Goal: Task Accomplishment & Management: Manage account settings

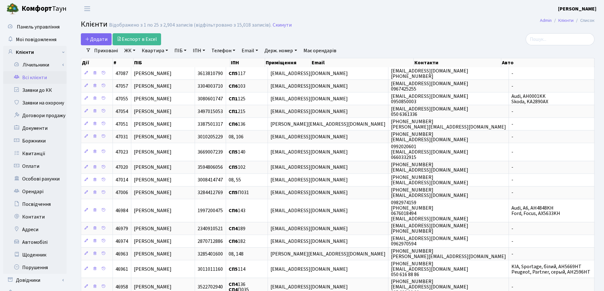
select select "25"
click at [167, 50] on link "Квартира" at bounding box center [154, 50] width 31 height 11
type input "346"
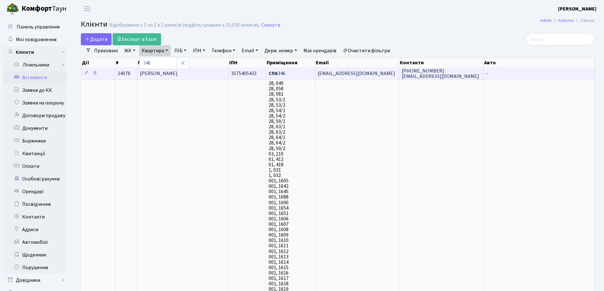
click at [178, 75] on span "Куршаков Михайло Дмитрович" at bounding box center [159, 73] width 38 height 7
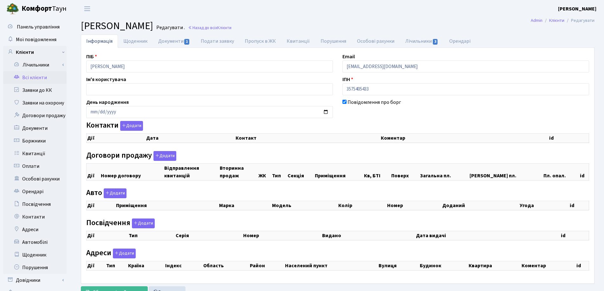
select select "25"
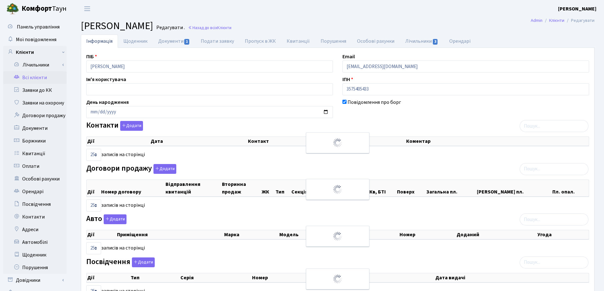
checkbox input "true"
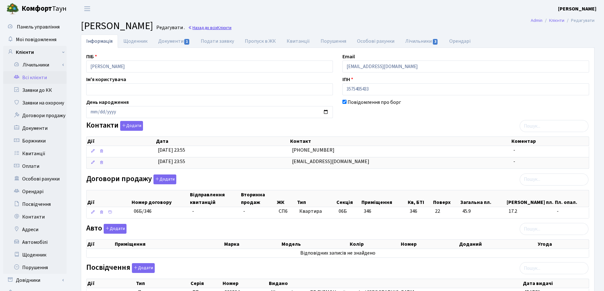
click at [231, 28] on link "Назад до всіх Клієнти" at bounding box center [209, 28] width 43 height 6
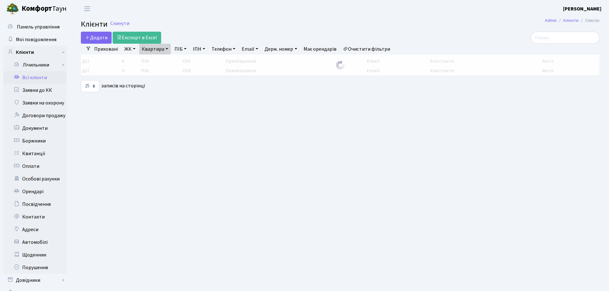
select select "25"
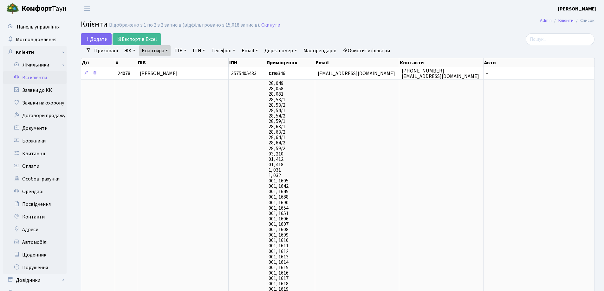
click at [165, 49] on link "Квартира" at bounding box center [154, 50] width 31 height 11
click at [182, 63] on icon at bounding box center [182, 63] width 5 height 5
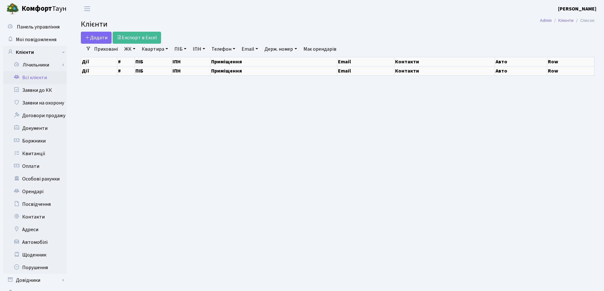
select select "25"
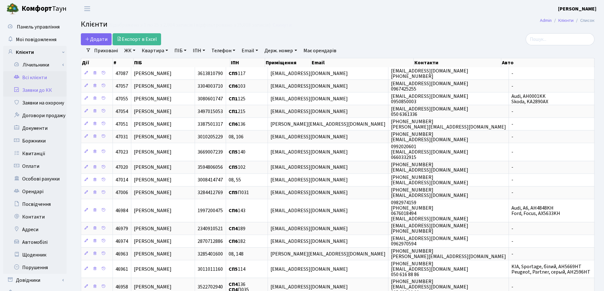
click at [34, 88] on link "Заявки до КК" at bounding box center [34, 90] width 63 height 13
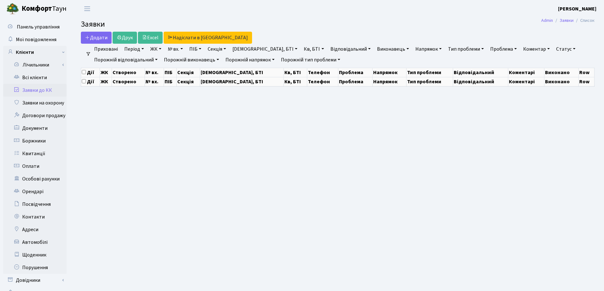
select select "25"
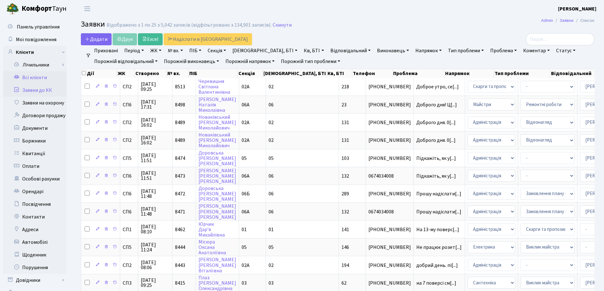
click at [30, 76] on link "Всі клієнти" at bounding box center [34, 77] width 63 height 13
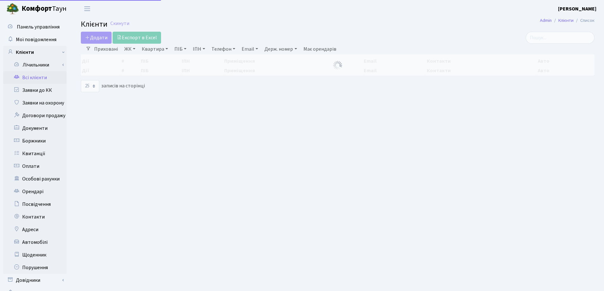
select select "25"
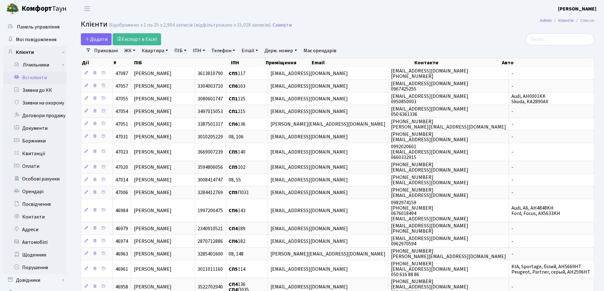
click at [165, 53] on link "Квартира" at bounding box center [154, 50] width 31 height 11
type input "43"
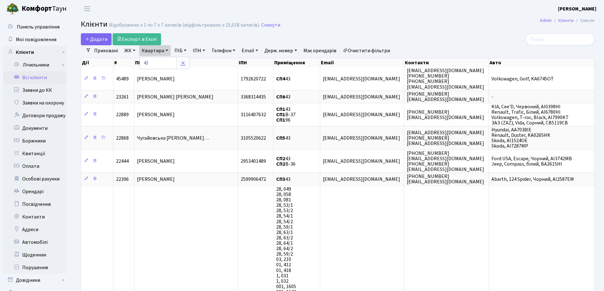
click at [181, 61] on icon at bounding box center [182, 63] width 5 height 5
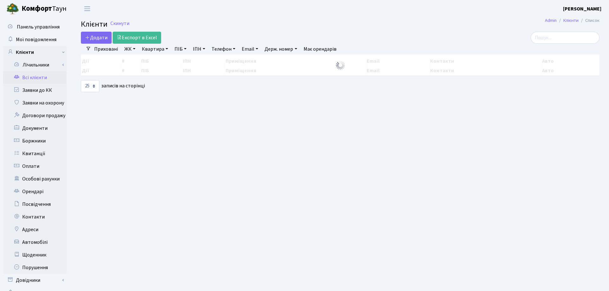
select select "25"
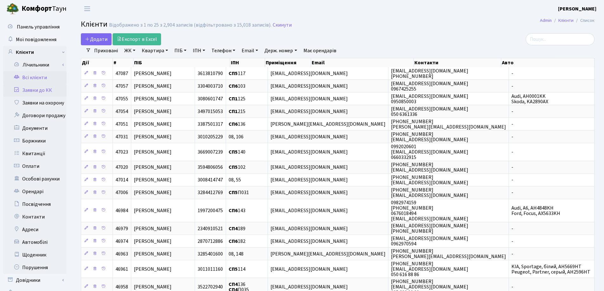
click at [37, 90] on link "Заявки до КК" at bounding box center [34, 90] width 63 height 13
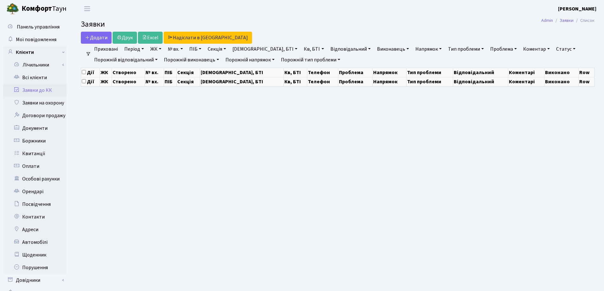
select select "25"
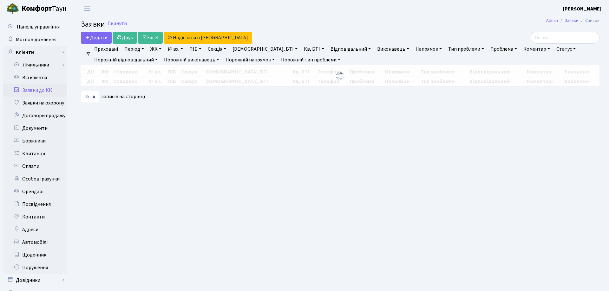
select select "25"
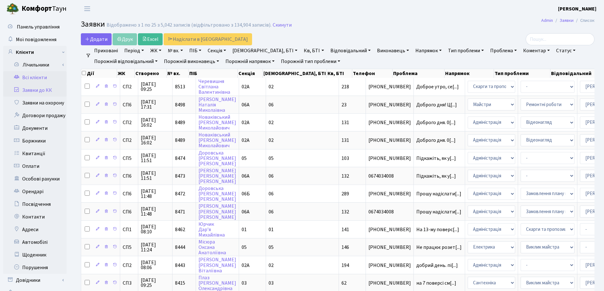
click at [31, 77] on link "Всі клієнти" at bounding box center [34, 77] width 63 height 13
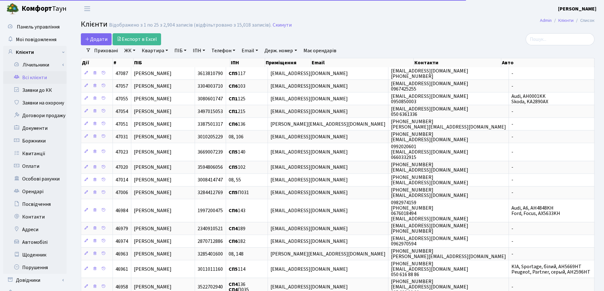
select select "25"
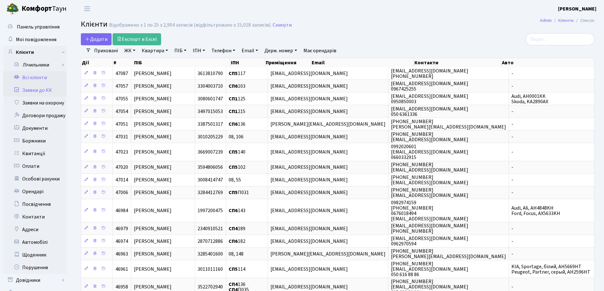
click at [35, 91] on link "Заявки до КК" at bounding box center [34, 90] width 63 height 13
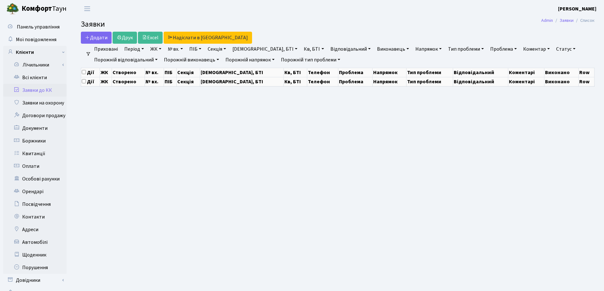
select select "25"
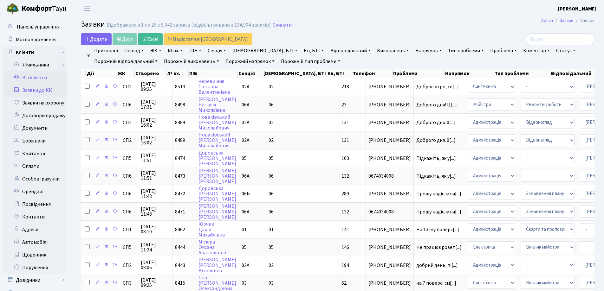
click at [36, 77] on link "Всі клієнти" at bounding box center [34, 77] width 63 height 13
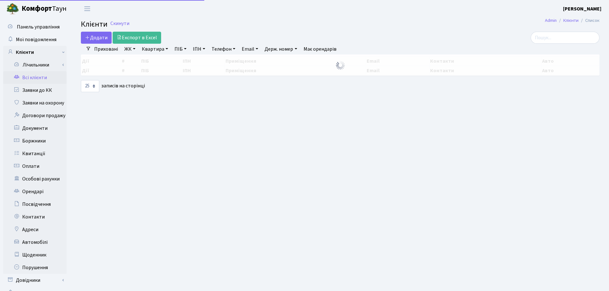
select select "25"
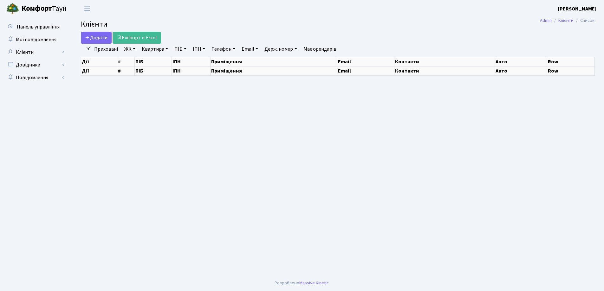
select select "25"
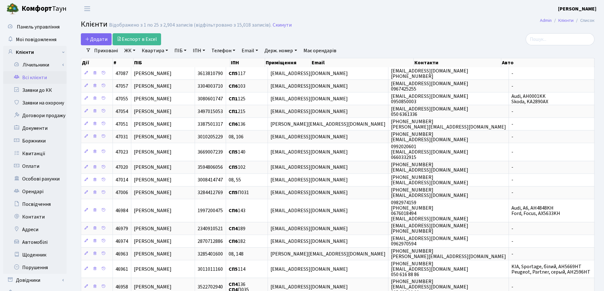
click at [165, 52] on link "Квартира" at bounding box center [154, 50] width 31 height 11
type input "315"
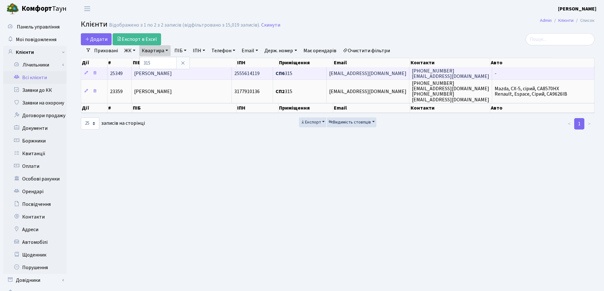
click at [172, 72] on span "Стащенко Олександр Іванович" at bounding box center [153, 73] width 38 height 7
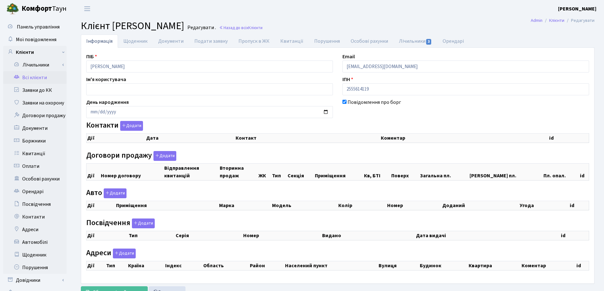
checkbox input "true"
select select "25"
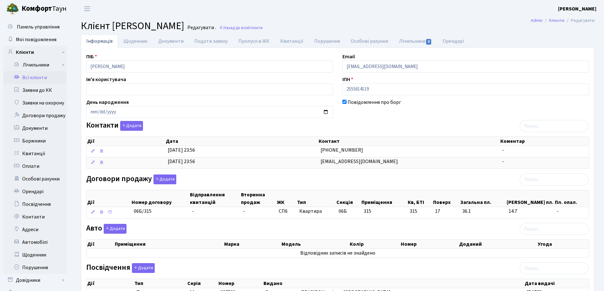
click at [354, 20] on h2 "Клієнт Стащенко Олександр Іванович Редагувати . Назад до всіх Клієнти" at bounding box center [338, 26] width 514 height 12
click at [262, 30] on link "Назад до всіх Клієнти" at bounding box center [240, 28] width 43 height 6
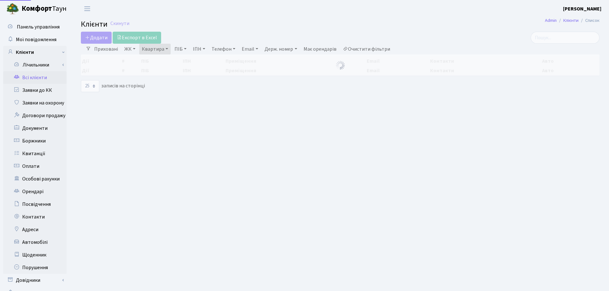
select select "25"
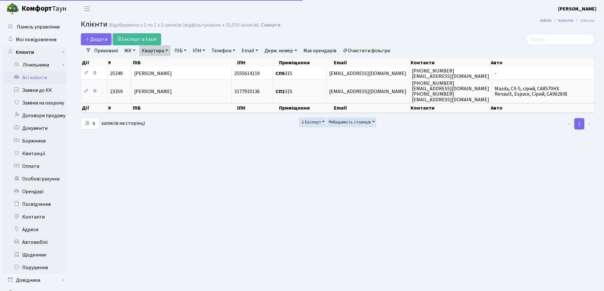
click at [168, 50] on link "Квартира" at bounding box center [154, 50] width 31 height 11
click at [186, 61] on link at bounding box center [182, 63] width 13 height 12
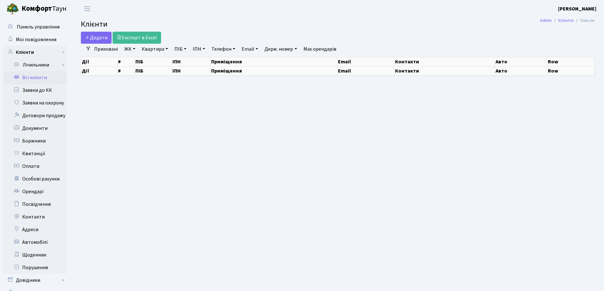
select select "25"
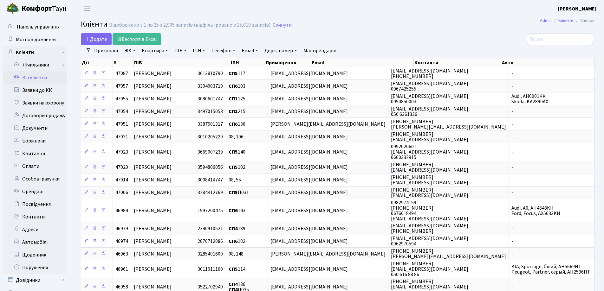
click at [167, 50] on link "Квартира" at bounding box center [154, 50] width 31 height 11
type input "136"
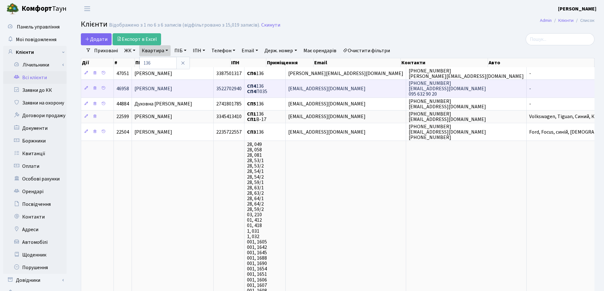
click at [196, 88] on td "[PERSON_NAME]" at bounding box center [173, 89] width 82 height 18
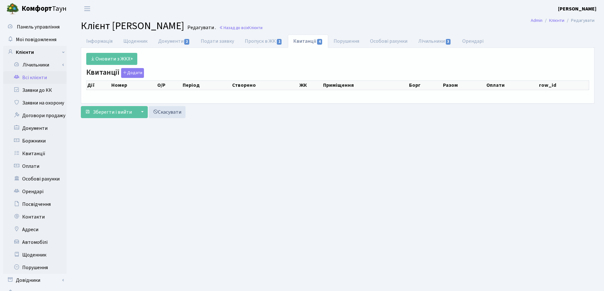
select select "25"
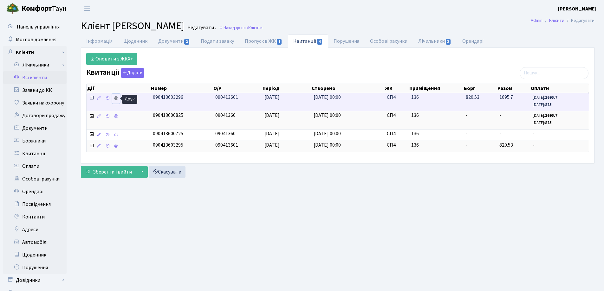
click at [114, 98] on icon at bounding box center [116, 98] width 4 height 4
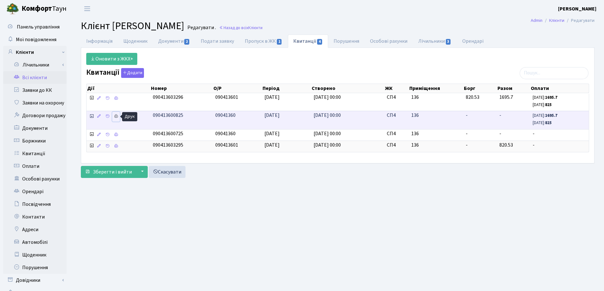
click at [116, 116] on icon at bounding box center [116, 116] width 4 height 4
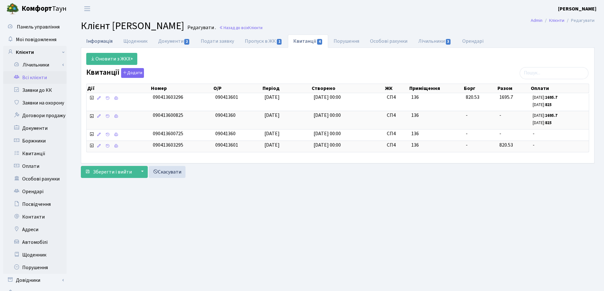
click at [100, 42] on link "Інформація" at bounding box center [99, 41] width 37 height 13
select select "25"
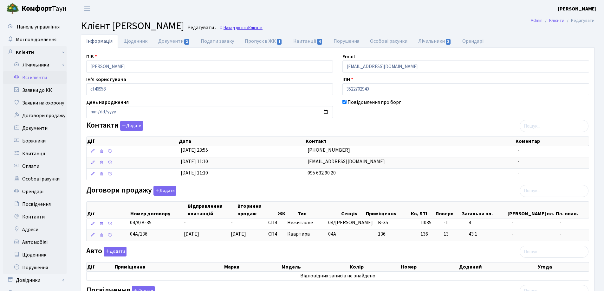
click at [262, 27] on link "Назад до всіх Клієнти" at bounding box center [240, 28] width 43 height 6
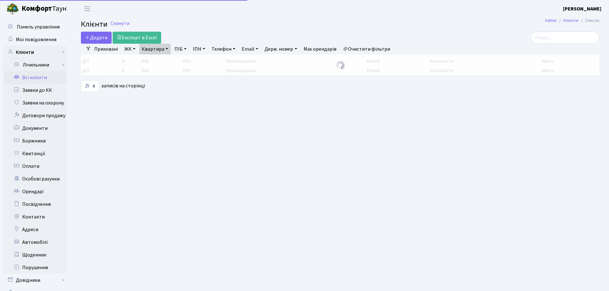
select select "25"
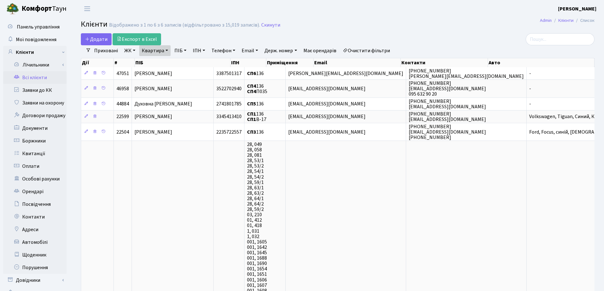
click at [166, 49] on link "Квартира" at bounding box center [154, 50] width 31 height 11
click at [181, 62] on icon at bounding box center [182, 63] width 5 height 5
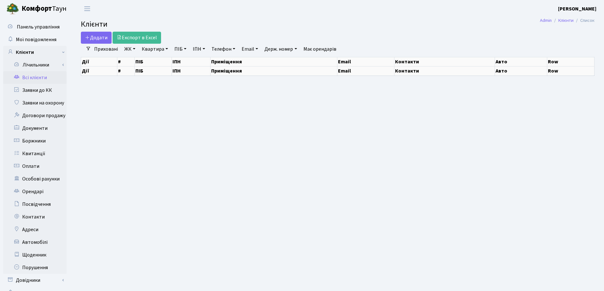
select select "25"
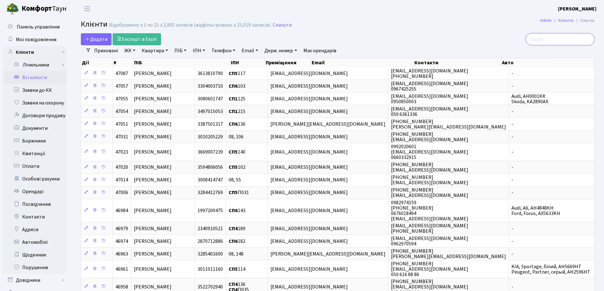
click at [573, 40] on input "search" at bounding box center [560, 39] width 69 height 12
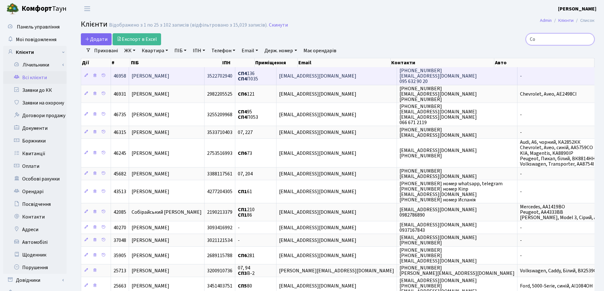
type input "Со"
click at [204, 79] on td "[PERSON_NAME]" at bounding box center [166, 75] width 75 height 17
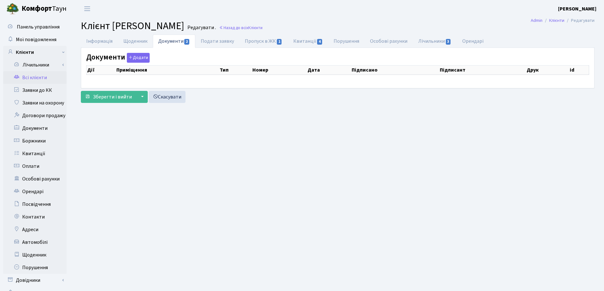
checkbox input "true"
select select "25"
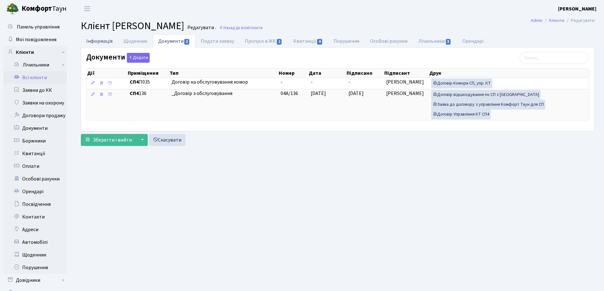
click at [92, 39] on link "Інформація" at bounding box center [99, 41] width 37 height 13
select select "25"
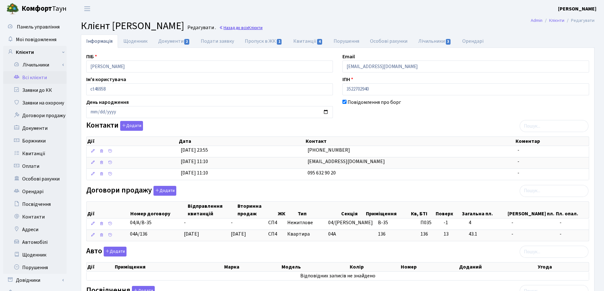
click at [262, 29] on link "Назад до всіх Клієнти" at bounding box center [240, 28] width 43 height 6
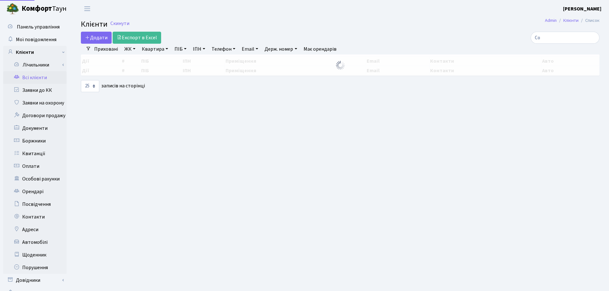
select select "25"
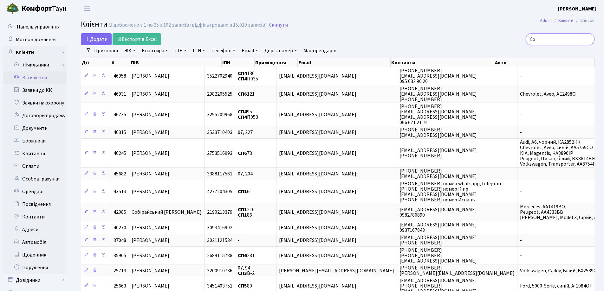
click at [586, 38] on input "Со" at bounding box center [560, 39] width 69 height 12
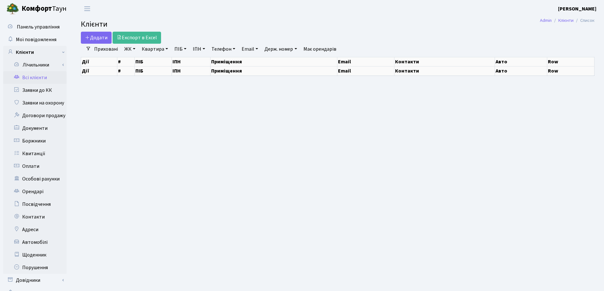
select select "25"
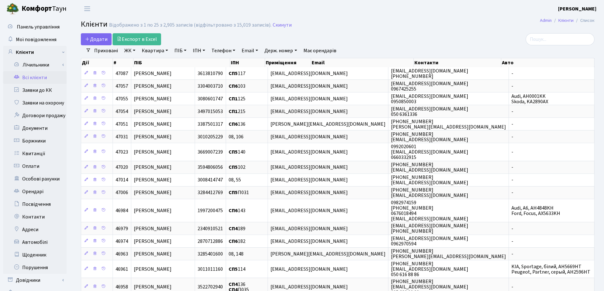
drag, startPoint x: 167, startPoint y: 51, endPoint x: 167, endPoint y: 60, distance: 9.5
click at [167, 51] on link "Квартира" at bounding box center [154, 50] width 31 height 11
click at [167, 61] on input "text" at bounding box center [157, 63] width 37 height 12
type input "136"
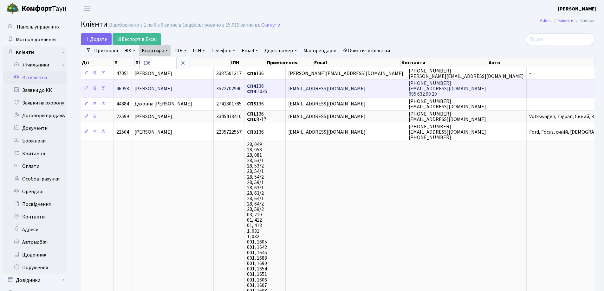
click at [172, 90] on span "[PERSON_NAME]" at bounding box center [153, 88] width 38 height 7
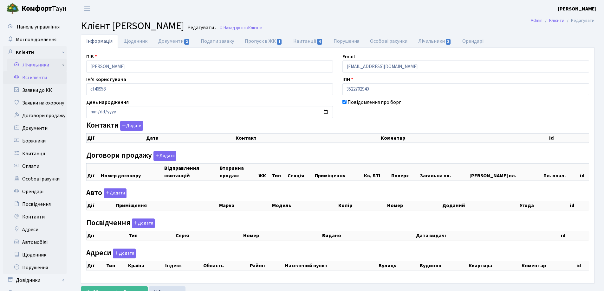
click at [65, 68] on div "Панель управління Мої повідомлення Клієнти Лічильники Показання" at bounding box center [302, 159] width 604 height 285
select select "25"
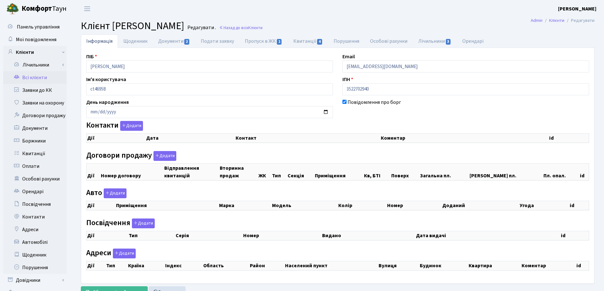
select select "25"
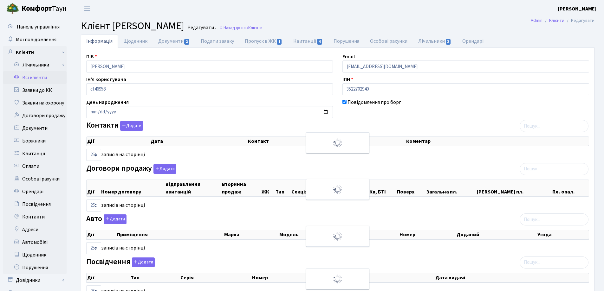
checkbox input "true"
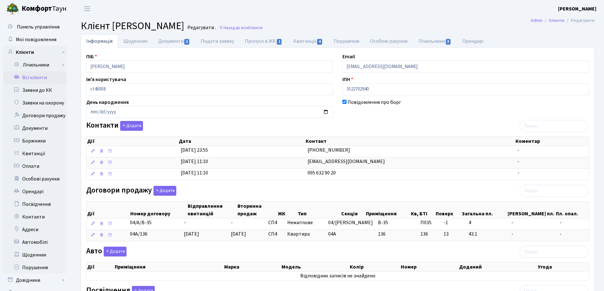
click at [331, 18] on main "Admin Клієнти Редагувати Клієнт Соломон Ірина Ігорівна Редагувати . Назад до вс…" at bounding box center [337, 222] width 533 height 410
click at [262, 27] on link "Назад до всіх Клієнти" at bounding box center [240, 28] width 43 height 6
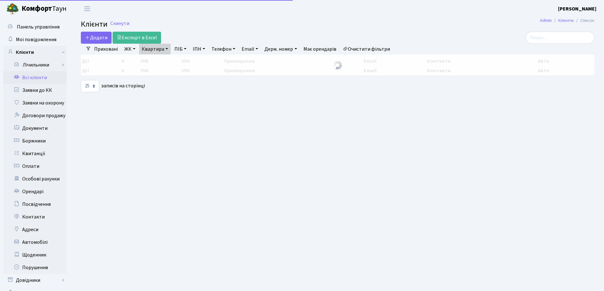
select select "25"
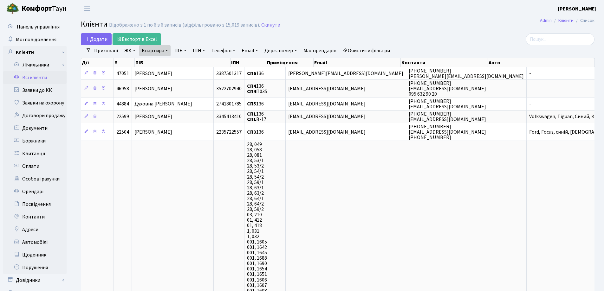
click at [166, 51] on link "Квартира" at bounding box center [154, 50] width 31 height 11
click at [184, 64] on icon at bounding box center [182, 63] width 5 height 5
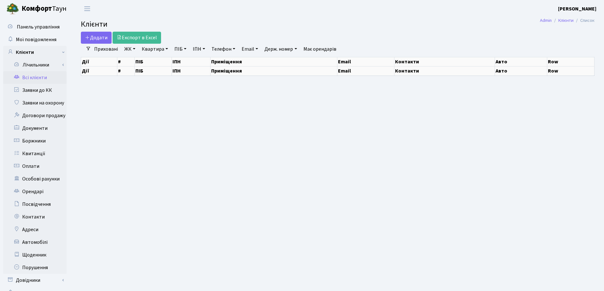
select select "25"
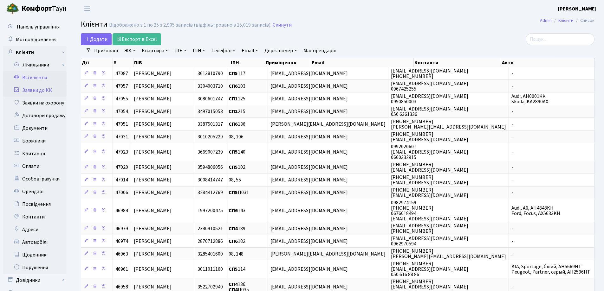
click at [30, 92] on link "Заявки до КК" at bounding box center [34, 90] width 63 height 13
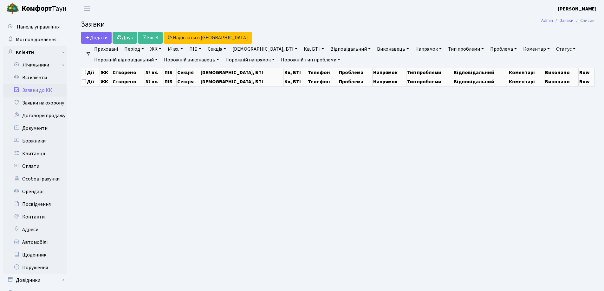
select select "25"
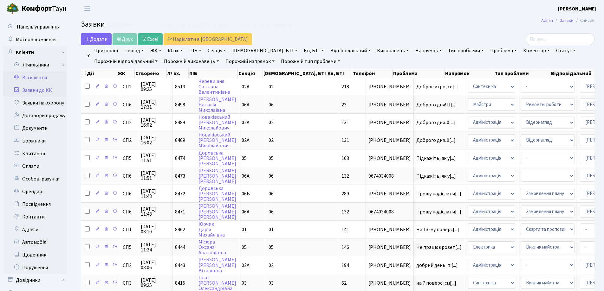
click at [32, 75] on link "Всі клієнти" at bounding box center [34, 77] width 63 height 13
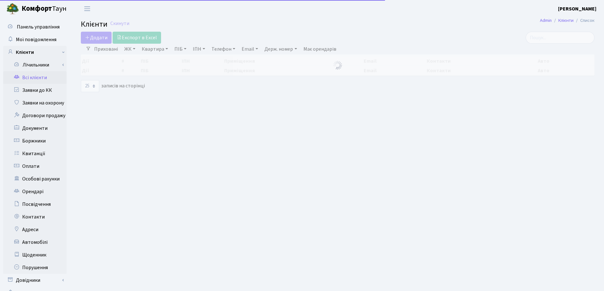
select select "25"
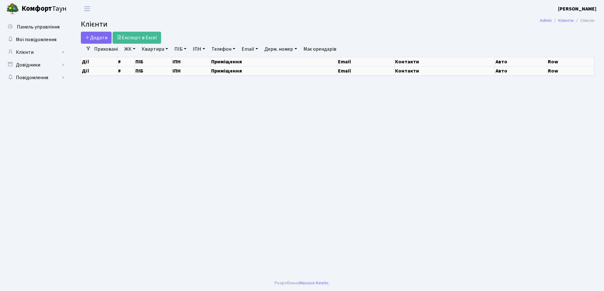
select select "25"
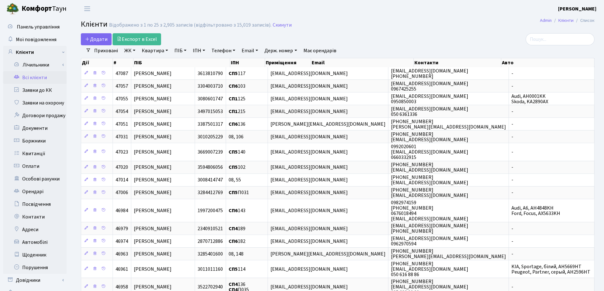
drag, startPoint x: 167, startPoint y: 49, endPoint x: 165, endPoint y: 56, distance: 7.2
click at [166, 50] on link "Квартира" at bounding box center [154, 50] width 31 height 11
click at [165, 63] on input "text" at bounding box center [157, 63] width 37 height 12
type input "1"
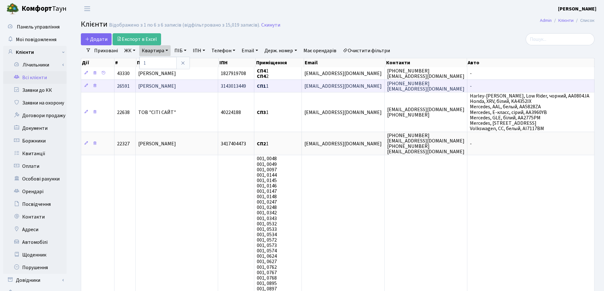
click at [153, 83] on span "Граніна Наталія Михайлівна" at bounding box center [157, 86] width 38 height 7
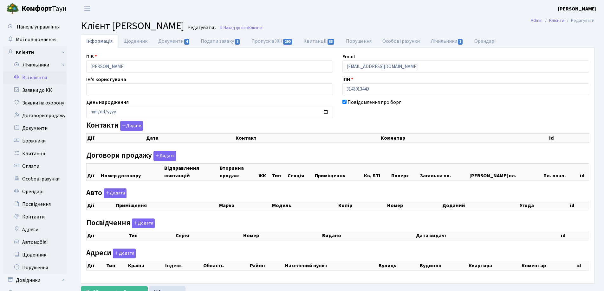
click at [77, 68] on div "Інформація Щоденник Документи 4 Подати заявку 3 Пропуск в ЖК 290 Квитанції 83 П…" at bounding box center [337, 168] width 523 height 267
checkbox input "true"
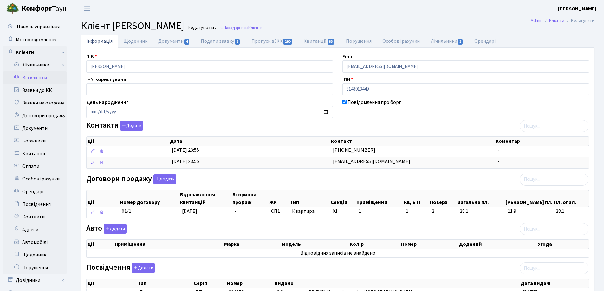
click at [317, 16] on header "[PERSON_NAME] [PERSON_NAME] Мій обліковий запис Вийти" at bounding box center [302, 8] width 604 height 17
click at [262, 27] on link "Назад до всіх Клієнти" at bounding box center [240, 28] width 43 height 6
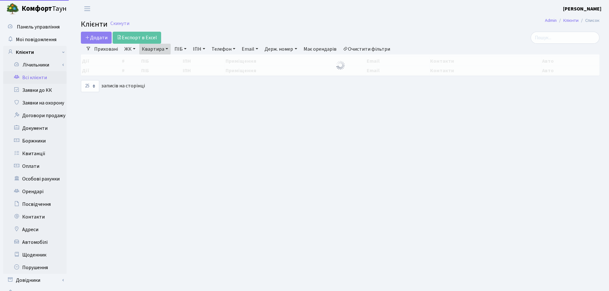
select select "25"
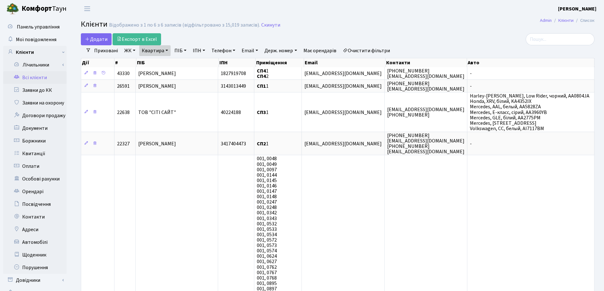
click at [168, 49] on link "Квартира" at bounding box center [154, 50] width 31 height 11
click at [165, 64] on input "1" at bounding box center [157, 63] width 37 height 12
type input "32"
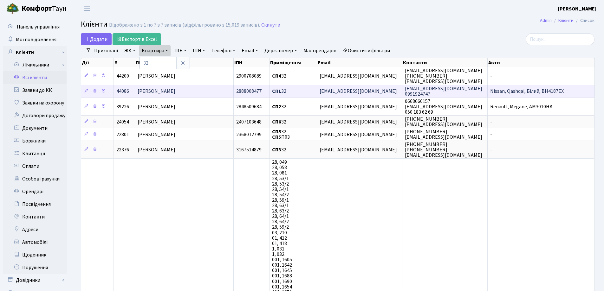
click at [175, 90] on span "[PERSON_NAME] [PERSON_NAME]" at bounding box center [157, 91] width 38 height 7
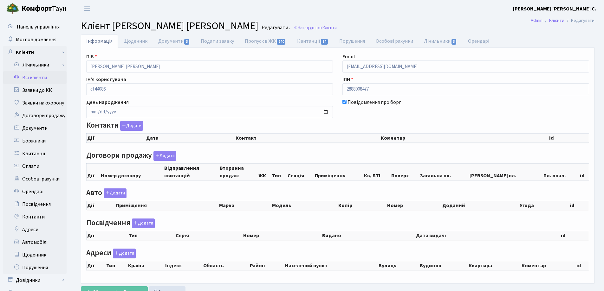
checkbox input "true"
select select "25"
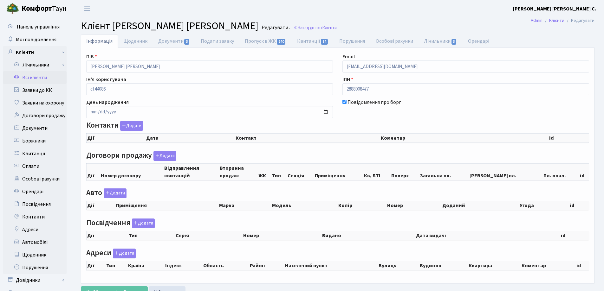
select select "25"
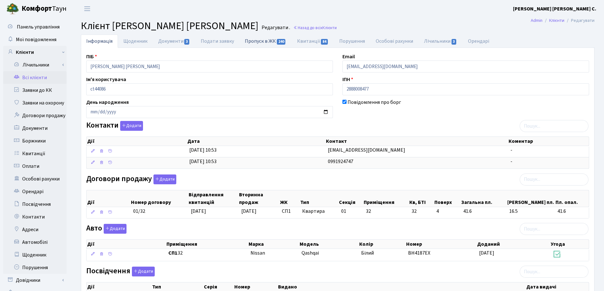
click at [248, 40] on link "Пропуск в ЖК 240" at bounding box center [265, 41] width 52 height 13
select select "25"
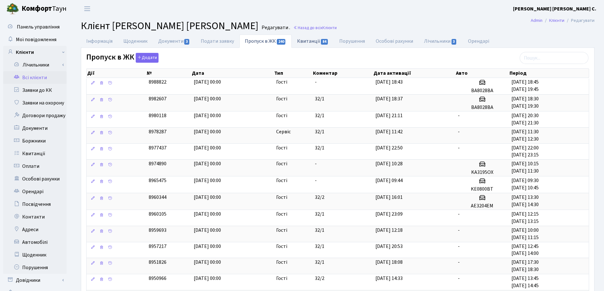
click at [298, 45] on link "Квитанції 84" at bounding box center [313, 41] width 42 height 13
select select "25"
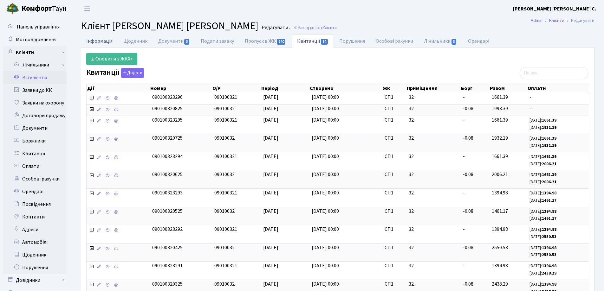
click at [102, 40] on link "Інформація" at bounding box center [99, 41] width 37 height 13
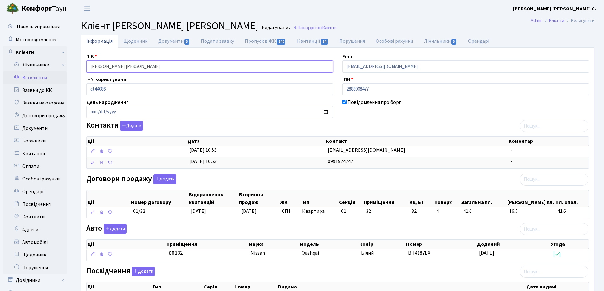
drag, startPoint x: 173, startPoint y: 68, endPoint x: 88, endPoint y: 67, distance: 85.0
click at [88, 67] on input "Кошелєв Євген Вадимович" at bounding box center [209, 67] width 247 height 12
click at [292, 9] on header "Комфорт Таун Лоскутова В. С. Мій обліковий запис Вийти" at bounding box center [302, 8] width 604 height 17
click at [293, 26] on link "Назад до всіх Клієнти" at bounding box center [314, 28] width 43 height 6
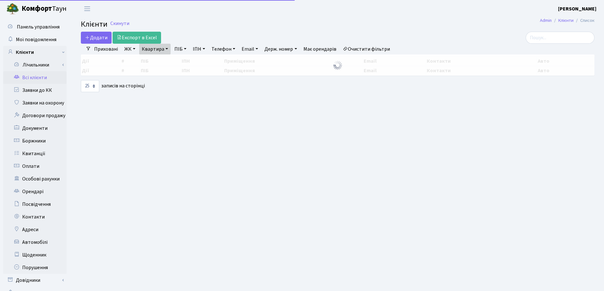
select select "25"
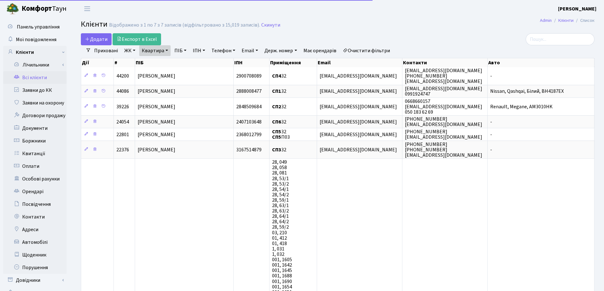
click at [166, 50] on link "Квартира" at bounding box center [154, 50] width 31 height 11
click at [167, 63] on input "32" at bounding box center [157, 63] width 37 height 12
type input "3"
type input "166"
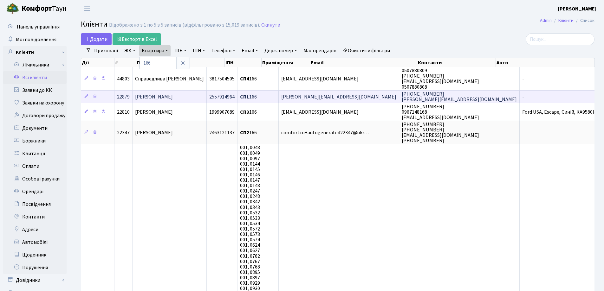
click at [173, 96] on span "[PERSON_NAME]" at bounding box center [154, 97] width 38 height 7
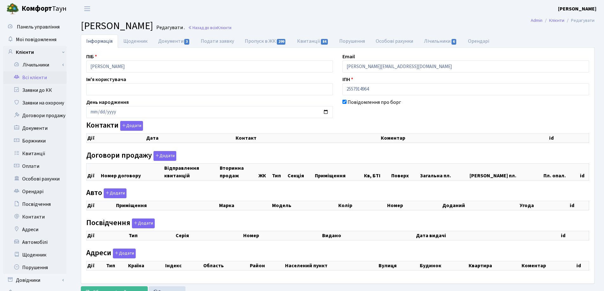
select select "25"
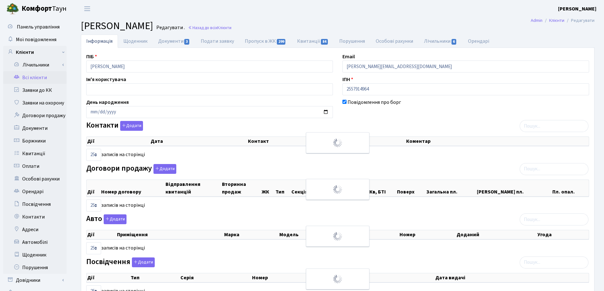
checkbox input "true"
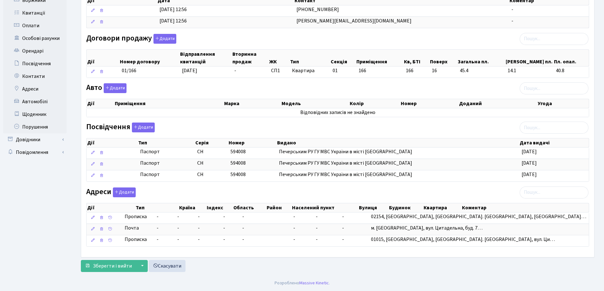
scroll to position [14, 0]
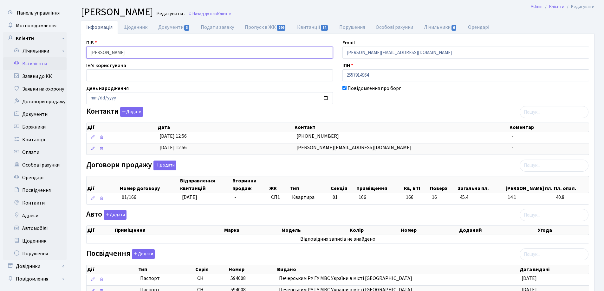
drag, startPoint x: 165, startPoint y: 55, endPoint x: 121, endPoint y: 59, distance: 44.5
click at [69, 55] on div "Панель управління Мої повідомлення Клієнти Лічильники Показання" at bounding box center [302, 202] width 604 height 399
click at [348, 10] on h2 "Клієнт [PERSON_NAME] . Назад до всіх Клієнти" at bounding box center [338, 12] width 514 height 12
click at [231, 16] on link "Назад до всіх Клієнти" at bounding box center [209, 14] width 43 height 6
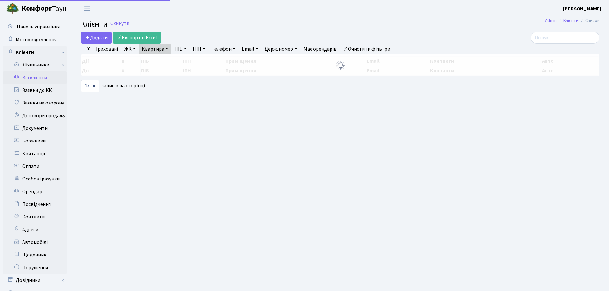
select select "25"
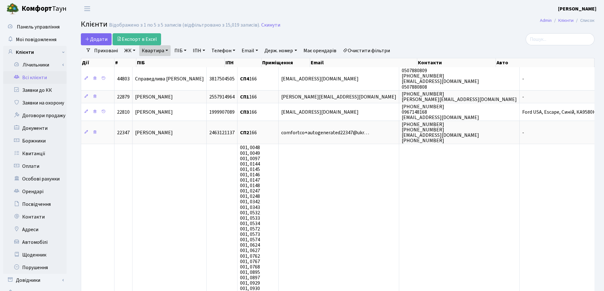
click at [167, 50] on link "Квартира" at bounding box center [154, 50] width 31 height 11
click at [167, 66] on input "166" at bounding box center [157, 63] width 37 height 12
type input "1"
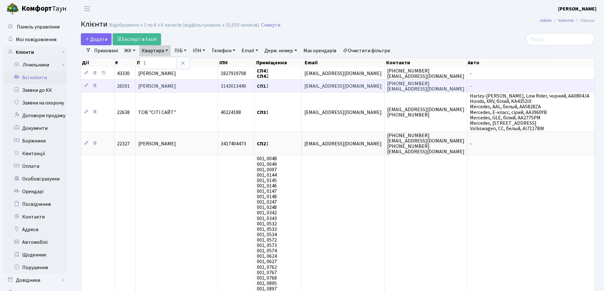
click at [201, 81] on td "[PERSON_NAME]" at bounding box center [177, 86] width 82 height 13
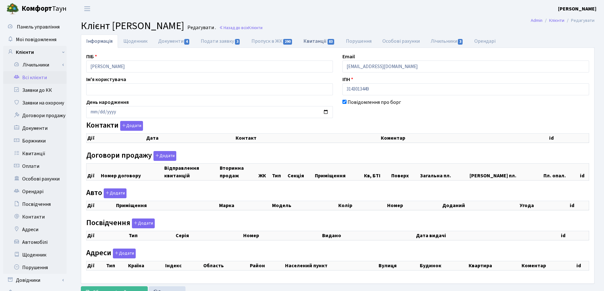
click at [308, 40] on link "Квитанції 83" at bounding box center [319, 41] width 42 height 13
select select "25"
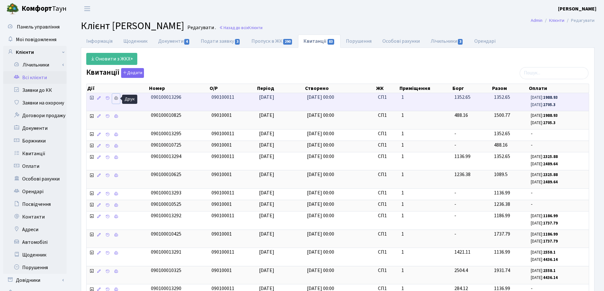
click at [115, 98] on icon at bounding box center [116, 98] width 4 height 4
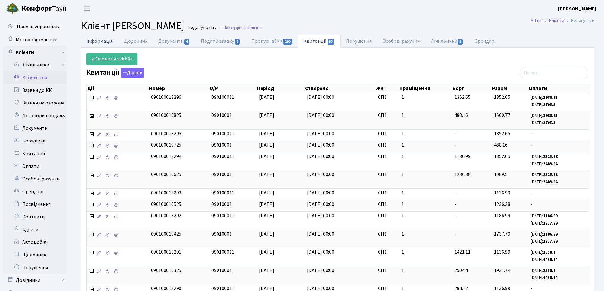
click at [103, 41] on link "Інформація" at bounding box center [99, 41] width 37 height 13
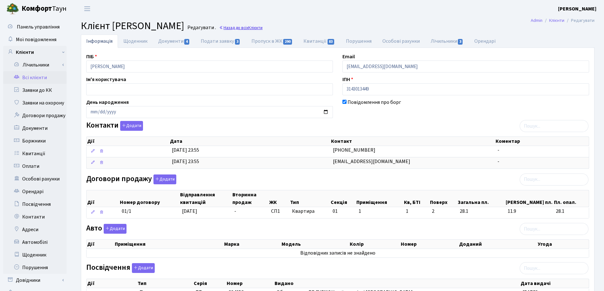
click at [262, 28] on link "Назад до всіх Клієнти" at bounding box center [240, 28] width 43 height 6
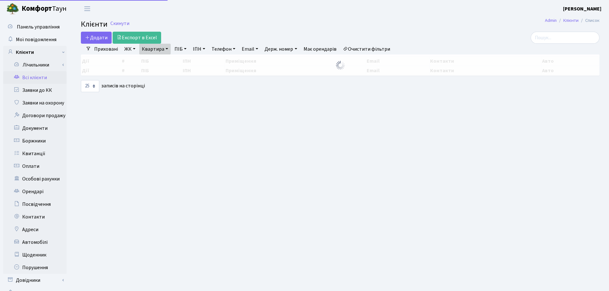
select select "25"
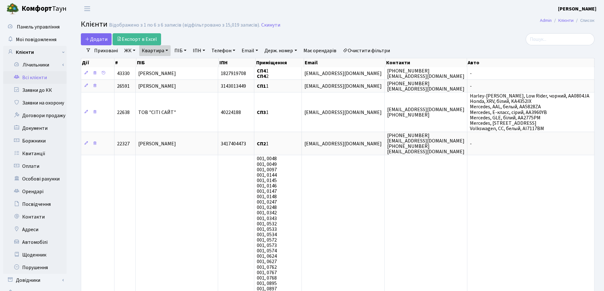
click at [167, 50] on link "Квартира" at bounding box center [154, 50] width 31 height 11
click at [167, 60] on input "1" at bounding box center [157, 63] width 37 height 12
type input "167"
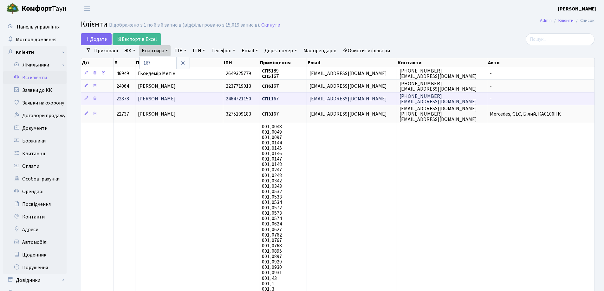
click at [169, 98] on span "Коновченко Олег Григорович" at bounding box center [157, 98] width 38 height 7
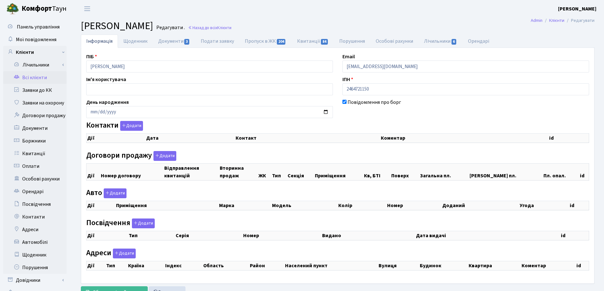
checkbox input "true"
select select "25"
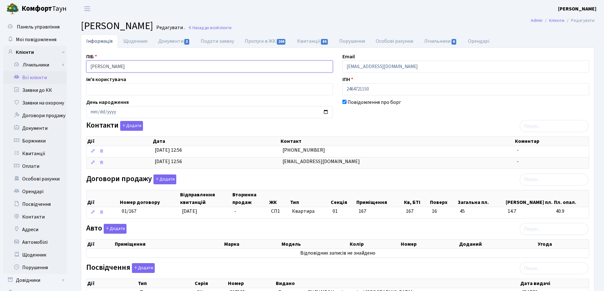
drag, startPoint x: 191, startPoint y: 67, endPoint x: 80, endPoint y: 66, distance: 110.6
click at [71, 66] on div "Панель управління Мої повідомлення Клієнти Лічильники Показання" at bounding box center [302, 233] width 604 height 433
click at [417, 26] on h2 "[PERSON_NAME] . Назад до всіх Клієнти" at bounding box center [338, 26] width 514 height 12
click at [231, 29] on link "Назад до всіх Клієнти" at bounding box center [209, 28] width 43 height 6
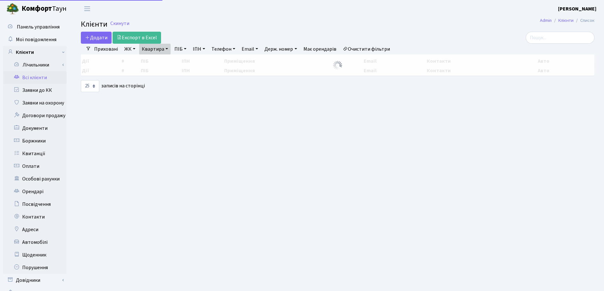
select select "25"
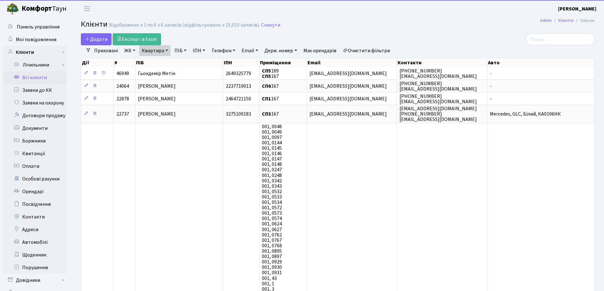
click at [170, 48] on link "Квартира" at bounding box center [154, 50] width 31 height 11
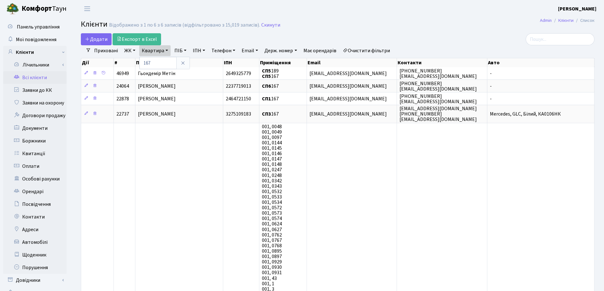
click at [185, 63] on icon at bounding box center [182, 63] width 5 height 5
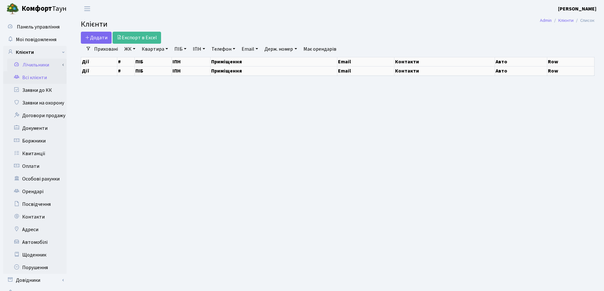
select select "25"
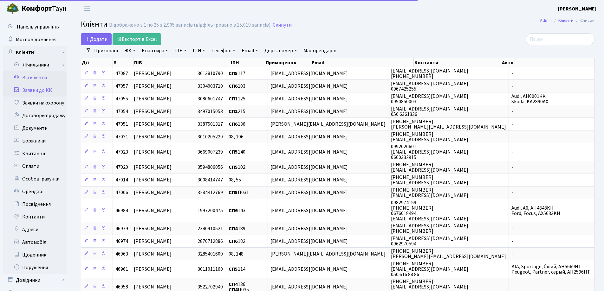
click at [33, 88] on link "Заявки до КК" at bounding box center [34, 90] width 63 height 13
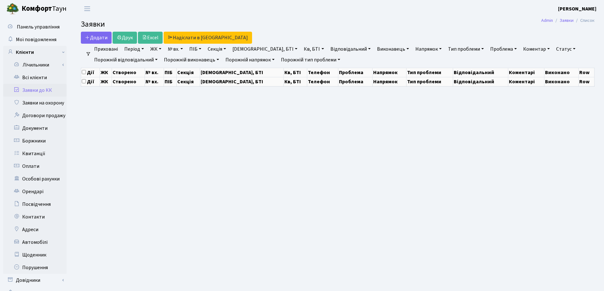
select select "25"
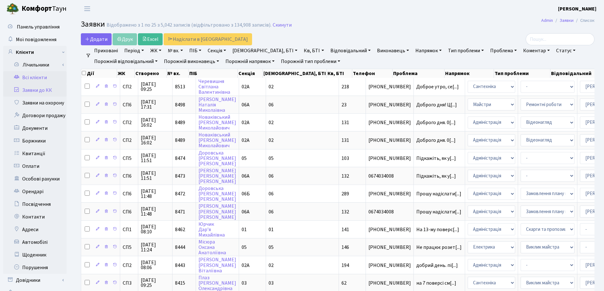
click at [35, 77] on link "Всі клієнти" at bounding box center [34, 77] width 63 height 13
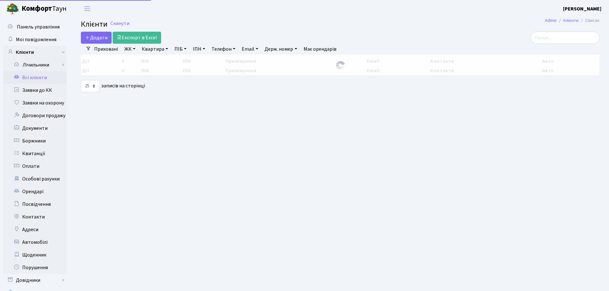
select select "25"
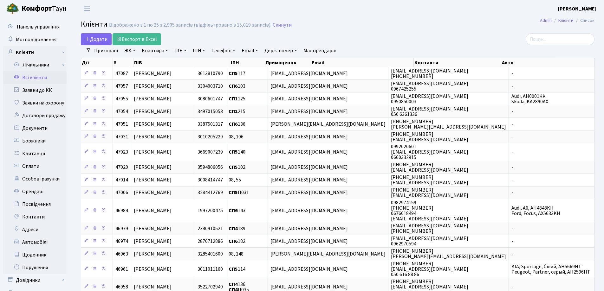
click at [166, 50] on link "Квартира" at bounding box center [154, 50] width 31 height 11
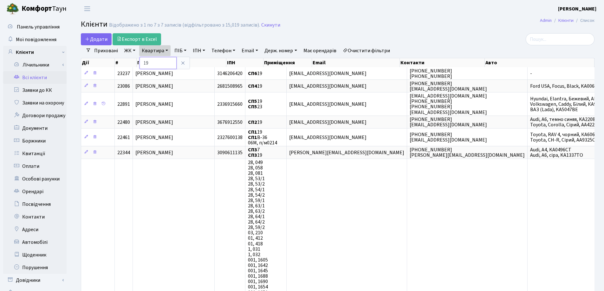
type input "1"
click at [182, 65] on icon at bounding box center [182, 63] width 5 height 5
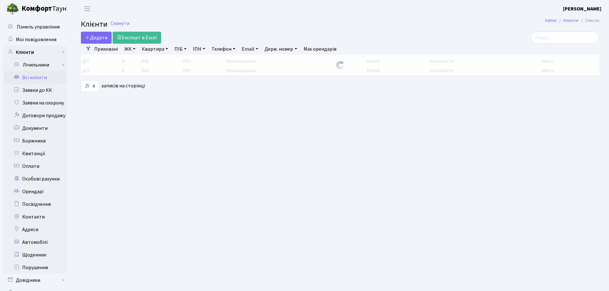
select select "25"
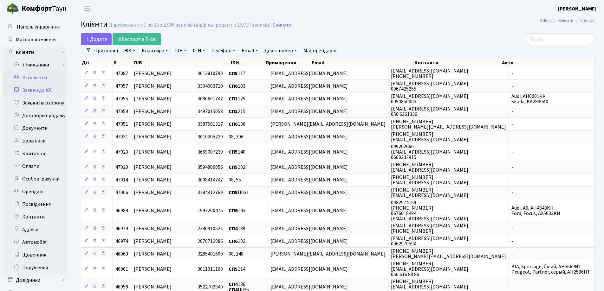
click at [45, 86] on link "Заявки до КК" at bounding box center [34, 90] width 63 height 13
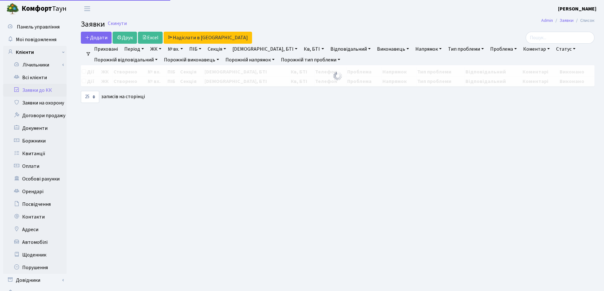
select select "25"
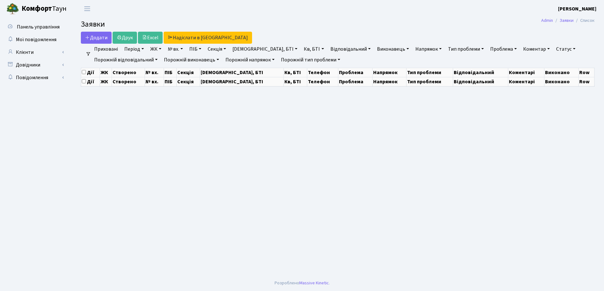
select select "25"
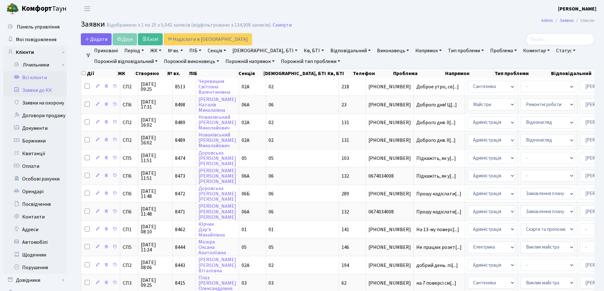
click at [32, 76] on link "Всі клієнти" at bounding box center [34, 77] width 63 height 13
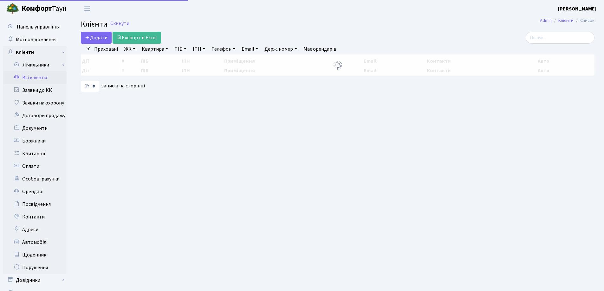
select select "25"
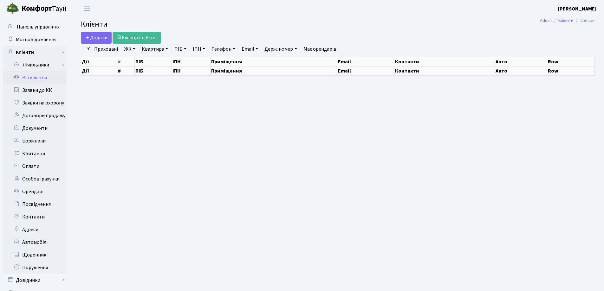
select select "25"
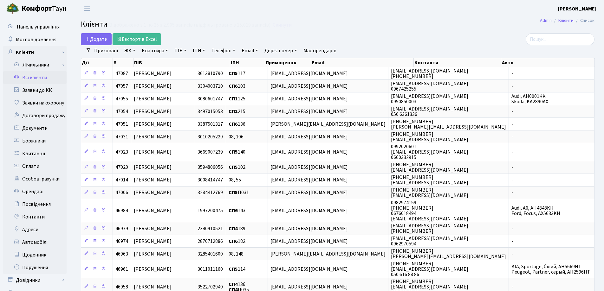
click at [453, 43] on div at bounding box center [512, 39] width 165 height 12
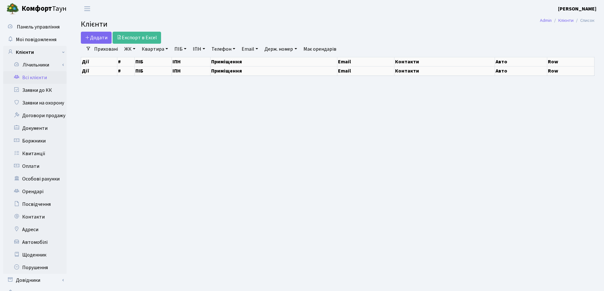
select select "25"
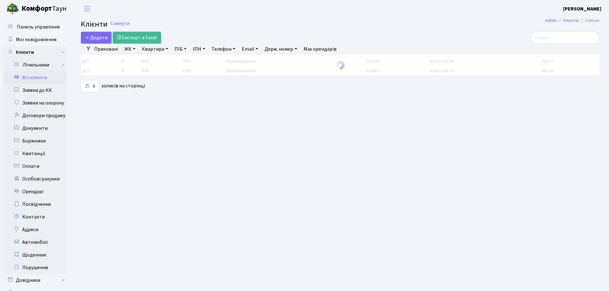
select select "25"
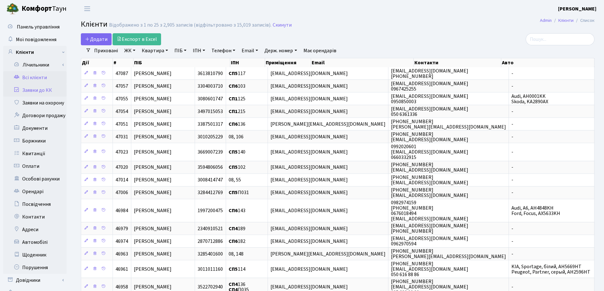
click at [40, 91] on link "Заявки до КК" at bounding box center [34, 90] width 63 height 13
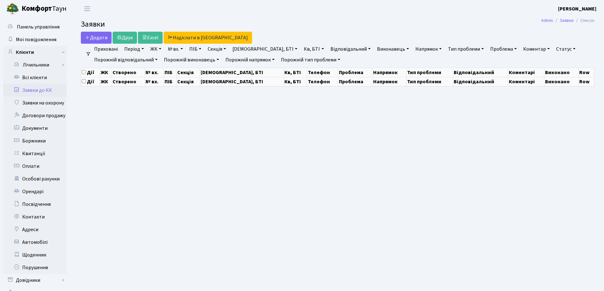
select select "25"
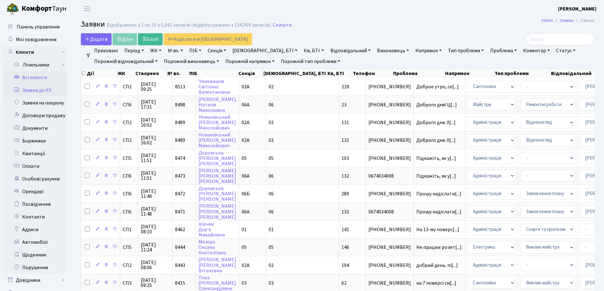
click at [41, 78] on link "Всі клієнти" at bounding box center [34, 77] width 63 height 13
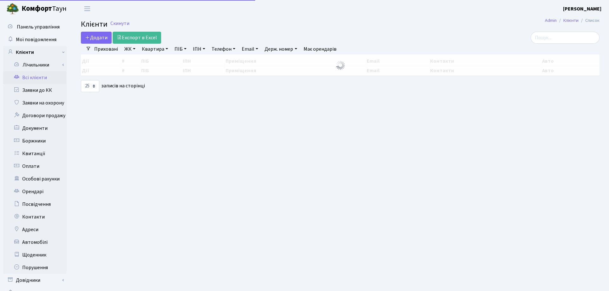
select select "25"
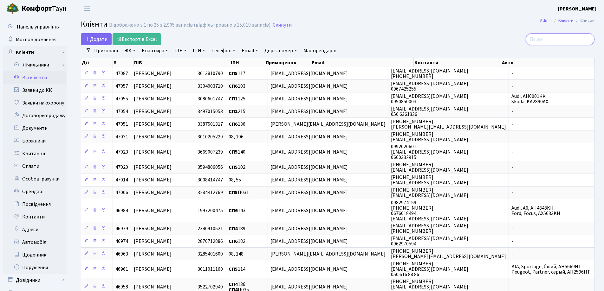
click at [550, 43] on input "search" at bounding box center [560, 39] width 69 height 12
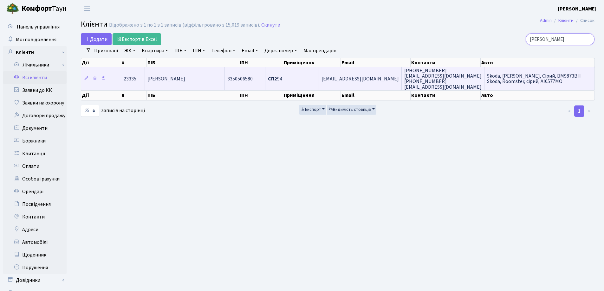
type input "[PERSON_NAME]"
click at [225, 77] on td "[PERSON_NAME]" at bounding box center [185, 78] width 80 height 23
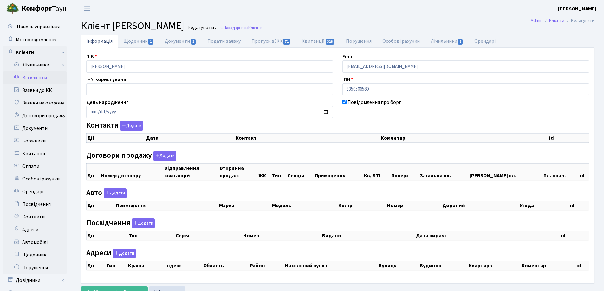
checkbox input "true"
select select "25"
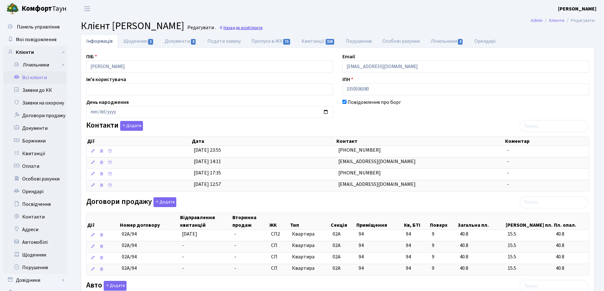
click at [262, 26] on link "Назад до всіх Клієнти" at bounding box center [240, 28] width 43 height 6
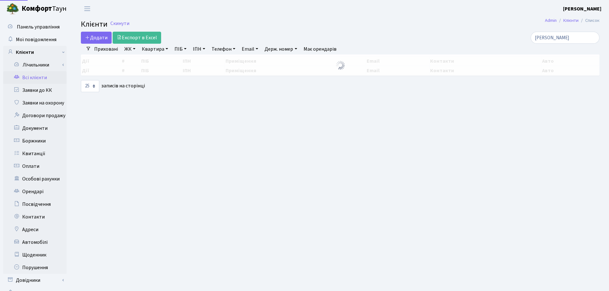
select select "25"
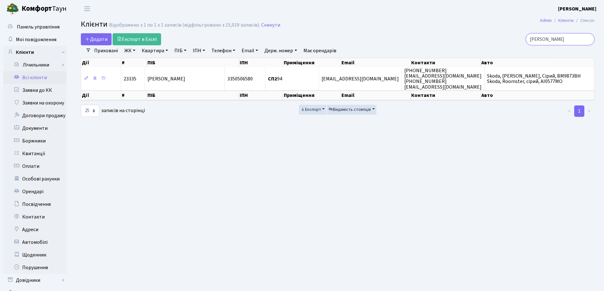
click at [587, 39] on input "[PERSON_NAME]" at bounding box center [560, 39] width 69 height 12
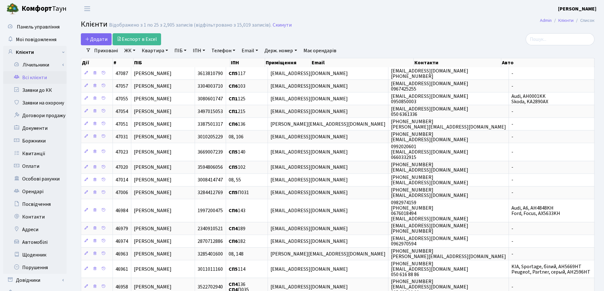
drag, startPoint x: 167, startPoint y: 50, endPoint x: 171, endPoint y: 62, distance: 12.7
click at [167, 50] on link "Квартира" at bounding box center [154, 50] width 31 height 11
type input "136"
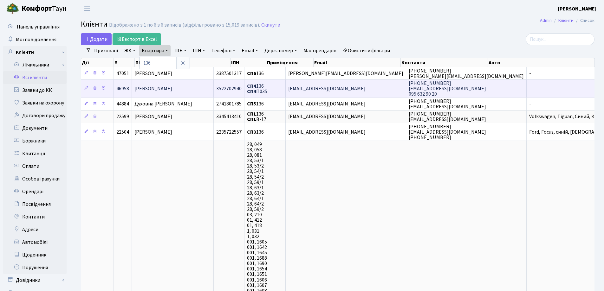
click at [166, 88] on span "[PERSON_NAME]" at bounding box center [153, 88] width 38 height 7
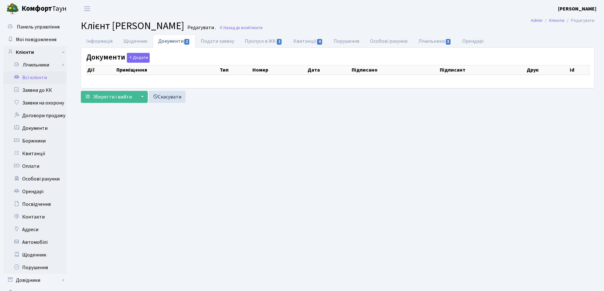
select select "25"
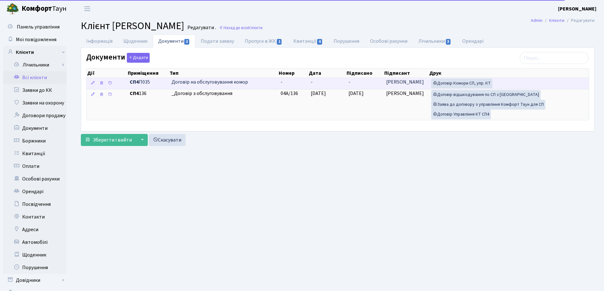
click at [320, 81] on td "-" at bounding box center [327, 83] width 38 height 11
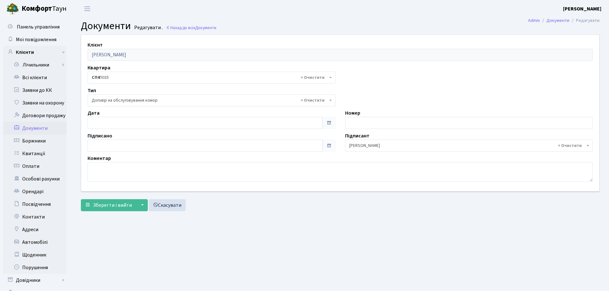
select select "309"
type input "[DATE]"
click at [182, 126] on input "[DATE]" at bounding box center [203, 123] width 232 height 12
click at [107, 207] on span "Зберегти і вийти" at bounding box center [112, 205] width 39 height 7
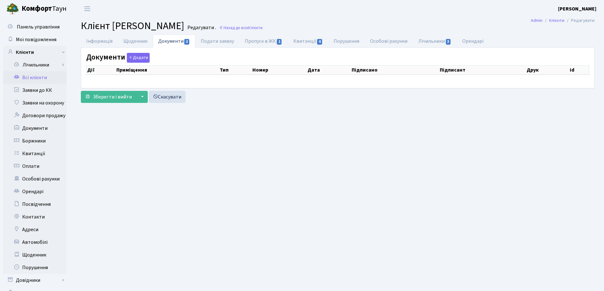
select select "25"
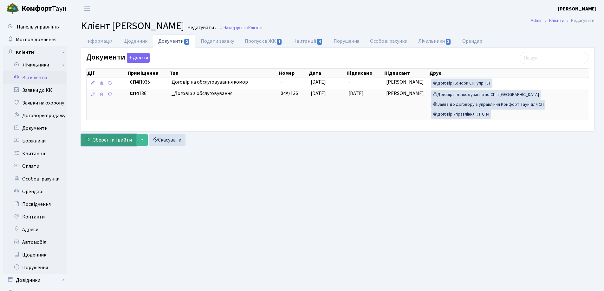
click at [113, 142] on span "Зберегти і вийти" at bounding box center [112, 140] width 39 height 7
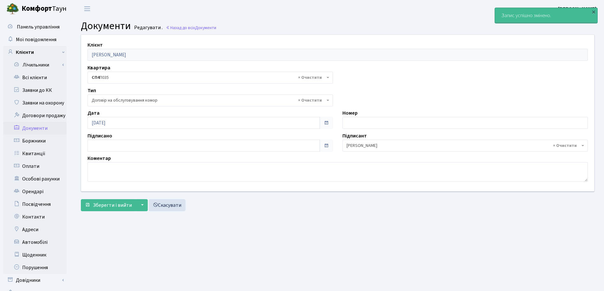
select select "309"
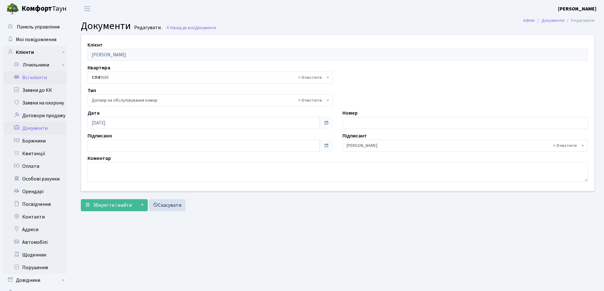
click at [34, 78] on link "Всі клієнти" at bounding box center [34, 77] width 63 height 13
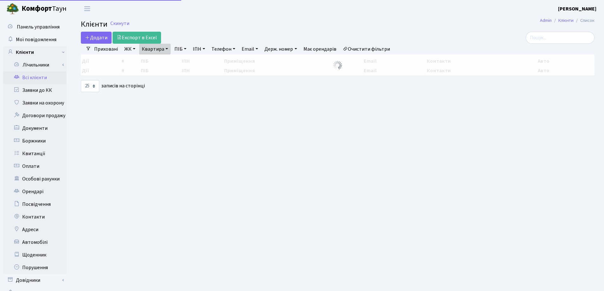
select select "25"
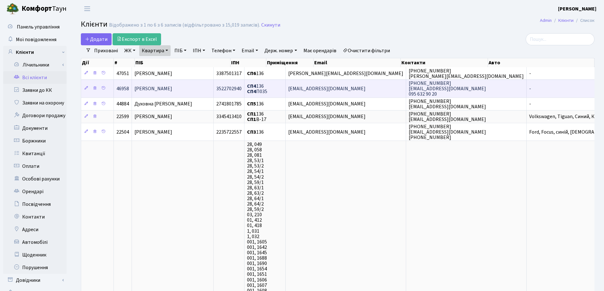
click at [172, 90] on span "[PERSON_NAME]" at bounding box center [153, 88] width 38 height 7
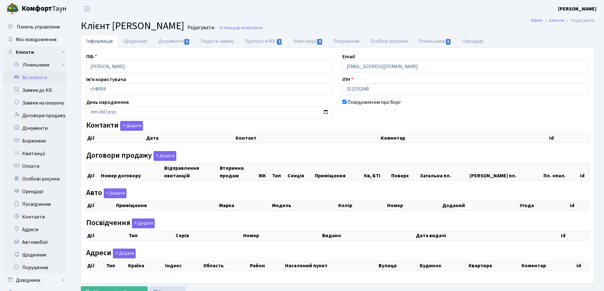
checkbox input "true"
select select "25"
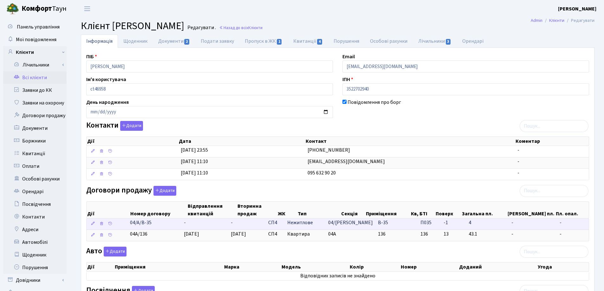
click at [188, 224] on td "-" at bounding box center [204, 224] width 47 height 11
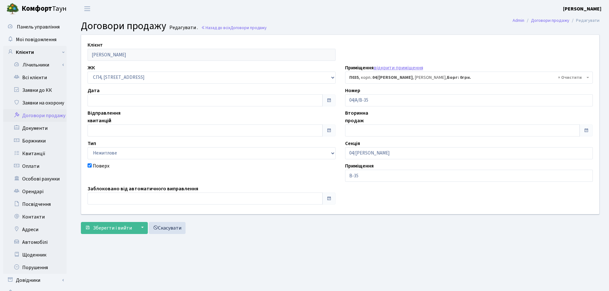
select select "21365"
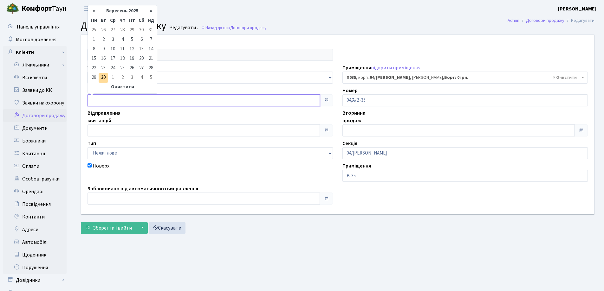
click at [158, 105] on input "text" at bounding box center [203, 100] width 232 height 12
type input "[DATE]"
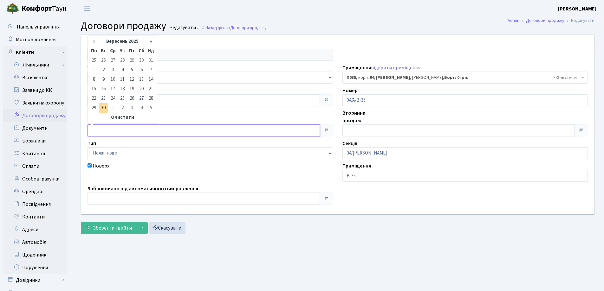
click at [164, 127] on input "text" at bounding box center [203, 131] width 232 height 12
type input "[DATE]"
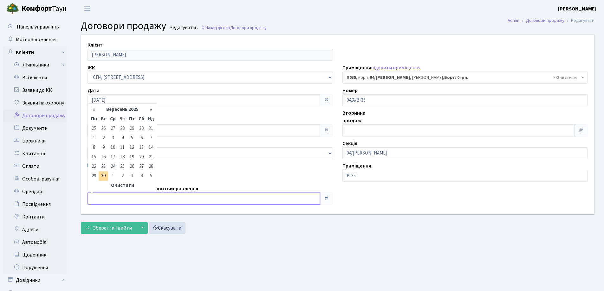
click at [140, 194] on input "text" at bounding box center [203, 199] width 232 height 12
type input "30.09.2025"
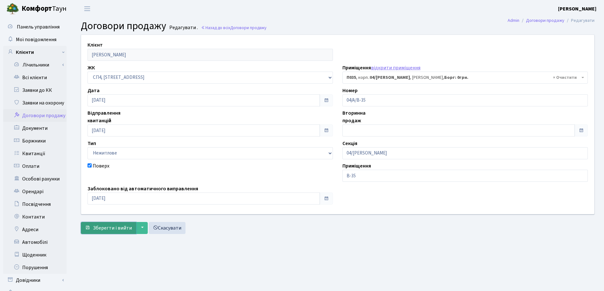
click at [113, 230] on span "Зберегти і вийти" at bounding box center [112, 228] width 39 height 7
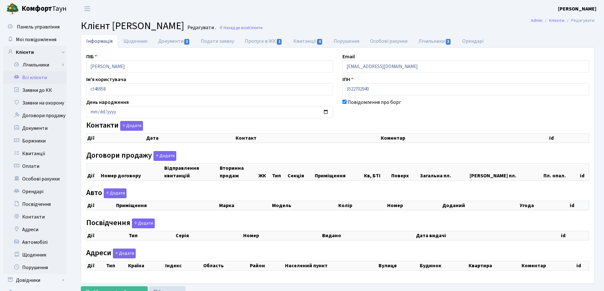
checkbox input "true"
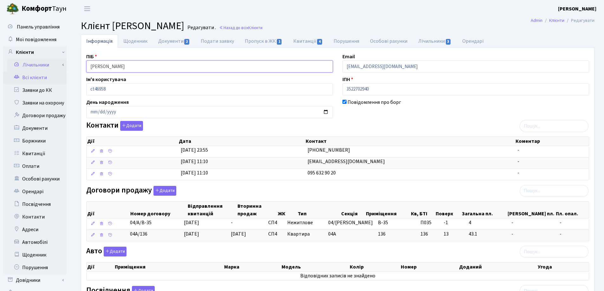
drag, startPoint x: 171, startPoint y: 65, endPoint x: 65, endPoint y: 68, distance: 105.9
click at [65, 68] on div "Панель управління Мої повідомлення Клієнти Лічильники Показання" at bounding box center [302, 222] width 604 height 410
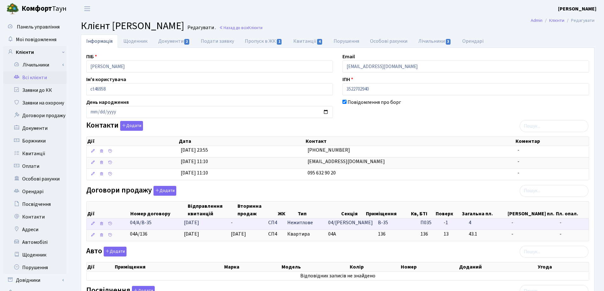
drag, startPoint x: 171, startPoint y: 228, endPoint x: 125, endPoint y: 228, distance: 46.3
click at [125, 228] on \<\/span\>\a "04/А/В-35 30.09.2025 - СП4 Нежитлове 04/А В-35 П035 - -" at bounding box center [338, 224] width 502 height 11
copy span "04/А/В-35"
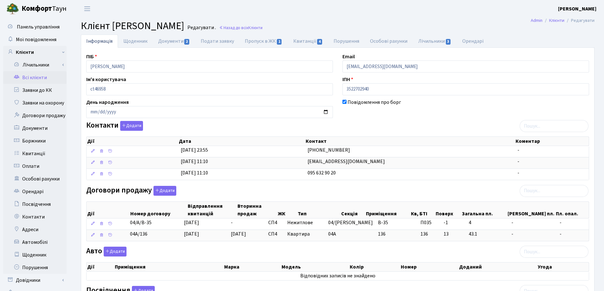
drag, startPoint x: 345, startPoint y: 24, endPoint x: 270, endPoint y: 34, distance: 76.0
click at [345, 24] on h2 "Клієнт Соломон Ірина Ігорівна Редагувати . Назад до всіх Клієнти" at bounding box center [338, 26] width 514 height 12
click at [262, 28] on link "Назад до всіх Клієнти" at bounding box center [240, 28] width 43 height 6
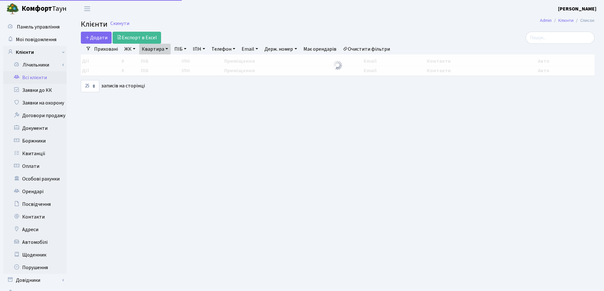
select select "25"
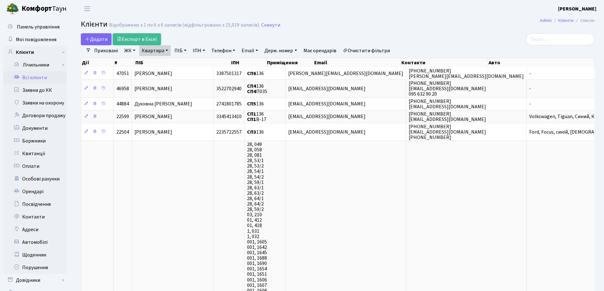
click at [169, 51] on link "Квартира" at bounding box center [154, 50] width 31 height 11
click at [169, 58] on input "136" at bounding box center [157, 63] width 37 height 12
type input "1"
type input "94"
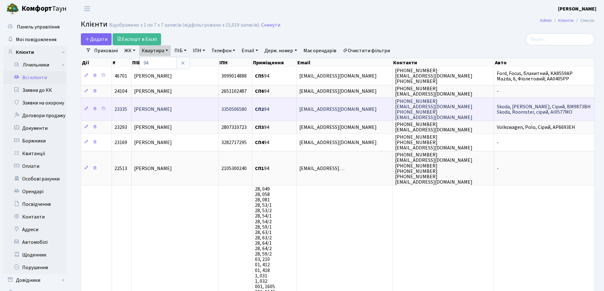
click at [165, 114] on td "[PERSON_NAME]" at bounding box center [175, 109] width 87 height 23
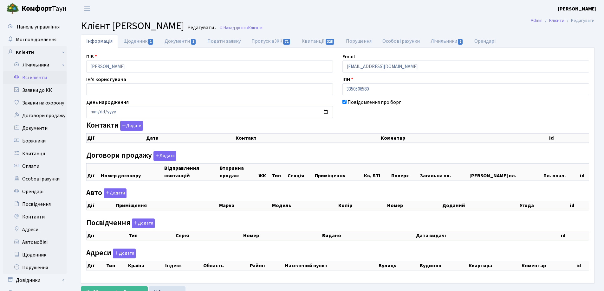
checkbox input "true"
select select "25"
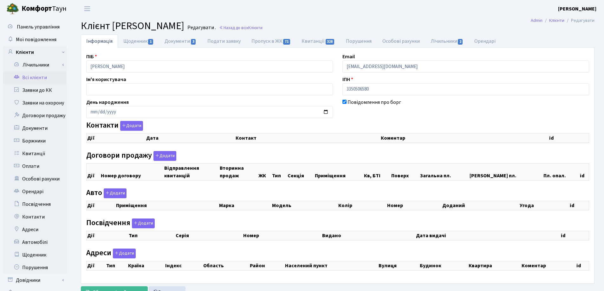
select select "25"
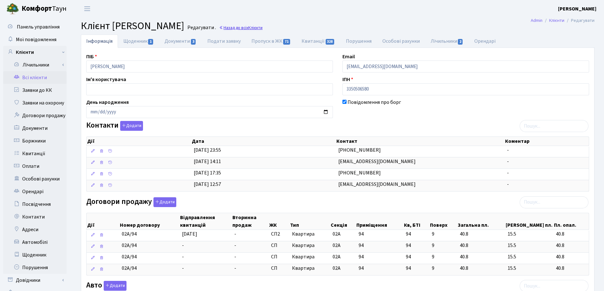
click at [262, 27] on link "Назад до всіх Клієнти" at bounding box center [240, 28] width 43 height 6
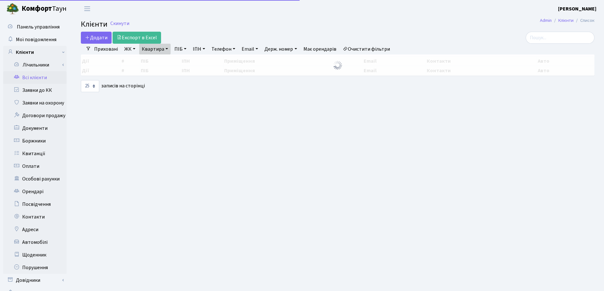
select select "25"
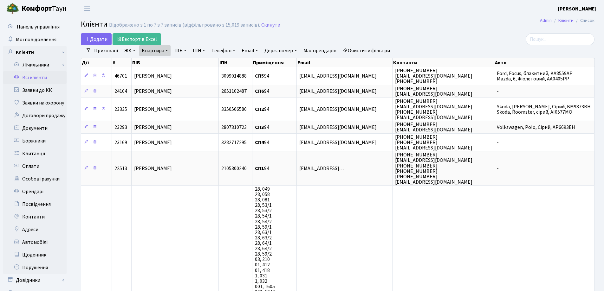
click at [166, 51] on link "Квартира" at bounding box center [154, 50] width 31 height 11
click at [182, 63] on icon at bounding box center [182, 63] width 5 height 5
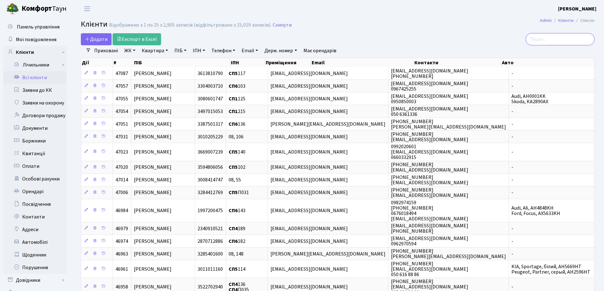
click at [542, 38] on input "search" at bounding box center [560, 39] width 69 height 12
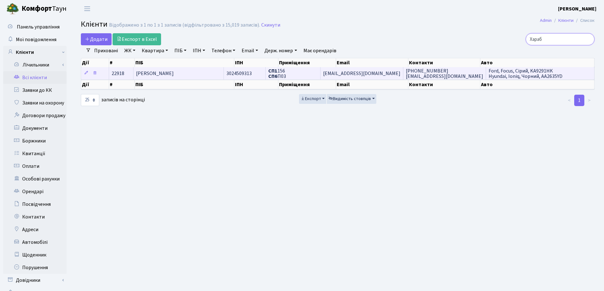
type input "Хараб"
click at [174, 76] on span "[PERSON_NAME]" at bounding box center [155, 73] width 38 height 7
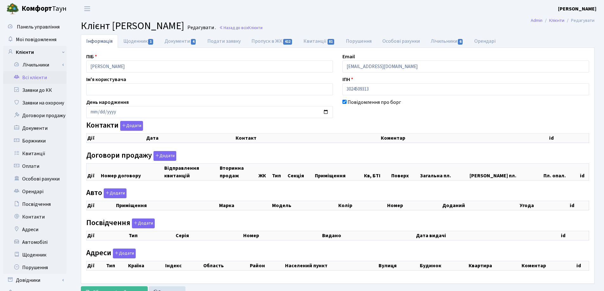
checkbox input "true"
select select "25"
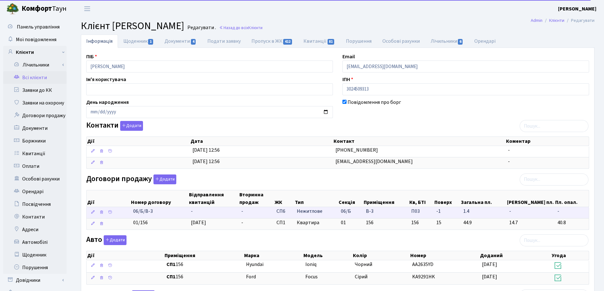
click at [197, 213] on td "-" at bounding box center [213, 212] width 50 height 11
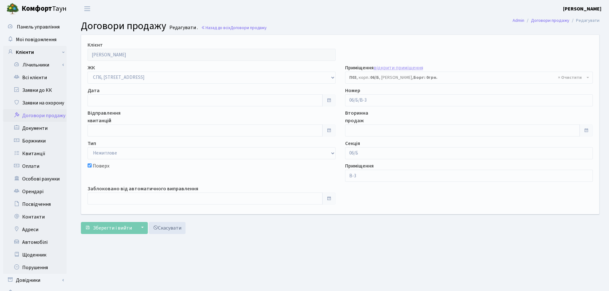
select select "22031"
click at [34, 77] on link "Всі клієнти" at bounding box center [34, 77] width 63 height 13
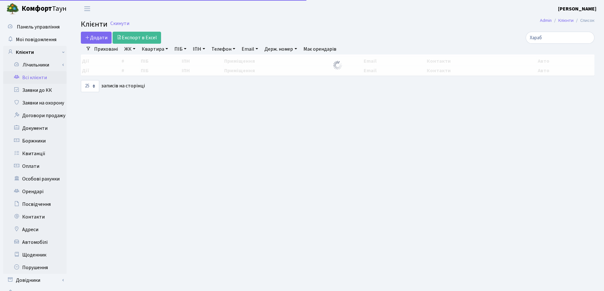
select select "25"
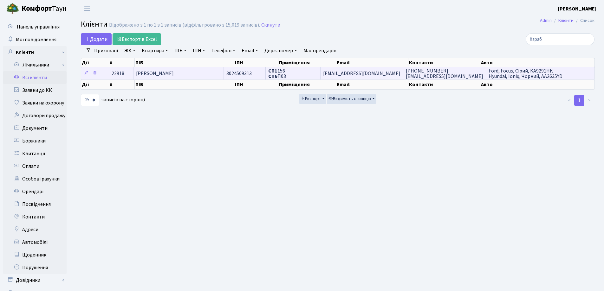
click at [174, 73] on span "[PERSON_NAME]" at bounding box center [155, 73] width 38 height 7
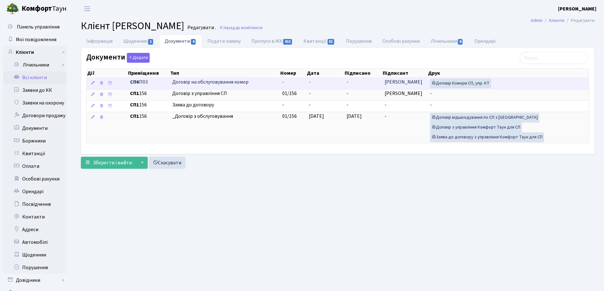
click at [319, 82] on td "-" at bounding box center [325, 83] width 38 height 11
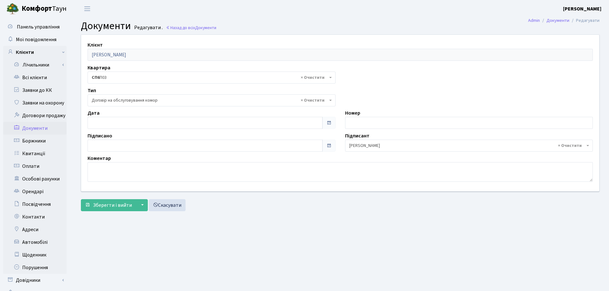
select select "309"
type input "[DATE]"
click at [156, 120] on input "[DATE]" at bounding box center [203, 123] width 232 height 12
type input "[DATE]"
click at [149, 143] on input "[DATE]" at bounding box center [203, 146] width 232 height 12
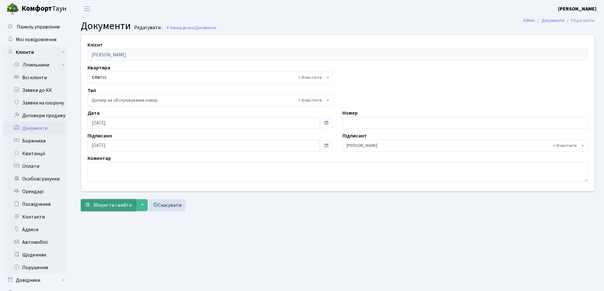
click at [115, 202] on span "Зберегти і вийти" at bounding box center [112, 205] width 39 height 7
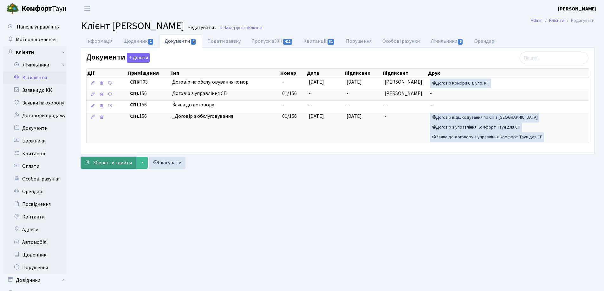
click at [111, 164] on span "Зберегти і вийти" at bounding box center [112, 162] width 39 height 7
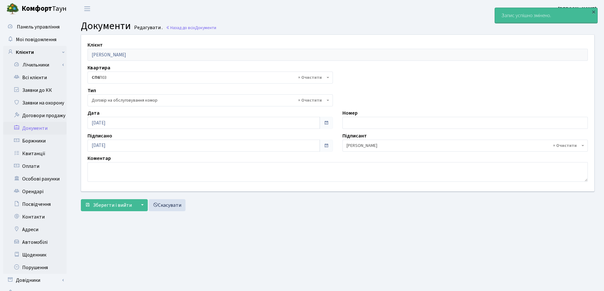
select select "309"
click at [35, 77] on link "Всі клієнти" at bounding box center [34, 77] width 63 height 13
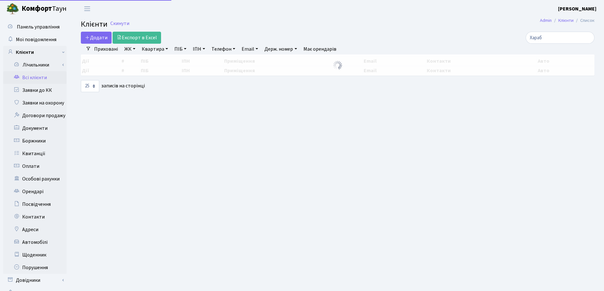
select select "25"
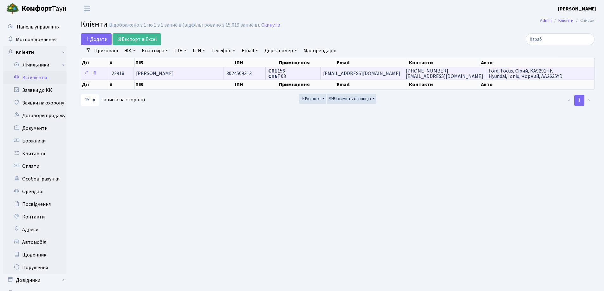
click at [213, 74] on td "[PERSON_NAME]" at bounding box center [178, 73] width 90 height 12
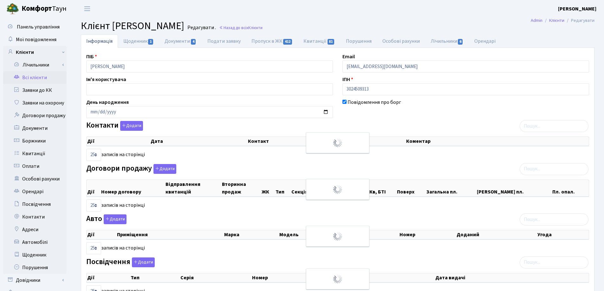
select select "25"
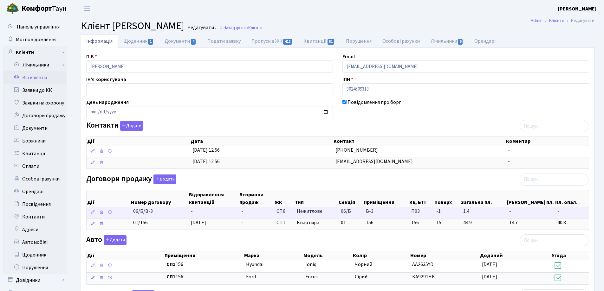
click at [202, 213] on td "-" at bounding box center [213, 212] width 50 height 11
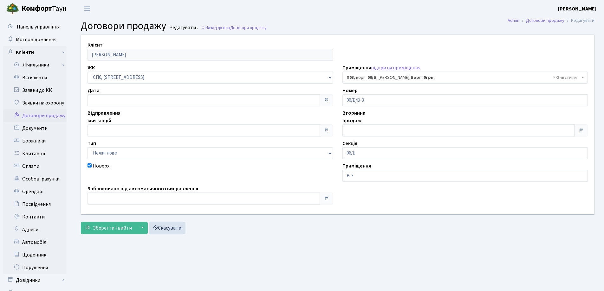
select select "22031"
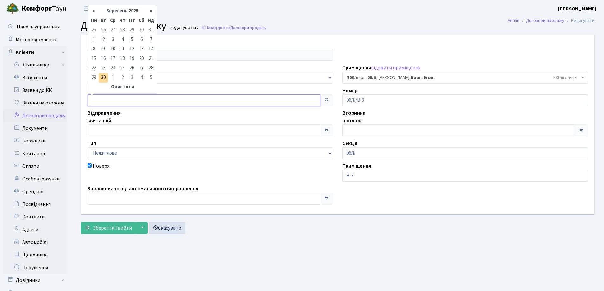
click at [143, 98] on input "text" at bounding box center [203, 100] width 232 height 12
type input "30.09.2025"
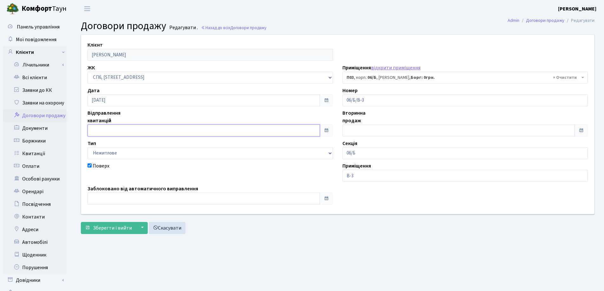
click at [143, 128] on input "text" at bounding box center [203, 131] width 232 height 12
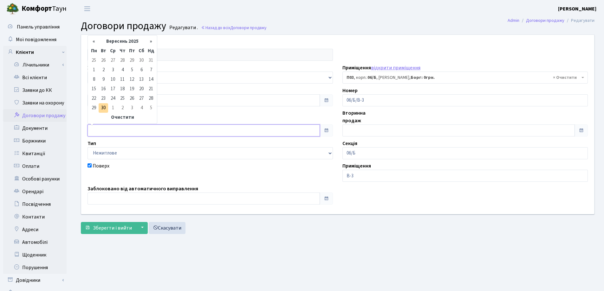
type input "30.09.2025"
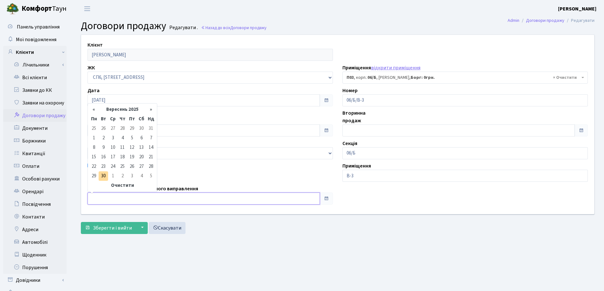
click at [139, 204] on input "text" at bounding box center [203, 199] width 232 height 12
type input "30.09.2025"
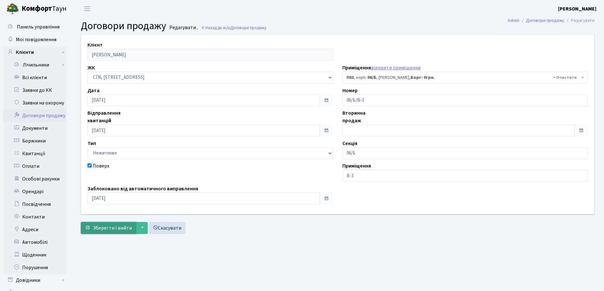
click at [121, 228] on span "Зберегти і вийти" at bounding box center [112, 228] width 39 height 7
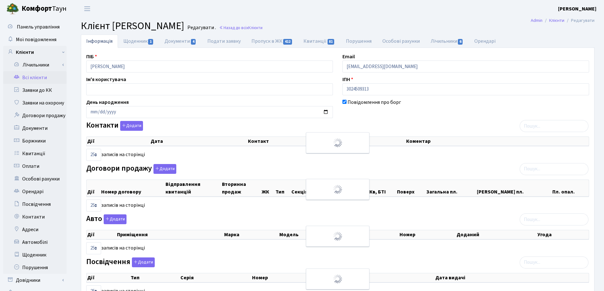
select select "25"
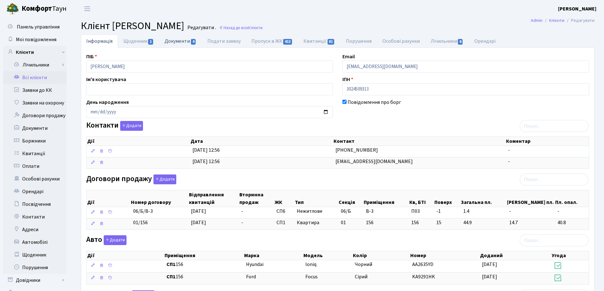
click at [177, 44] on link "Документи 4" at bounding box center [180, 41] width 42 height 13
select select "25"
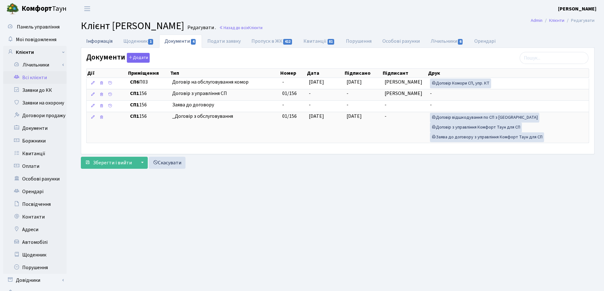
click at [94, 39] on link "Інформація" at bounding box center [99, 41] width 37 height 13
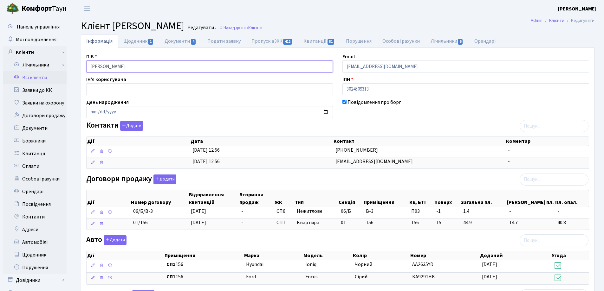
drag, startPoint x: 183, startPoint y: 65, endPoint x: 76, endPoint y: 63, distance: 106.8
click at [76, 63] on div "Інформація Щоденник 1 Документи 4 Подати заявку Пропуск в ЖК 412 Квитанції 81 П…" at bounding box center [337, 245] width 523 height 420
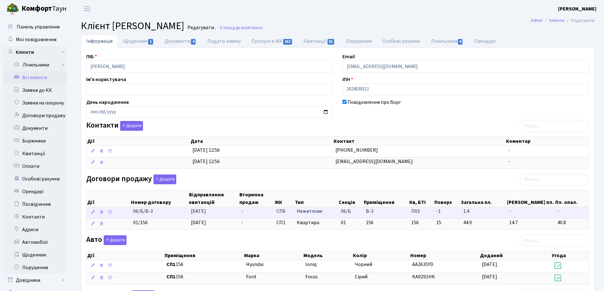
drag, startPoint x: 126, startPoint y: 212, endPoint x: 153, endPoint y: 217, distance: 27.4
click at [153, 217] on \<\/span\>\a "06/Б/В-3 30.09.2025 - СП6 Нежитлове 06/Б В-3 П03 - -" at bounding box center [338, 212] width 502 height 11
copy span "06/Б/В-3"
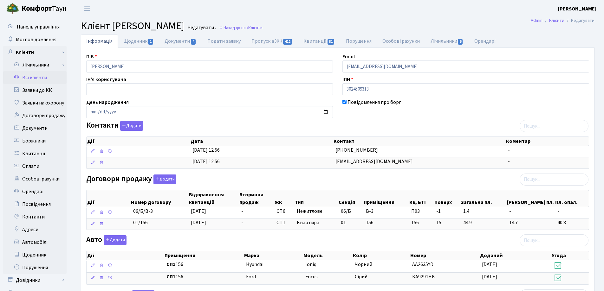
click at [415, 3] on header "Комфорт Таун Лоскутова В. С. Мій обліковий запис Вийти" at bounding box center [302, 8] width 604 height 17
click at [262, 30] on link "Назад до всіх Клієнти" at bounding box center [240, 28] width 43 height 6
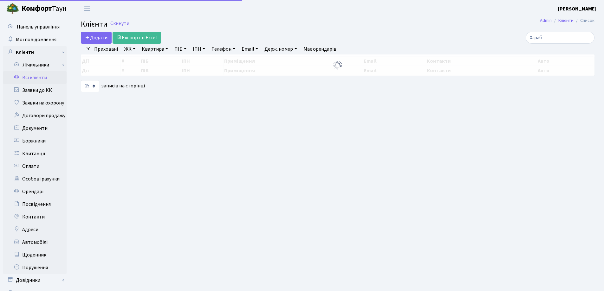
select select "25"
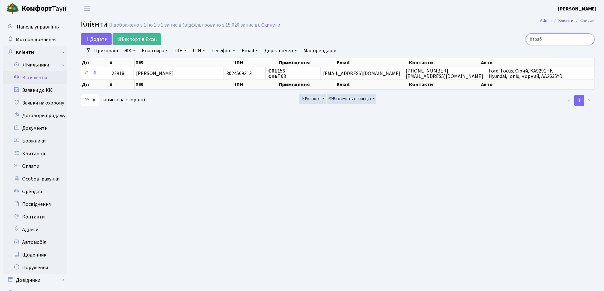
click at [589, 40] on input "Хараб" at bounding box center [560, 39] width 69 height 12
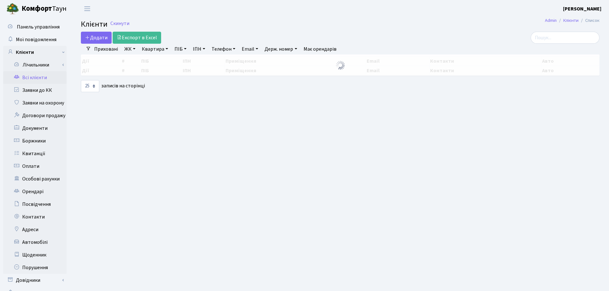
select select "25"
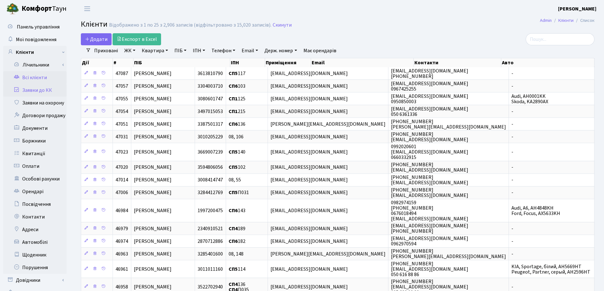
click at [31, 92] on link "Заявки до КК" at bounding box center [34, 90] width 63 height 13
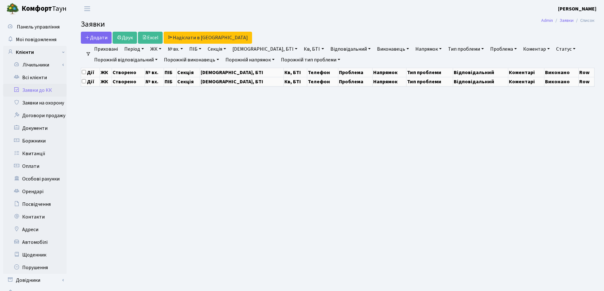
select select "25"
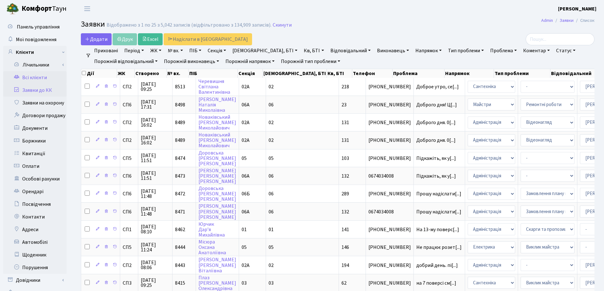
click at [28, 75] on link "Всі клієнти" at bounding box center [34, 77] width 63 height 13
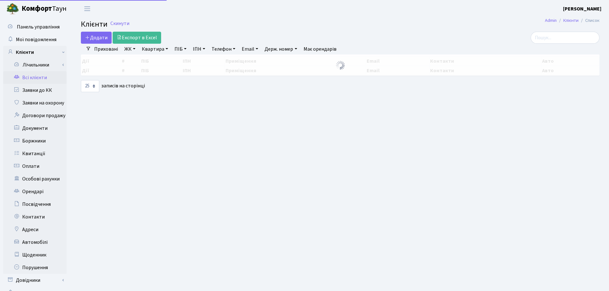
select select "25"
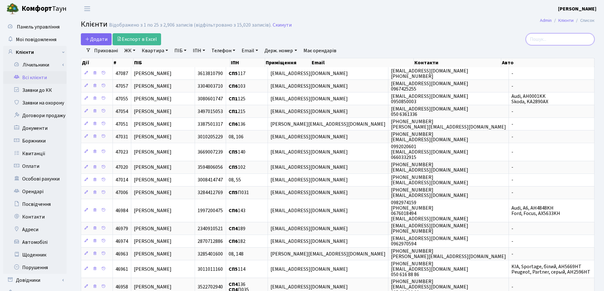
click at [545, 38] on input "search" at bounding box center [560, 39] width 69 height 12
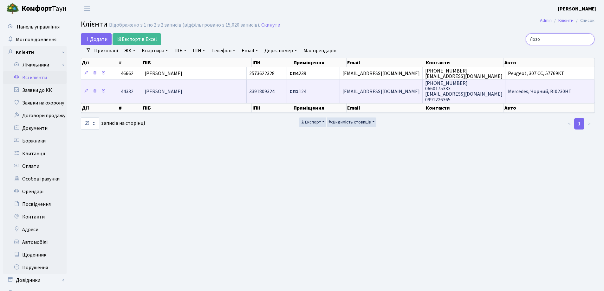
type input "Лозо"
click at [221, 90] on td "Лозова Альона Юріївна" at bounding box center [194, 91] width 105 height 23
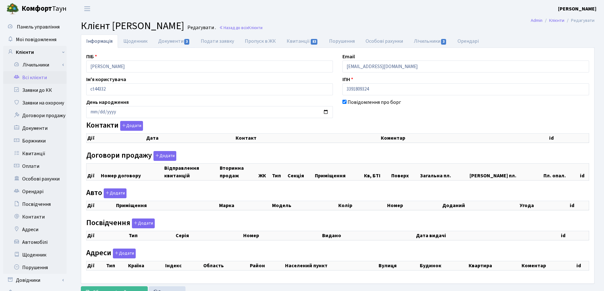
click at [166, 40] on link "Документи 3" at bounding box center [174, 41] width 42 height 13
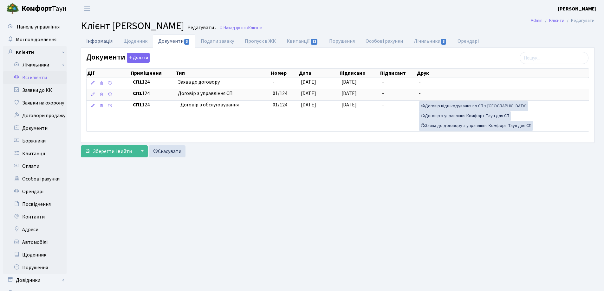
click at [95, 38] on link "Інформація" at bounding box center [99, 41] width 37 height 13
select select "25"
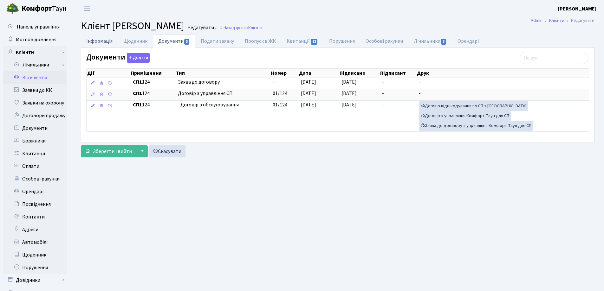
select select "25"
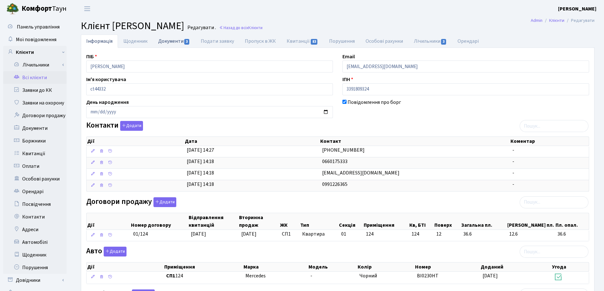
click at [164, 43] on link "Документи 3" at bounding box center [174, 41] width 42 height 13
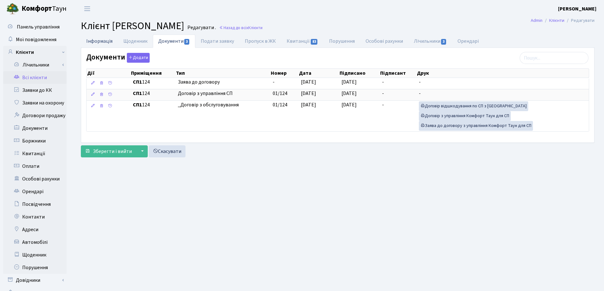
click at [93, 42] on link "Інформація" at bounding box center [99, 41] width 37 height 13
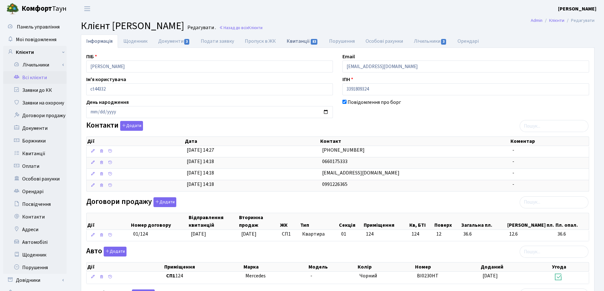
click at [288, 43] on link "Квитанції 83" at bounding box center [302, 41] width 42 height 13
select select "25"
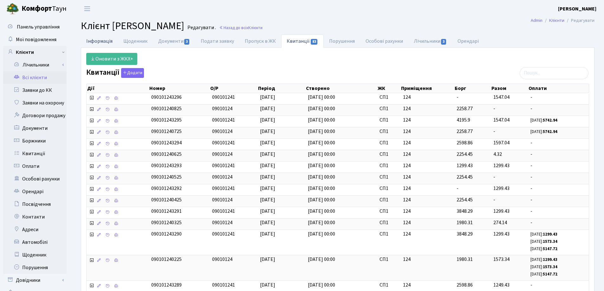
click at [102, 42] on link "Інформація" at bounding box center [99, 41] width 37 height 13
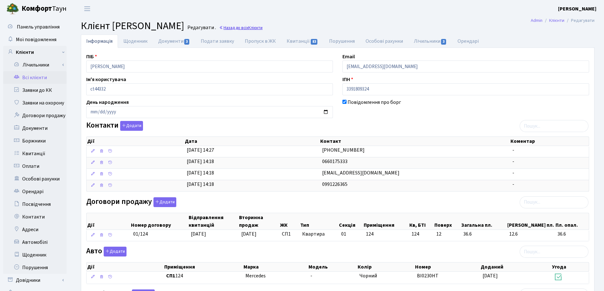
click at [262, 29] on link "Назад до всіх Клієнти" at bounding box center [240, 28] width 43 height 6
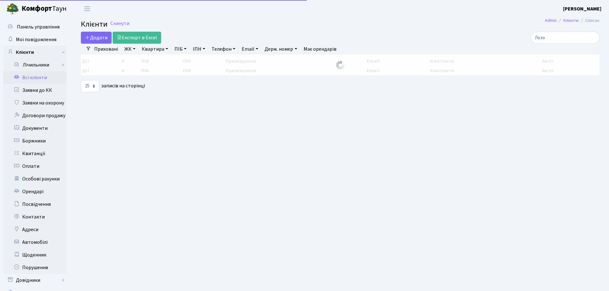
select select "25"
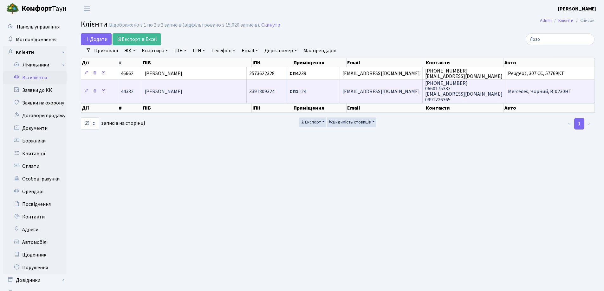
click at [208, 95] on td "[PERSON_NAME]" at bounding box center [194, 91] width 105 height 23
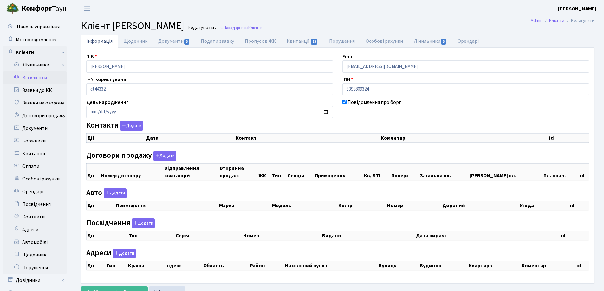
checkbox input "true"
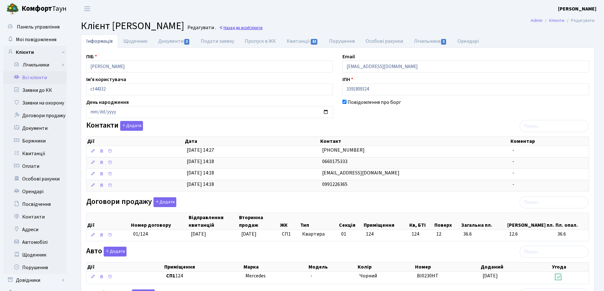
click at [262, 28] on span "Клієнти" at bounding box center [255, 28] width 14 height 6
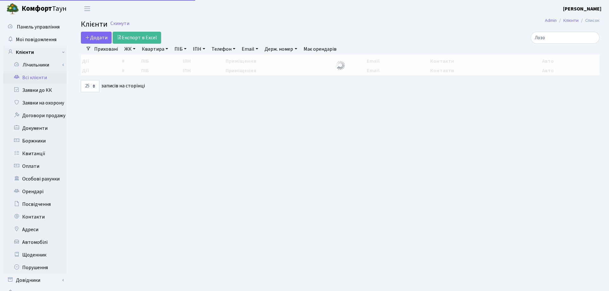
select select "25"
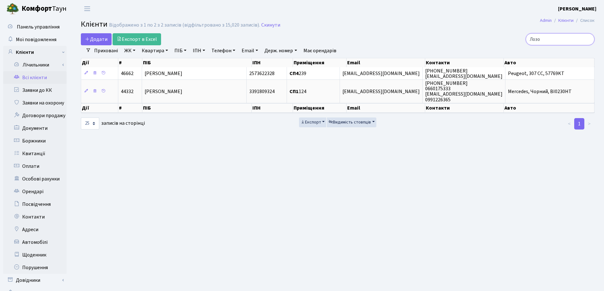
click at [589, 39] on input "Лозо" at bounding box center [560, 39] width 69 height 12
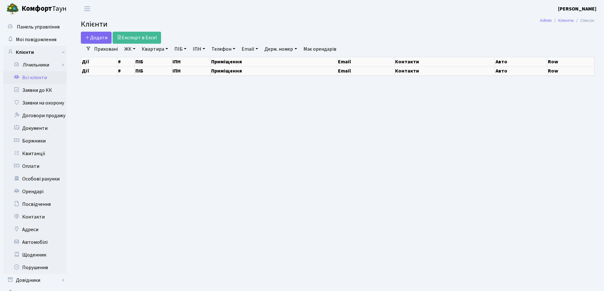
select select "25"
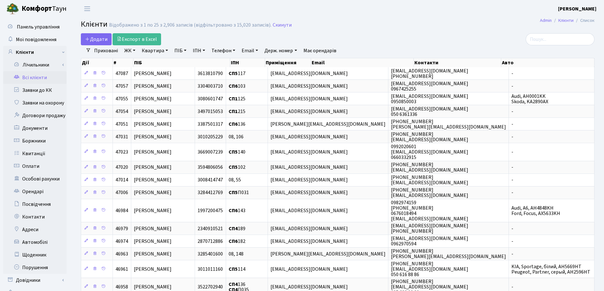
click at [165, 51] on link "Квартира" at bounding box center [154, 50] width 31 height 11
type input "11"
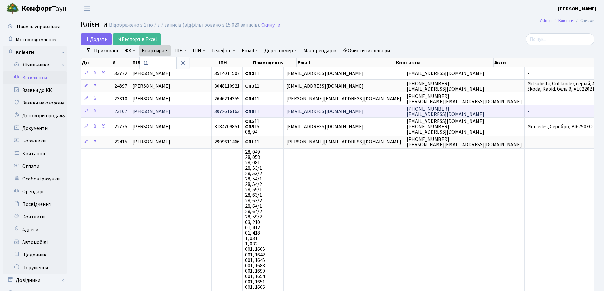
click at [170, 109] on span "[PERSON_NAME]" at bounding box center [152, 111] width 38 height 7
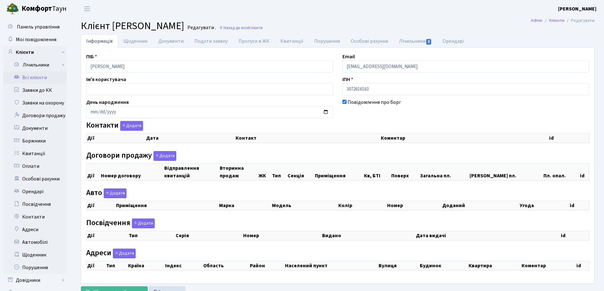
checkbox input "true"
select select "25"
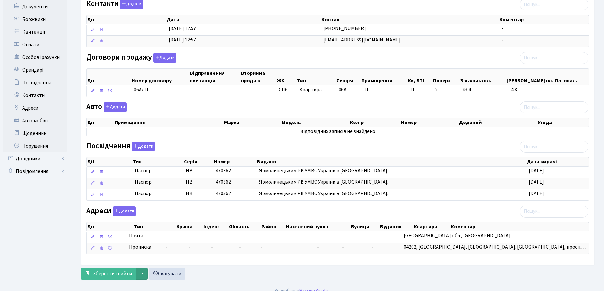
scroll to position [129, 0]
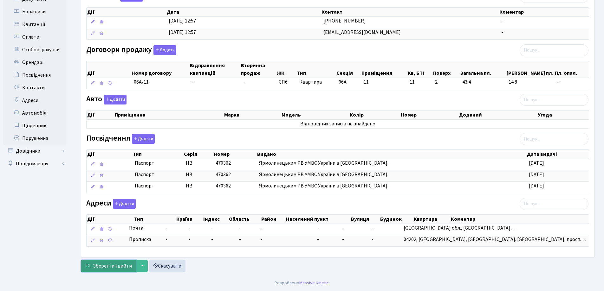
click at [92, 262] on button "Зберегти і вийти" at bounding box center [108, 266] width 55 height 12
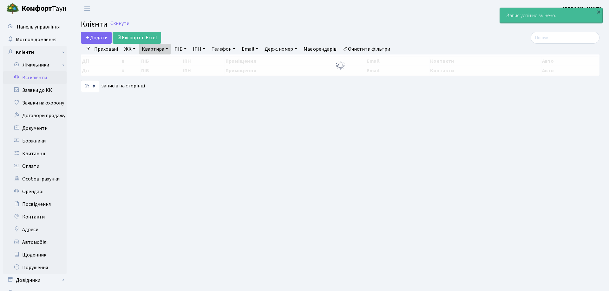
select select "25"
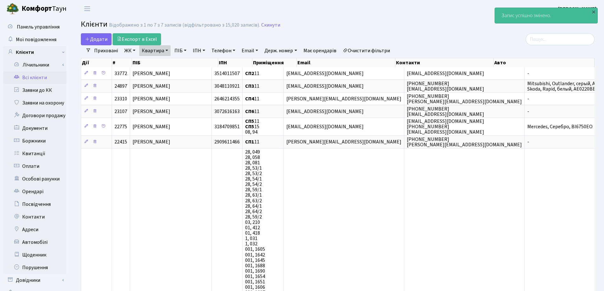
click at [166, 49] on link "Квартира" at bounding box center [154, 50] width 31 height 11
click at [167, 62] on input "11" at bounding box center [157, 63] width 37 height 12
type input "1"
type input "49"
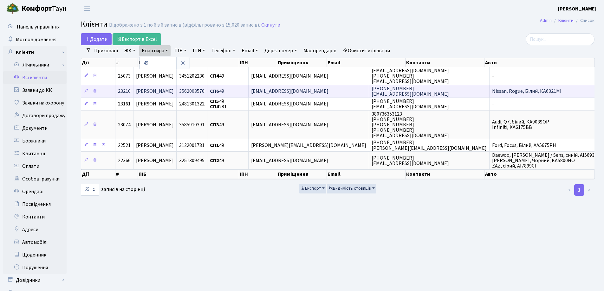
click at [174, 92] on span "[PERSON_NAME]" at bounding box center [155, 91] width 38 height 7
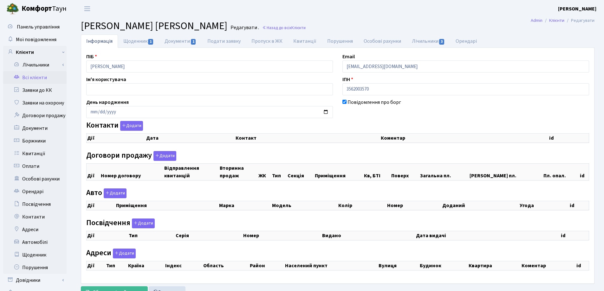
select select "25"
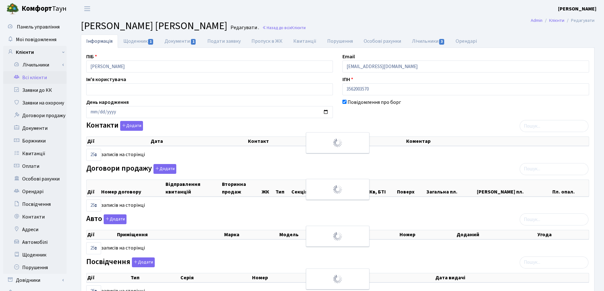
checkbox input "true"
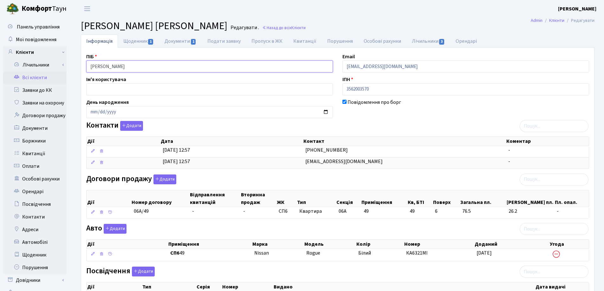
drag, startPoint x: 180, startPoint y: 67, endPoint x: 96, endPoint y: 68, distance: 83.7
click at [77, 68] on div "Інформація Щоденник 1 Документи 1 Подати заявку Пропуск в ЖК Квитанції Порушенн…" at bounding box center [337, 239] width 523 height 408
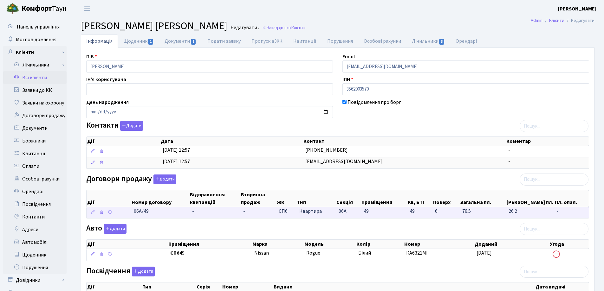
drag, startPoint x: 169, startPoint y: 217, endPoint x: 115, endPoint y: 211, distance: 53.6
click at [115, 211] on \<\/span\>\a "06А/49 - - СП6 Квартира 06А 49 49 -" at bounding box center [338, 212] width 502 height 11
copy span "06А/49"
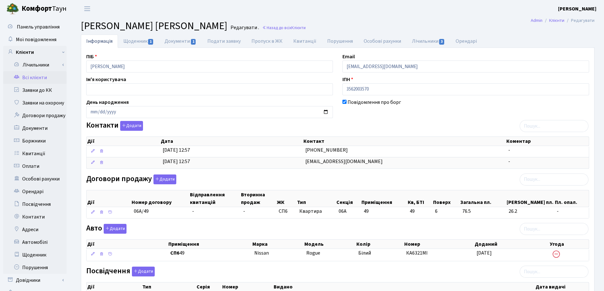
click at [224, 132] on div at bounding box center [209, 133] width 247 height 4
click at [174, 43] on link "Документи 1" at bounding box center [180, 41] width 42 height 13
select select "25"
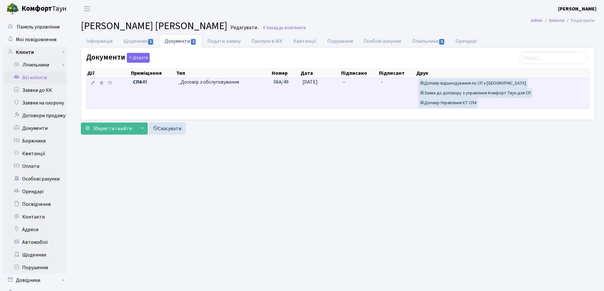
click at [350, 82] on td "-" at bounding box center [359, 93] width 38 height 31
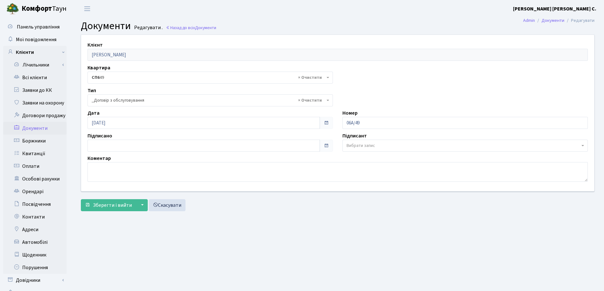
select select "289"
type input "[DATE]"
click at [112, 146] on input "[DATE]" at bounding box center [203, 146] width 232 height 12
click at [120, 202] on span "Зберегти і вийти" at bounding box center [112, 205] width 39 height 7
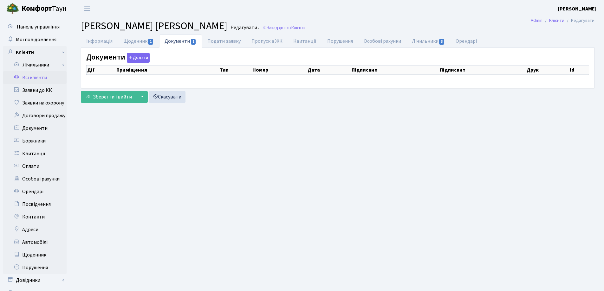
checkbox input "true"
select select "25"
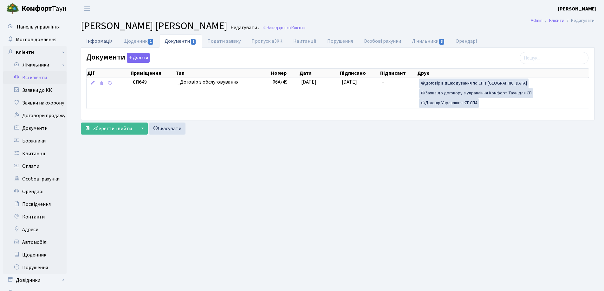
click at [100, 42] on link "Інформація" at bounding box center [99, 41] width 37 height 13
select select "25"
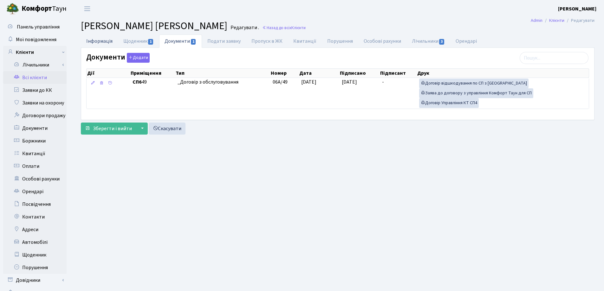
select select "25"
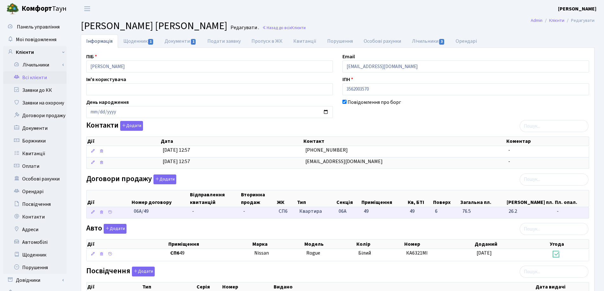
click at [203, 214] on td "-" at bounding box center [215, 212] width 51 height 11
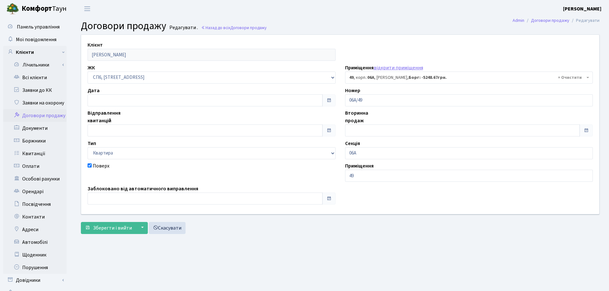
select select "21717"
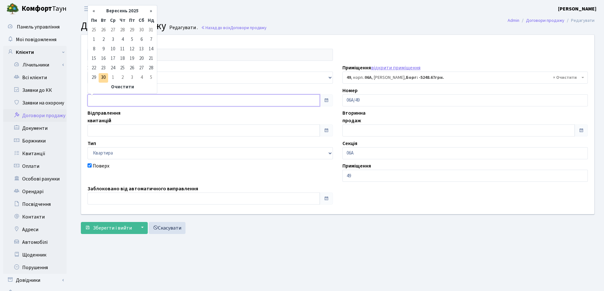
click at [121, 99] on input "text" at bounding box center [203, 100] width 232 height 12
type input "[DATE]"
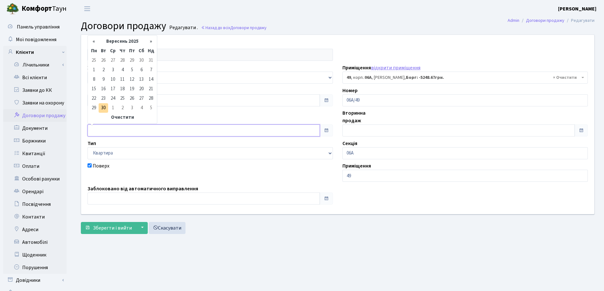
click at [126, 129] on input "text" at bounding box center [203, 131] width 232 height 12
type input "[DATE]"
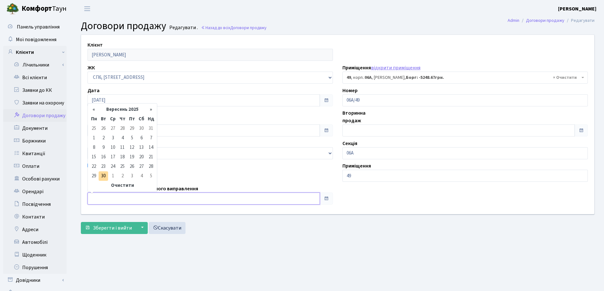
click at [125, 196] on input "text" at bounding box center [203, 199] width 232 height 12
type input "[DATE]"
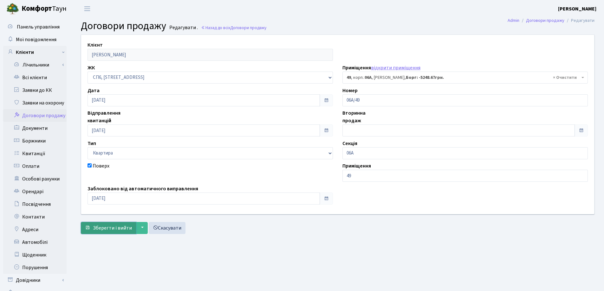
click at [112, 226] on span "Зберегти і вийти" at bounding box center [112, 228] width 39 height 7
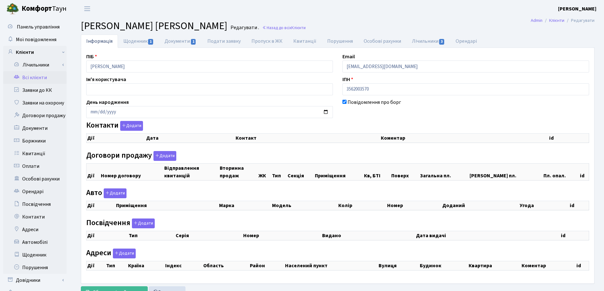
checkbox input "true"
select select "25"
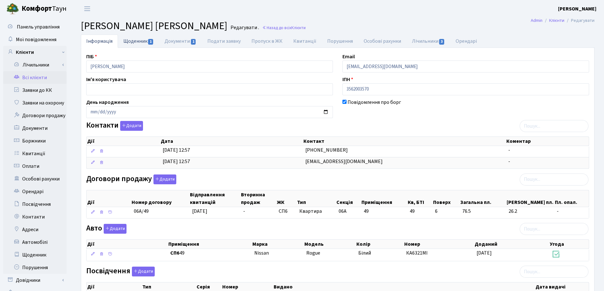
click at [129, 41] on link "Щоденник 1" at bounding box center [138, 41] width 41 height 13
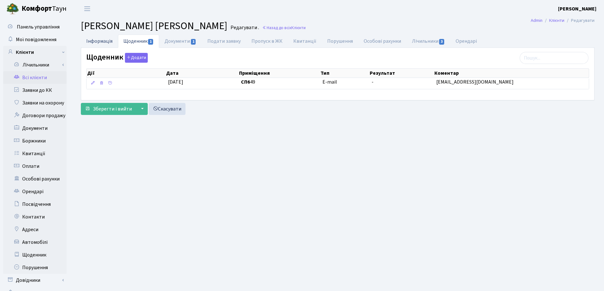
click at [94, 42] on link "Інформація" at bounding box center [99, 41] width 37 height 13
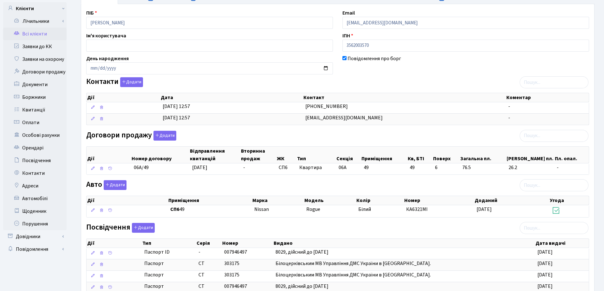
scroll to position [158, 0]
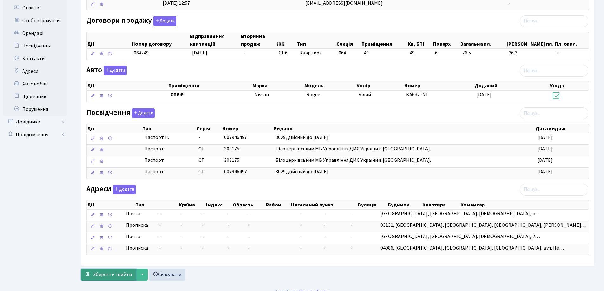
click at [114, 277] on span "Зберегти і вийти" at bounding box center [112, 274] width 39 height 7
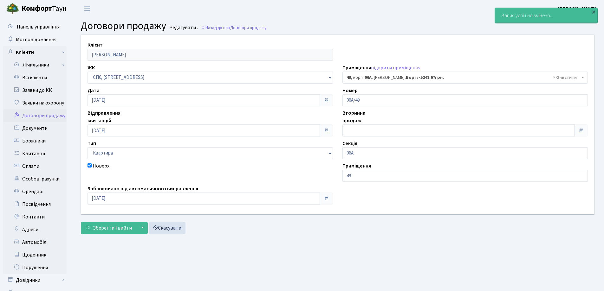
select select "21717"
click at [24, 75] on link "Всі клієнти" at bounding box center [34, 77] width 63 height 13
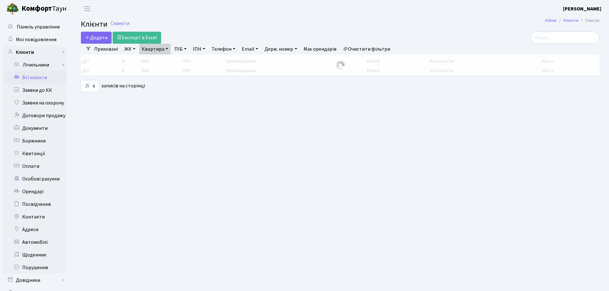
select select "25"
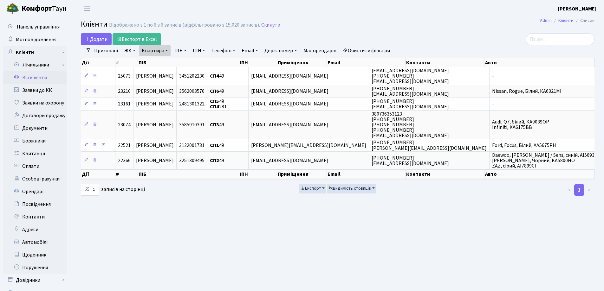
click at [167, 48] on link "Квартира" at bounding box center [154, 50] width 31 height 11
click at [185, 65] on icon at bounding box center [182, 63] width 5 height 5
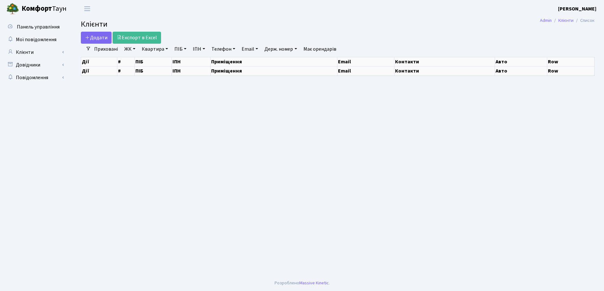
select select "25"
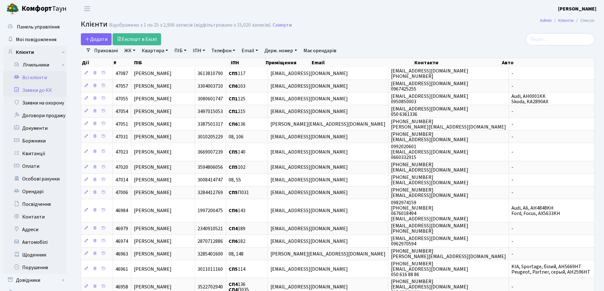
click at [33, 90] on link "Заявки до КК" at bounding box center [34, 90] width 63 height 13
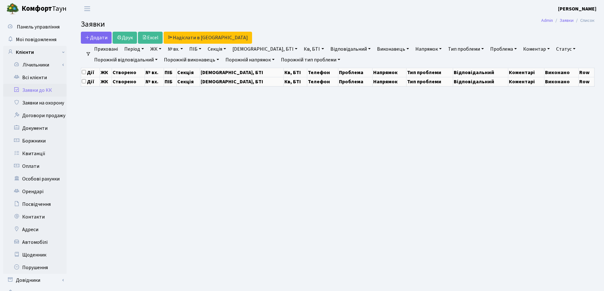
select select "25"
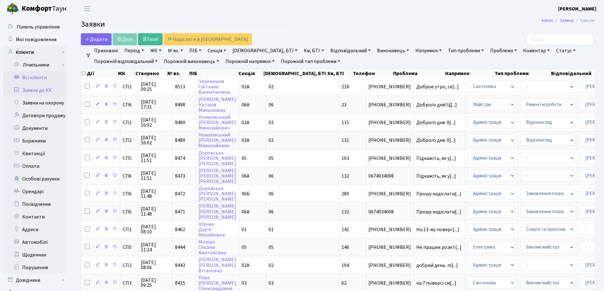
click at [40, 75] on link "Всі клієнти" at bounding box center [34, 77] width 63 height 13
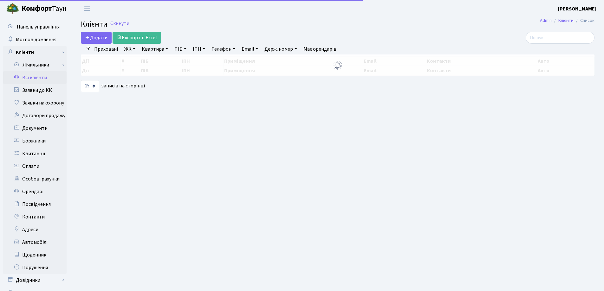
select select "25"
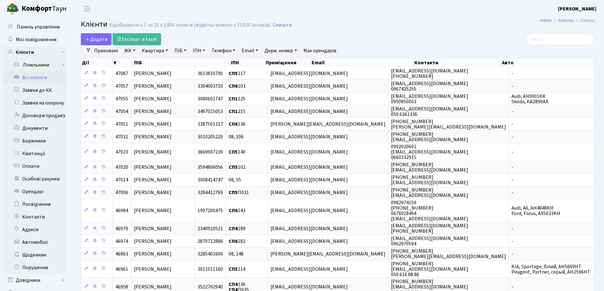
click at [165, 50] on link "Квартира" at bounding box center [154, 50] width 31 height 11
type input "42"
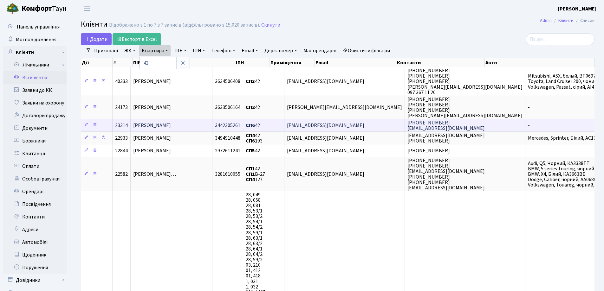
click at [212, 127] on td "[PERSON_NAME]" at bounding box center [172, 125] width 82 height 13
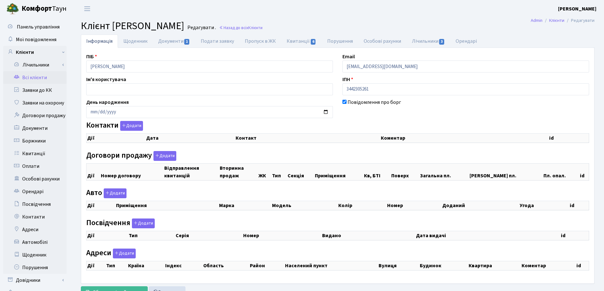
checkbox input "true"
select select "25"
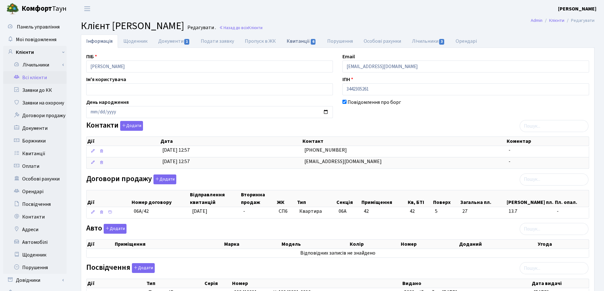
click at [297, 40] on link "Квитанції 6" at bounding box center [301, 41] width 40 height 13
select select "25"
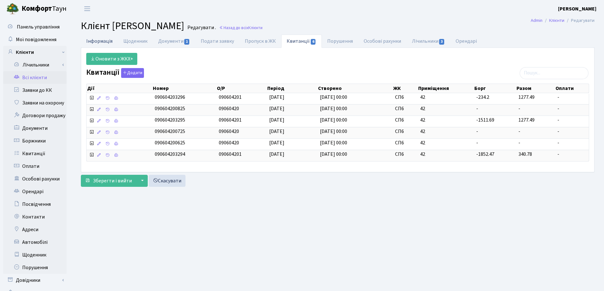
click at [99, 42] on link "Інформація" at bounding box center [99, 41] width 37 height 13
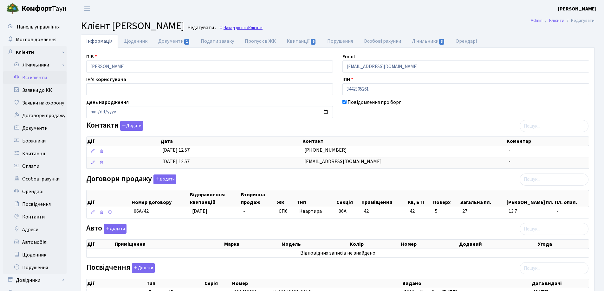
click at [262, 28] on link "Назад до всіх Клієнти" at bounding box center [240, 28] width 43 height 6
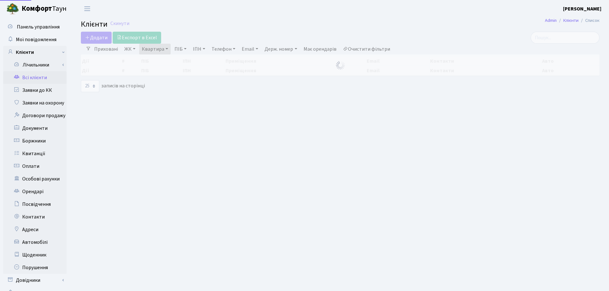
select select "25"
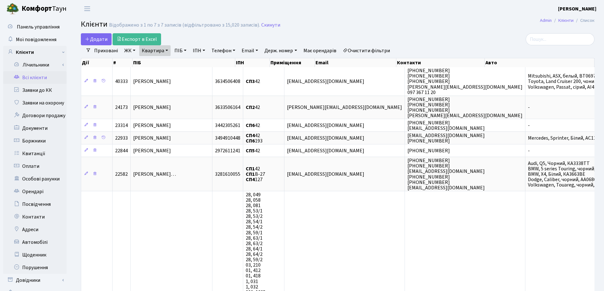
click at [166, 50] on link "Квартира" at bounding box center [154, 50] width 31 height 11
click at [184, 62] on icon at bounding box center [182, 63] width 5 height 5
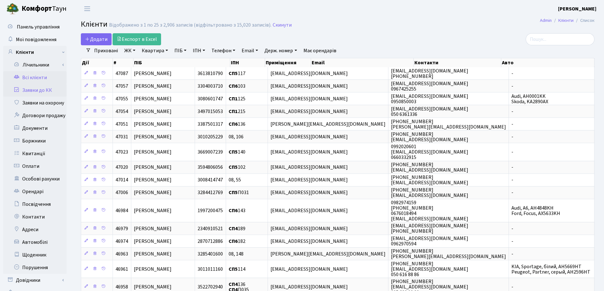
click at [35, 93] on link "Заявки до КК" at bounding box center [34, 90] width 63 height 13
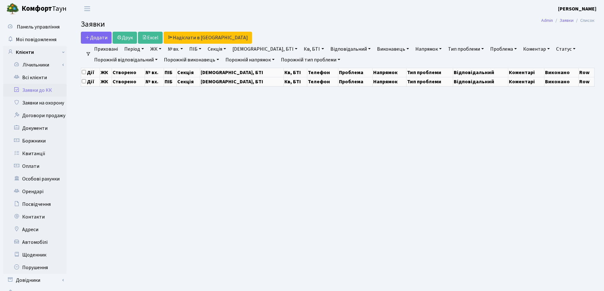
select select "25"
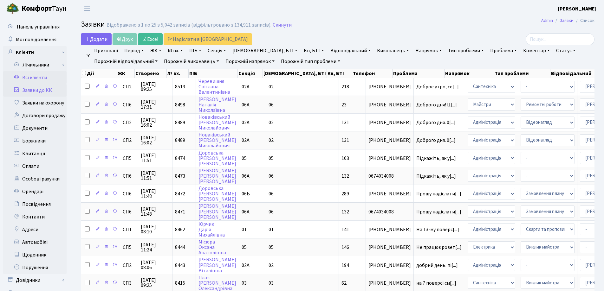
click at [39, 78] on link "Всі клієнти" at bounding box center [34, 77] width 63 height 13
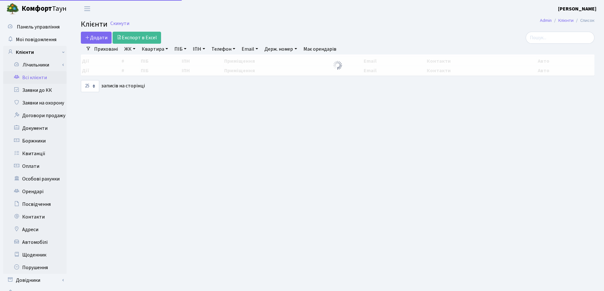
select select "25"
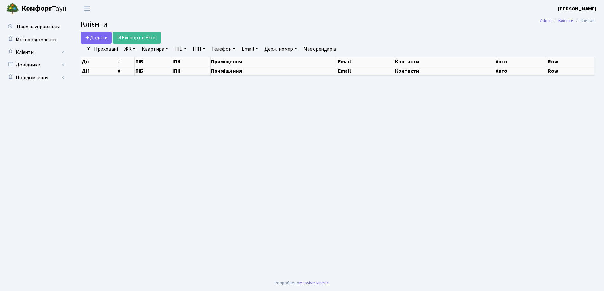
select select "25"
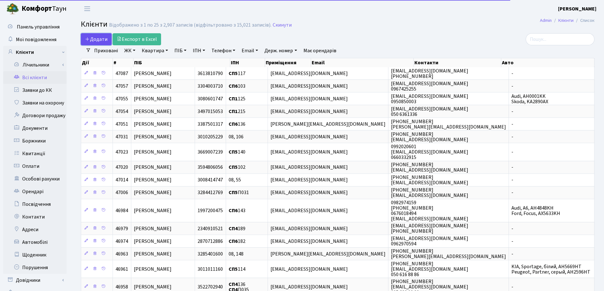
click at [90, 40] on span "Додати" at bounding box center [96, 39] width 23 height 7
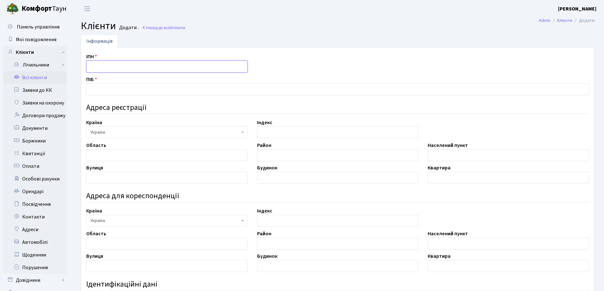
click at [111, 71] on input "text" at bounding box center [166, 67] width 161 height 12
type input "3025301749"
click at [152, 88] on input "text" at bounding box center [337, 89] width 503 height 12
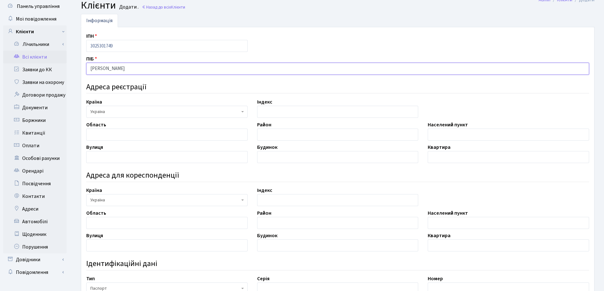
scroll to position [32, 0]
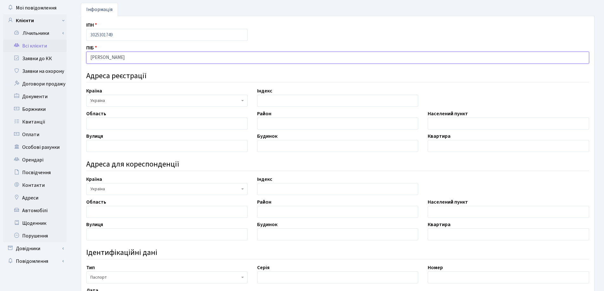
type input "[PERSON_NAME]"
click at [453, 124] on input "text" at bounding box center [508, 124] width 161 height 12
type input "[GEOGRAPHIC_DATA]"
click at [176, 148] on input "text" at bounding box center [166, 146] width 161 height 12
type input "Урлівська"
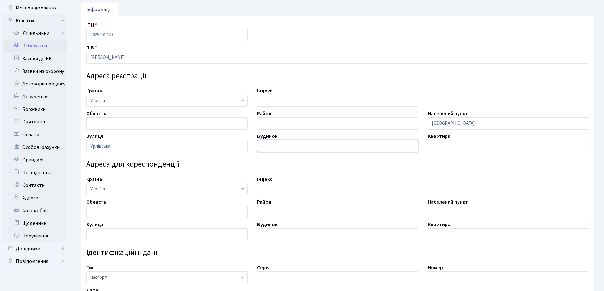
click at [293, 146] on input "text" at bounding box center [337, 146] width 161 height 12
type input "20"
click at [513, 145] on input "text" at bounding box center [508, 146] width 161 height 12
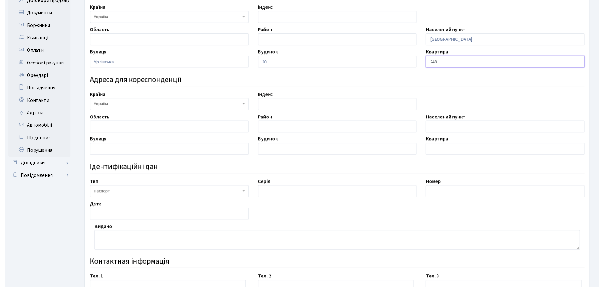
scroll to position [127, 0]
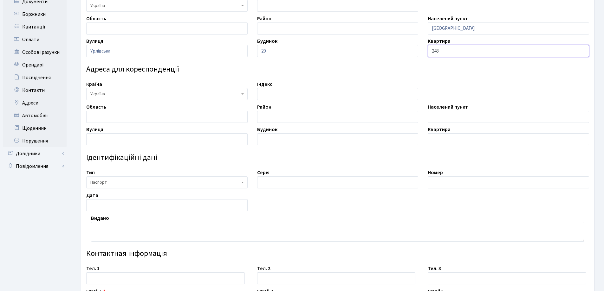
type input "248"
click at [139, 182] on span "Паспорт" at bounding box center [164, 182] width 149 height 6
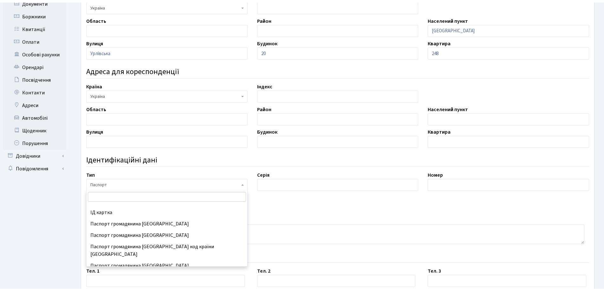
scroll to position [84, 0]
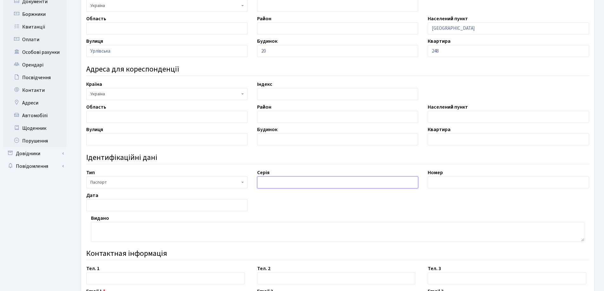
click at [300, 179] on input "text" at bounding box center [337, 183] width 161 height 12
type input "МВ"
click at [495, 187] on input "text" at bounding box center [508, 183] width 161 height 12
type input "182200"
click at [106, 207] on input "text" at bounding box center [166, 205] width 161 height 12
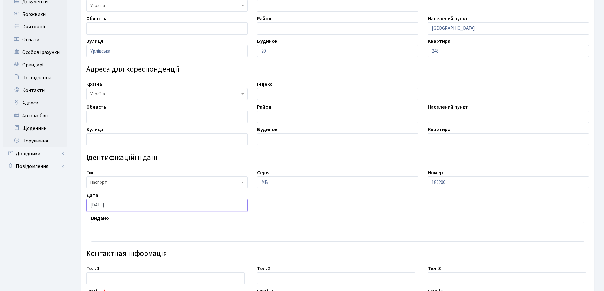
type input "[DATE]"
click at [111, 224] on textarea at bounding box center [337, 232] width 493 height 20
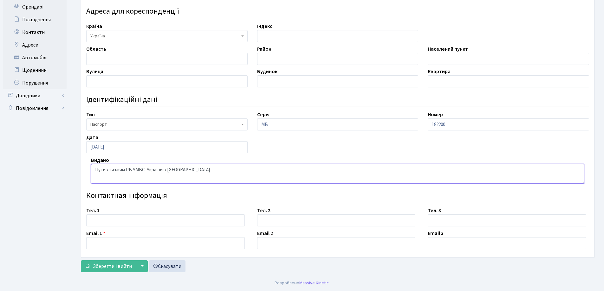
type textarea "Путивльським РВ УМВС України в сумській обл."
click at [118, 219] on input "text" at bounding box center [165, 221] width 158 height 12
type input "0993595444"
click at [101, 243] on input "text" at bounding box center [165, 243] width 158 height 12
type input "[EMAIL_ADDRESS][DOMAIN_NAME]"
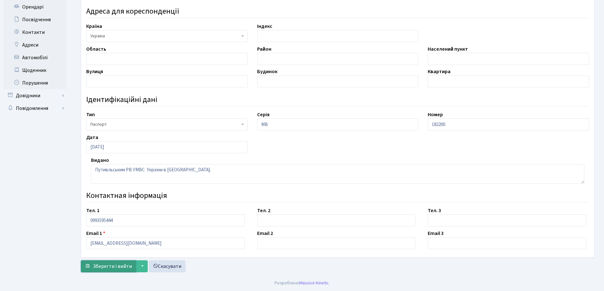
click at [101, 267] on span "Зберегти і вийти" at bounding box center [112, 266] width 39 height 7
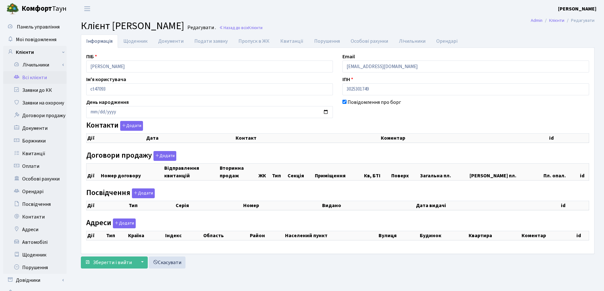
checkbox input "true"
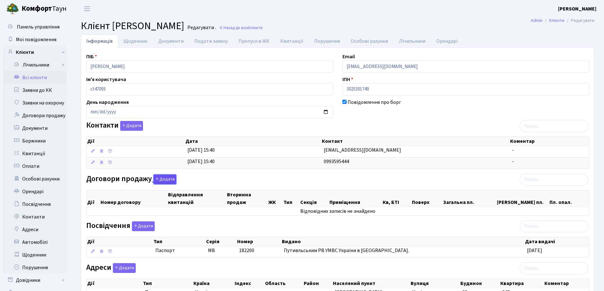
click at [162, 178] on button "Додати" at bounding box center [164, 180] width 23 height 10
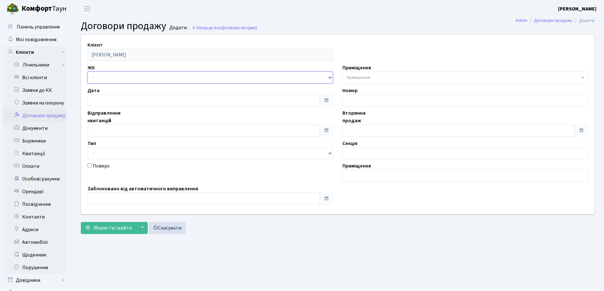
click at [168, 75] on select "- СП, Наддніпрянське шосе, 2а СП1, Столичне шосе, 1 СП2, Столичне шосе, 1А СП3,…" at bounding box center [209, 78] width 245 height 12
select select "331"
click at [87, 72] on select "- СП, Наддніпрянське шосе, 2а СП1, Столичне шосе, 1 СП2, Столичне шосе, 1А СП3,…" at bounding box center [209, 78] width 245 height 12
select select
click at [367, 78] on span "Приміщення" at bounding box center [357, 77] width 23 height 6
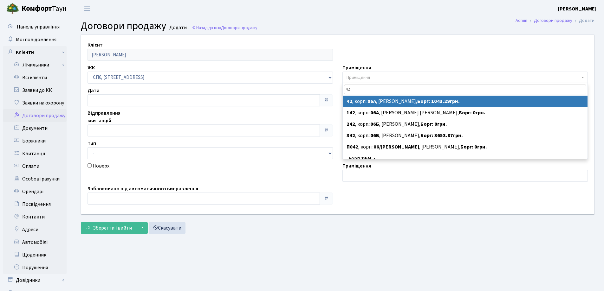
type input "42"
select select "21710"
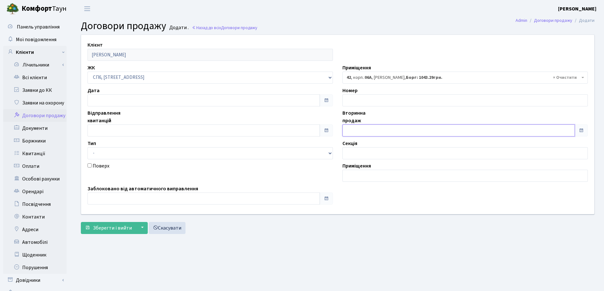
click at [389, 131] on input "text" at bounding box center [458, 131] width 232 height 12
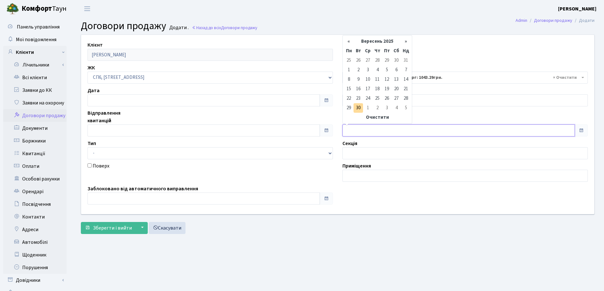
type input "30.09.2025"
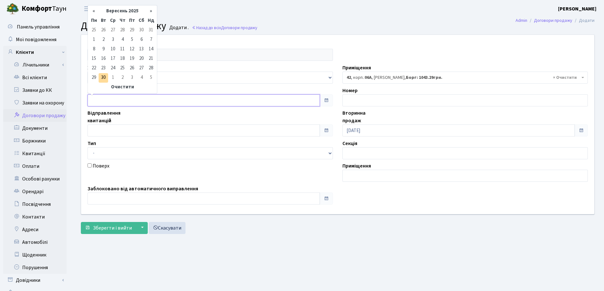
click at [172, 98] on input "text" at bounding box center [203, 100] width 232 height 12
type input "30.09.2025"
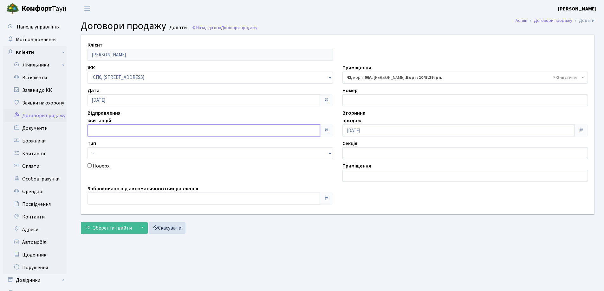
click at [166, 133] on input "text" at bounding box center [203, 131] width 232 height 12
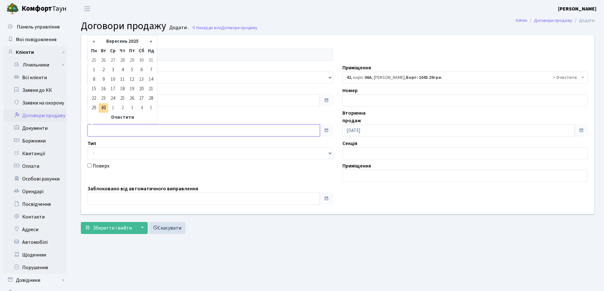
type input "30.09.2025"
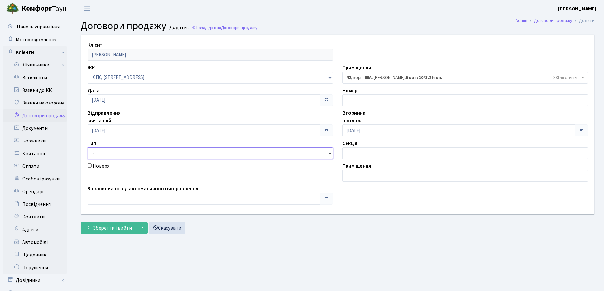
click at [160, 152] on select "- Квартира Комерція Нежитлове Паркінг П1001" at bounding box center [209, 153] width 245 height 12
select select "269"
click at [87, 147] on select "- Квартира Комерція Нежитлове Паркінг П1001" at bounding box center [209, 153] width 245 height 12
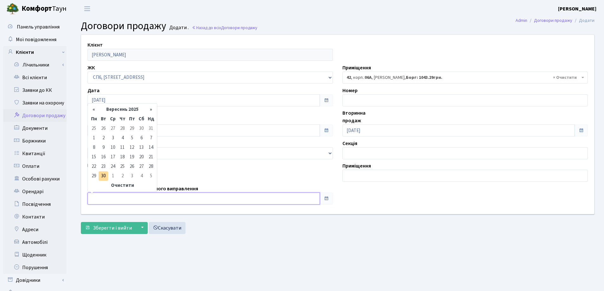
click at [145, 202] on input "text" at bounding box center [203, 199] width 232 height 12
type input "[DATE]"
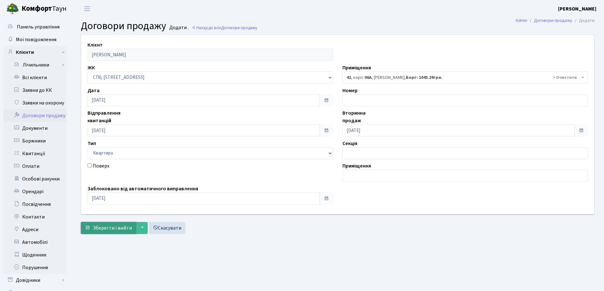
click at [114, 229] on span "Зберегти і вийти" at bounding box center [112, 228] width 39 height 7
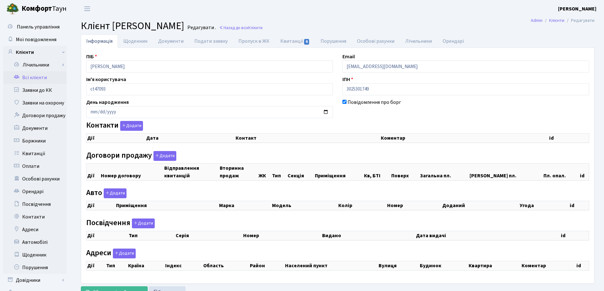
checkbox input "true"
select select "25"
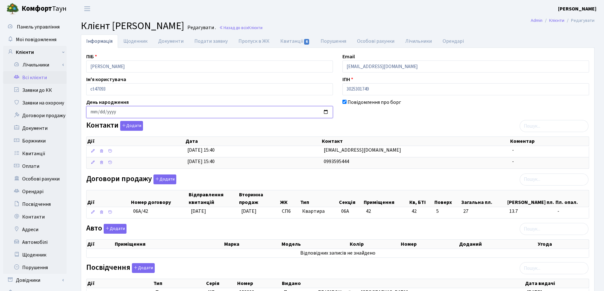
click at [90, 112] on input "date" at bounding box center [209, 112] width 247 height 12
type input "1982-10-30"
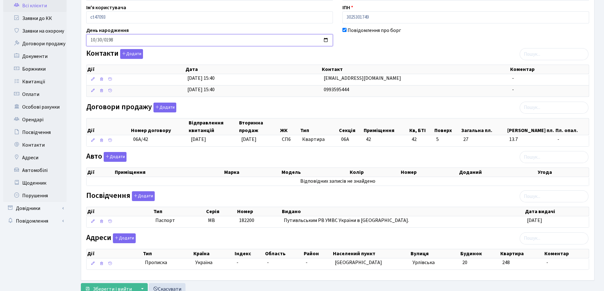
scroll to position [95, 0]
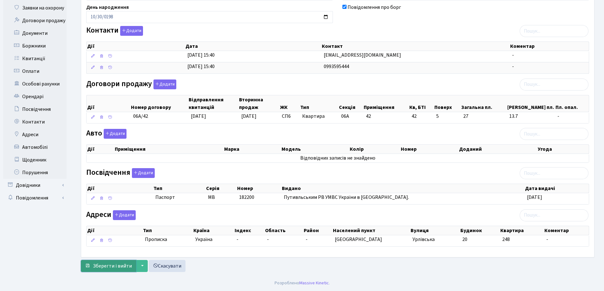
click at [118, 267] on span "Зберегти і вийти" at bounding box center [112, 266] width 39 height 7
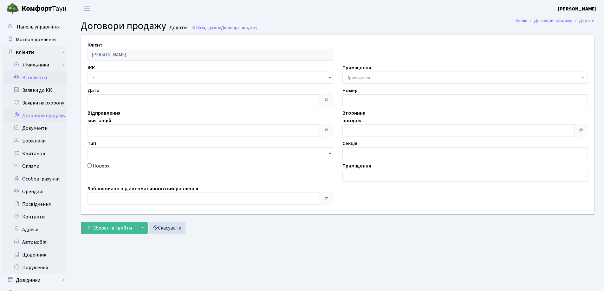
click at [37, 77] on link "Всі клієнти" at bounding box center [34, 77] width 63 height 13
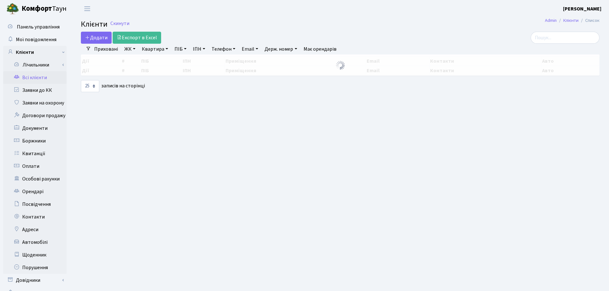
select select "25"
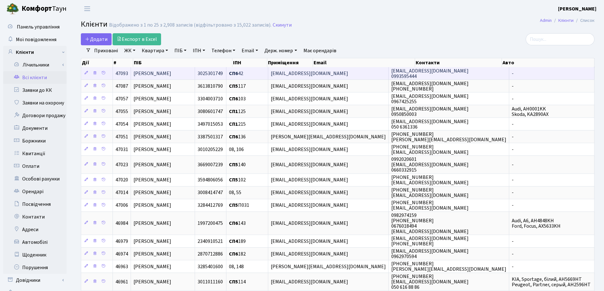
click at [171, 71] on span "[PERSON_NAME]" at bounding box center [152, 73] width 38 height 7
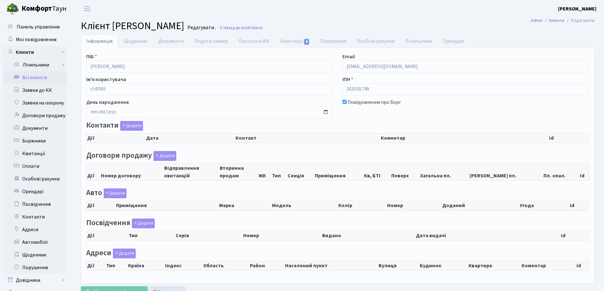
checkbox input "true"
select select "25"
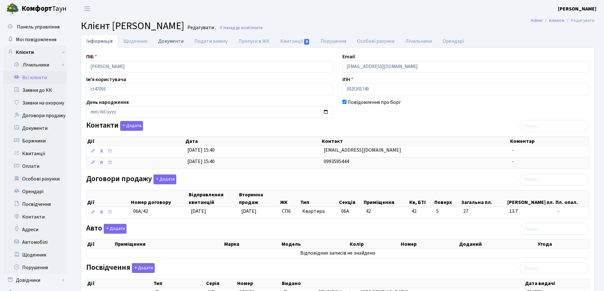
click at [167, 40] on link "Документи" at bounding box center [171, 41] width 36 height 13
select select "25"
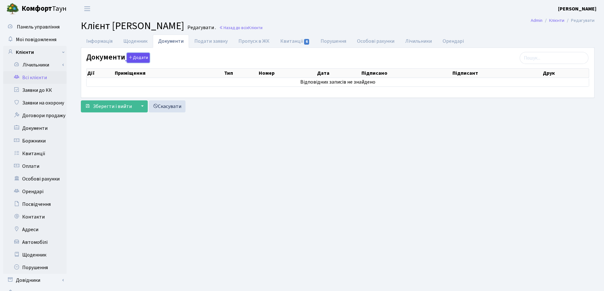
click at [133, 58] on button "Додати" at bounding box center [138, 58] width 23 height 10
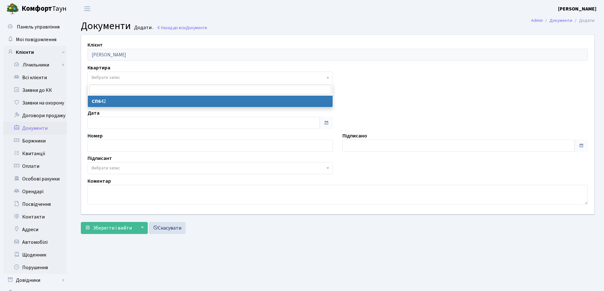
click at [123, 76] on span "Вибрати запис" at bounding box center [208, 77] width 233 height 6
select select "178751"
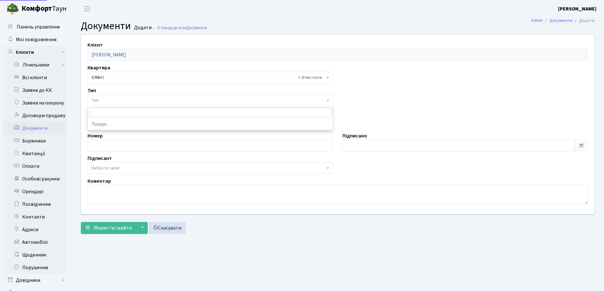
click at [121, 100] on span "Тип" at bounding box center [208, 100] width 233 height 6
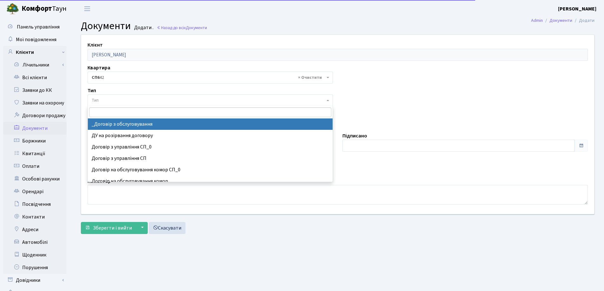
select select "289"
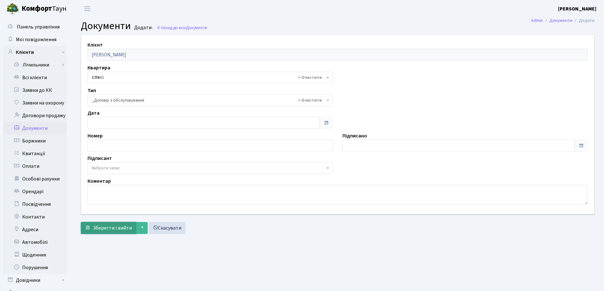
click at [114, 227] on span "Зберегти і вийти" at bounding box center [112, 228] width 39 height 7
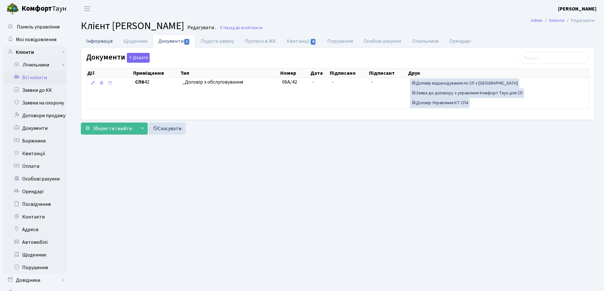
click at [90, 42] on link "Інформація" at bounding box center [99, 41] width 37 height 13
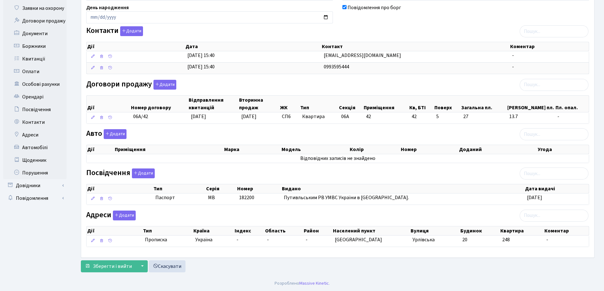
scroll to position [95, 0]
click at [108, 267] on span "Зберегти і вийти" at bounding box center [112, 266] width 39 height 7
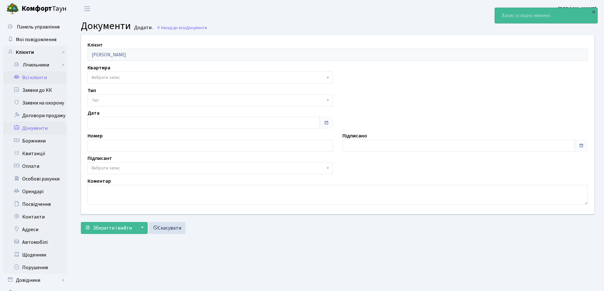
click at [35, 76] on link "Всі клієнти" at bounding box center [34, 77] width 63 height 13
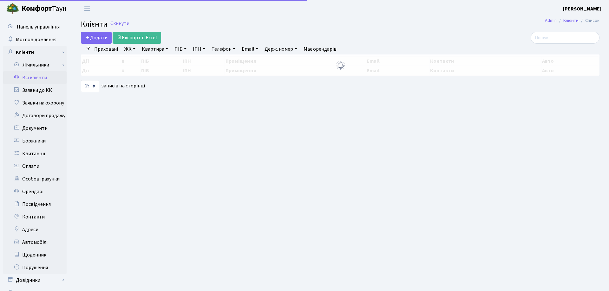
select select "25"
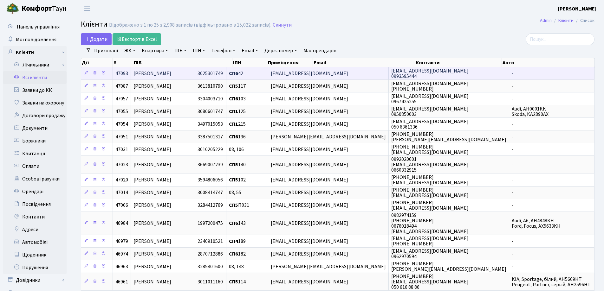
click at [171, 72] on span "[PERSON_NAME]" at bounding box center [152, 73] width 38 height 7
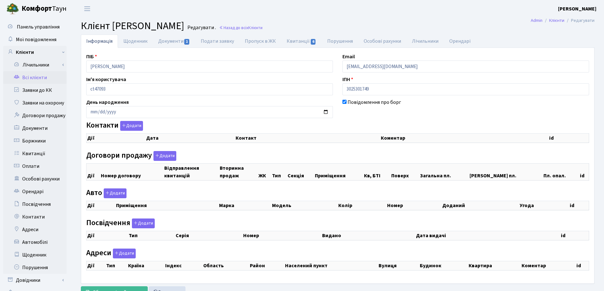
checkbox input "true"
select select "25"
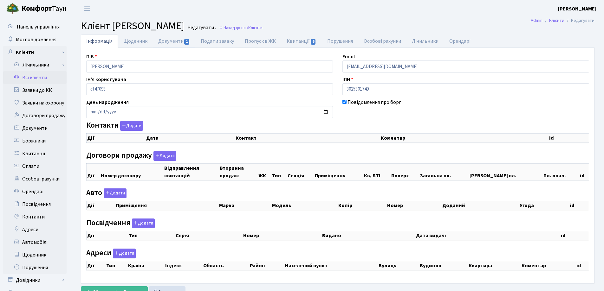
select select "25"
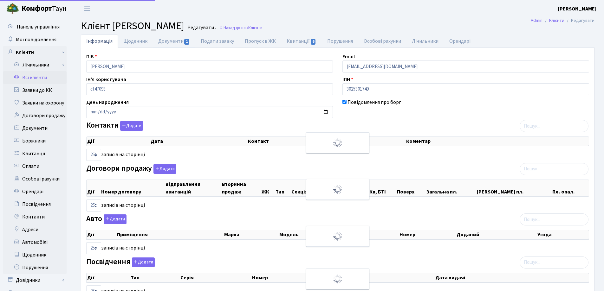
click at [169, 42] on link "Документи 1" at bounding box center [174, 41] width 42 height 13
select select "25"
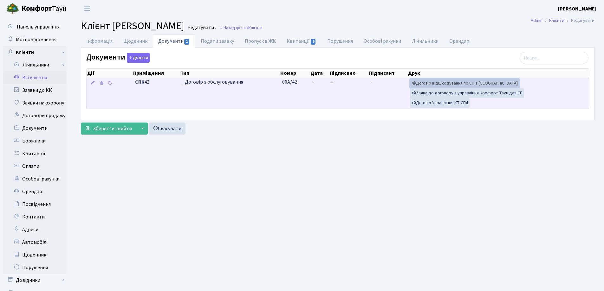
click at [432, 84] on link "Договір відшкодування по СП з [GEOGRAPHIC_DATA]" at bounding box center [464, 84] width 109 height 10
click at [442, 101] on link "Договір Управління КТ СП4" at bounding box center [440, 103] width 60 height 10
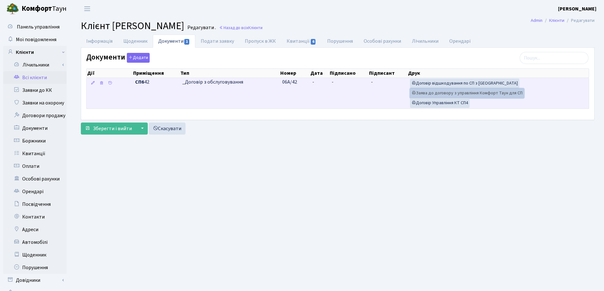
click at [429, 92] on link "Заява до договору з управління Комфорт Таун для СП" at bounding box center [467, 93] width 114 height 10
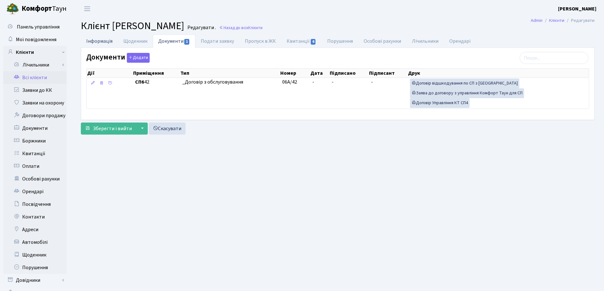
click at [90, 41] on link "Інформація" at bounding box center [99, 41] width 37 height 13
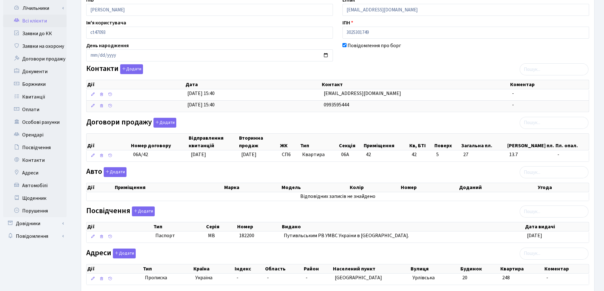
scroll to position [95, 0]
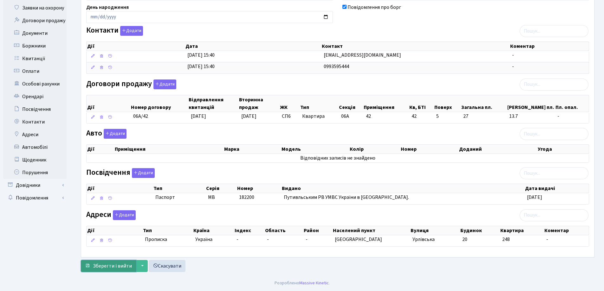
click at [108, 265] on span "Зберегти і вийти" at bounding box center [112, 266] width 39 height 7
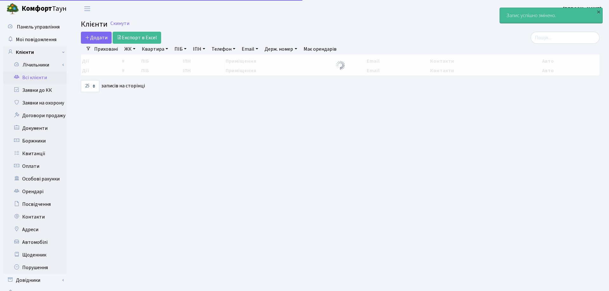
select select "25"
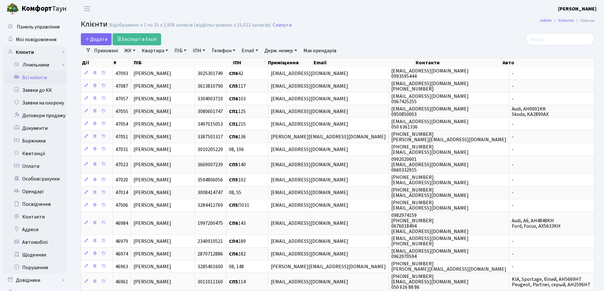
click at [167, 49] on link "Квартира" at bounding box center [154, 50] width 31 height 11
type input "42"
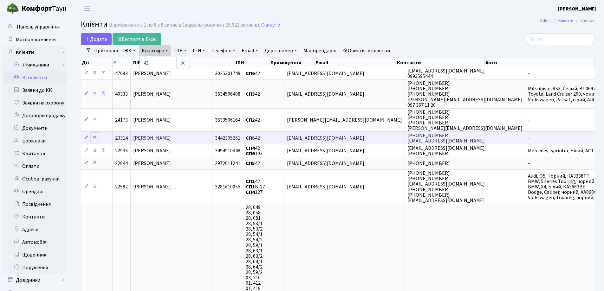
click at [94, 138] on icon at bounding box center [95, 137] width 4 height 4
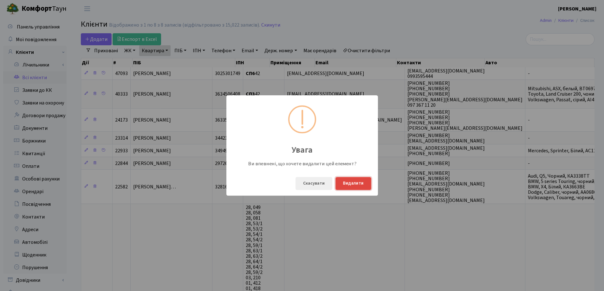
click at [351, 183] on button "Видалити" at bounding box center [353, 183] width 36 height 13
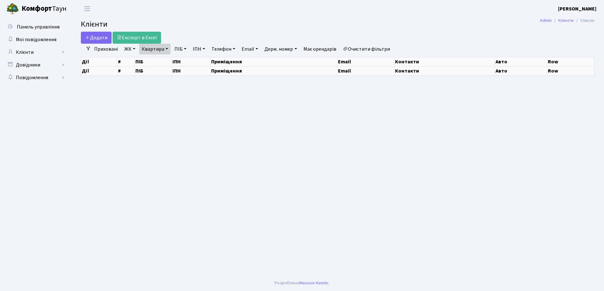
select select "25"
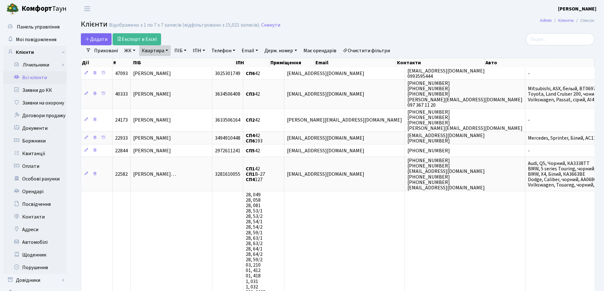
click at [166, 49] on link "Квартира" at bounding box center [154, 50] width 31 height 11
click at [184, 65] on icon at bounding box center [182, 63] width 5 height 5
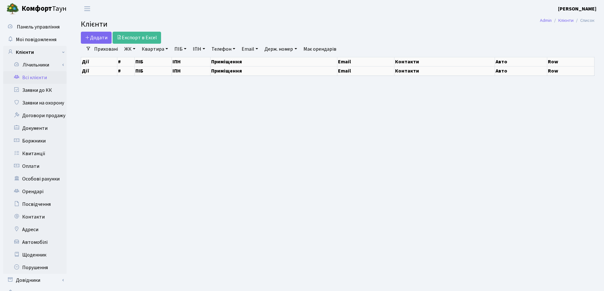
select select "25"
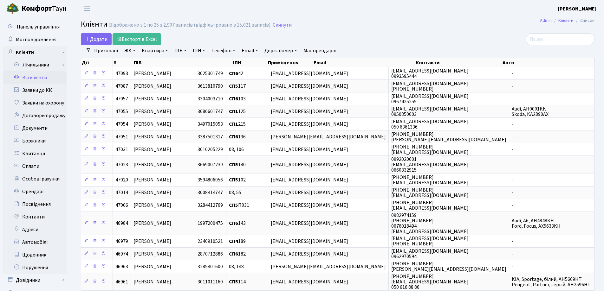
click at [167, 50] on link "Квартира" at bounding box center [154, 50] width 31 height 11
type input "4"
drag, startPoint x: 408, startPoint y: 26, endPoint x: 304, endPoint y: 58, distance: 108.9
click at [408, 26] on h2 "Клієнти Відображено з 1 по 25 з 2,907 записів (відфільтровано з 15,021 записів)…" at bounding box center [338, 25] width 514 height 11
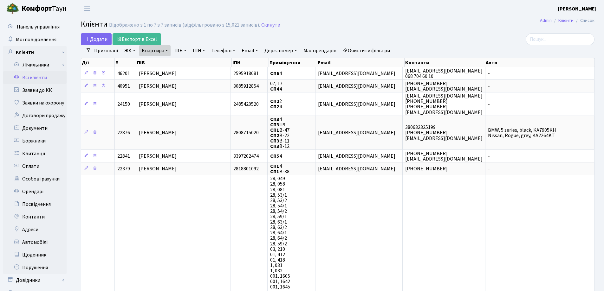
click at [167, 52] on link "Квартира" at bounding box center [154, 50] width 31 height 11
click at [182, 63] on icon at bounding box center [182, 63] width 5 height 5
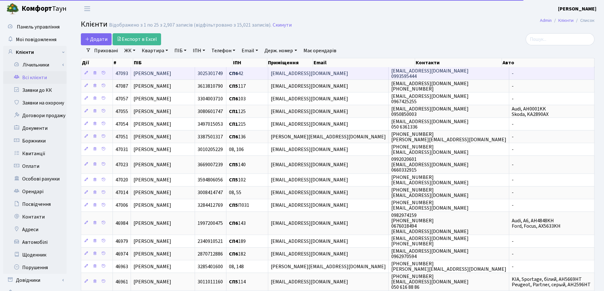
click at [161, 71] on span "[PERSON_NAME]" at bounding box center [152, 73] width 38 height 7
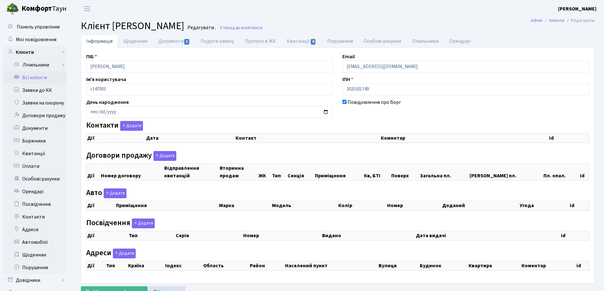
checkbox input "true"
select select "25"
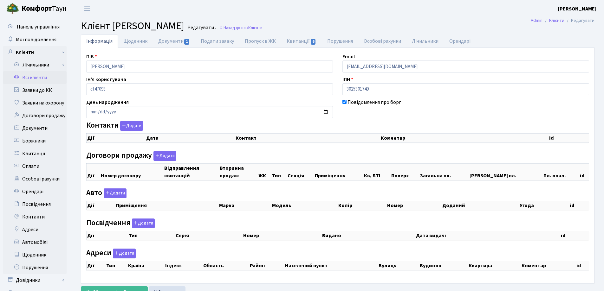
select select "25"
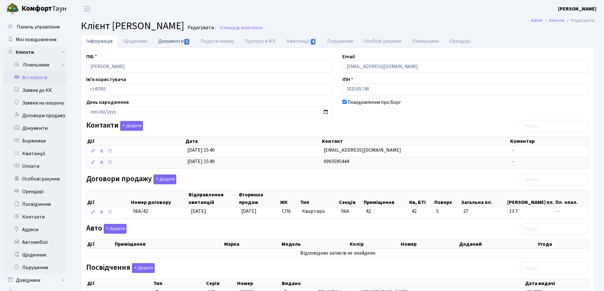
click at [161, 39] on link "Документи 1" at bounding box center [174, 41] width 42 height 13
select select "25"
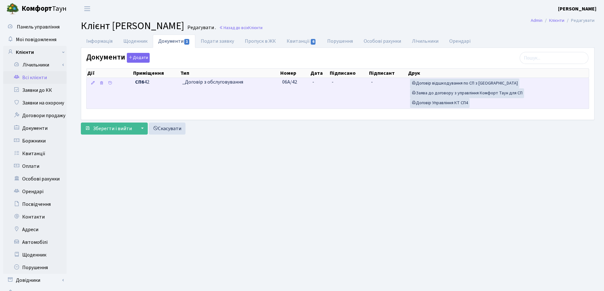
click at [322, 84] on td "-" at bounding box center [319, 93] width 19 height 31
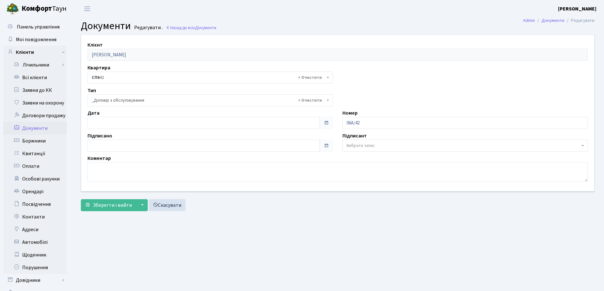
select select "289"
type input "30.09.2025"
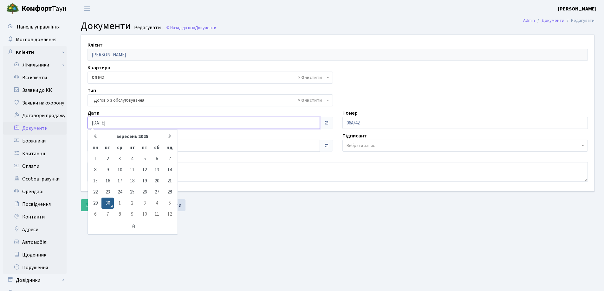
click at [199, 121] on input "30.09.2025" at bounding box center [203, 123] width 232 height 12
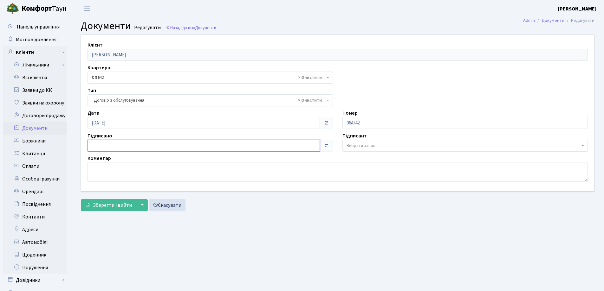
type input "30.09.2025"
click at [180, 147] on input "30.09.2025" at bounding box center [203, 146] width 232 height 12
click at [100, 203] on span "Зберегти і вийти" at bounding box center [112, 205] width 39 height 7
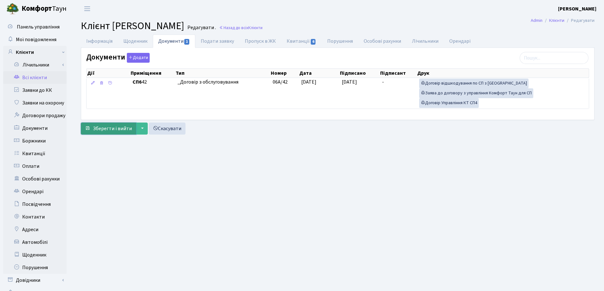
click at [101, 127] on span "Зберегти і вийти" at bounding box center [112, 128] width 39 height 7
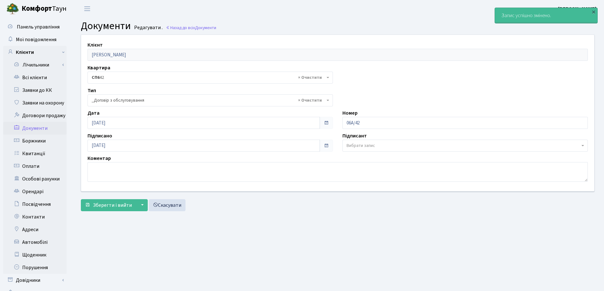
select select "289"
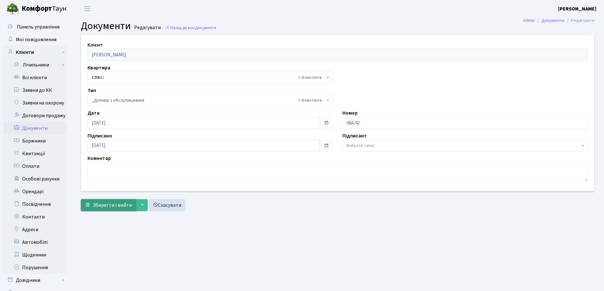
click at [111, 204] on span "Зберегти і вийти" at bounding box center [112, 205] width 39 height 7
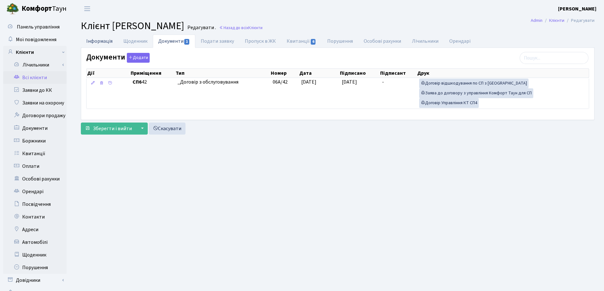
click at [103, 42] on link "Інформація" at bounding box center [99, 41] width 37 height 13
select select "25"
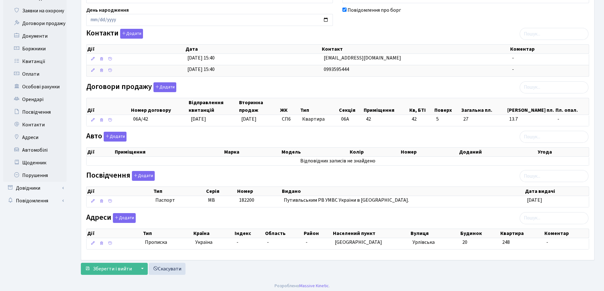
scroll to position [95, 0]
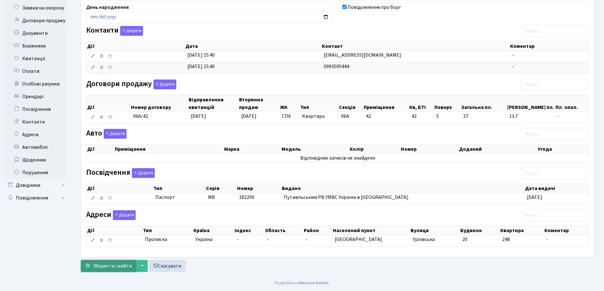
click at [112, 266] on span "Зберегти і вийти" at bounding box center [112, 266] width 39 height 7
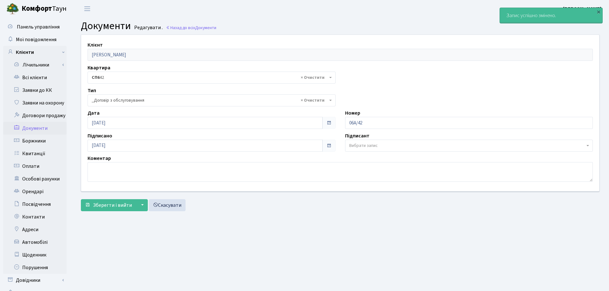
select select "289"
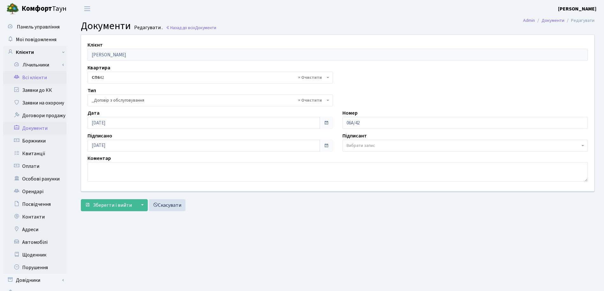
click at [40, 76] on link "Всі клієнти" at bounding box center [34, 77] width 63 height 13
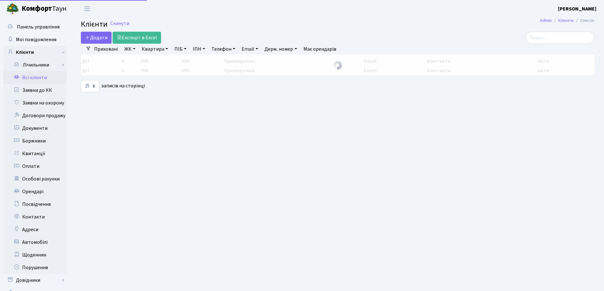
select select "25"
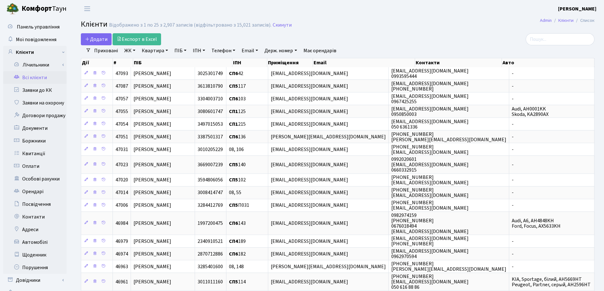
click at [166, 49] on link "Квартира" at bounding box center [154, 50] width 31 height 11
type input "117"
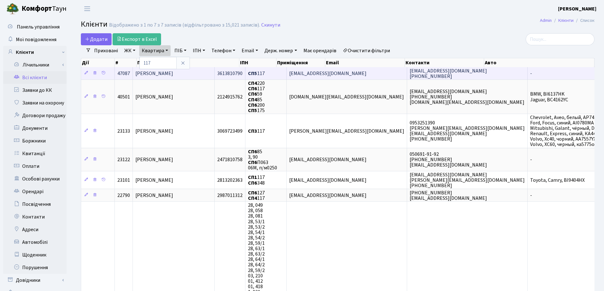
click at [215, 74] on td "[PERSON_NAME]" at bounding box center [174, 73] width 82 height 12
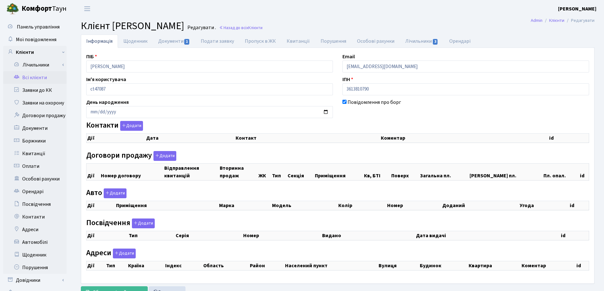
checkbox input "true"
select select "25"
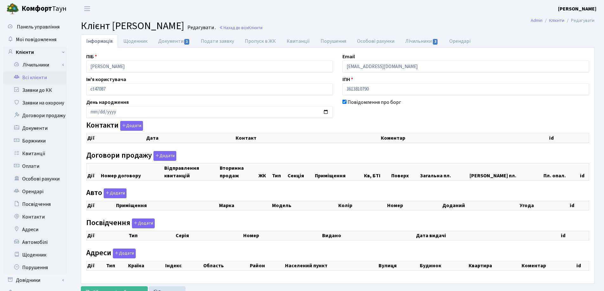
select select "25"
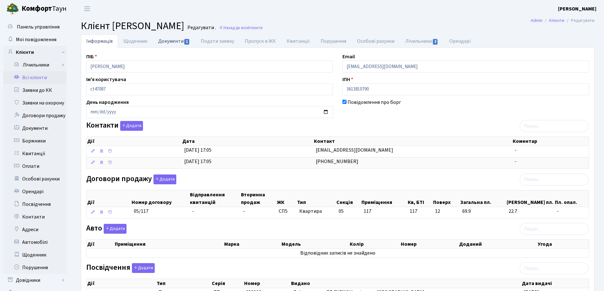
click at [172, 41] on link "Документи 1" at bounding box center [174, 41] width 42 height 13
select select "25"
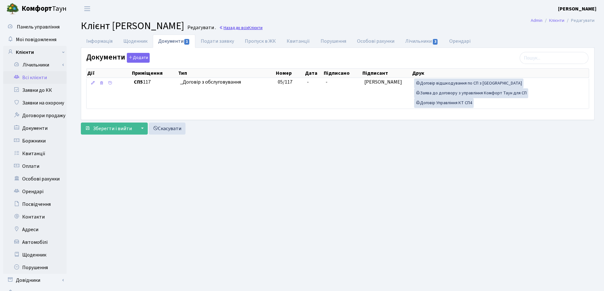
click at [262, 27] on link "Назад до всіх Клієнти" at bounding box center [240, 28] width 43 height 6
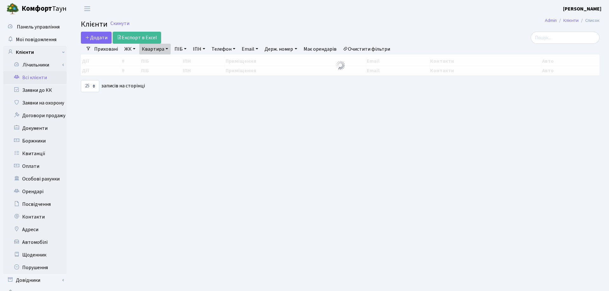
select select "25"
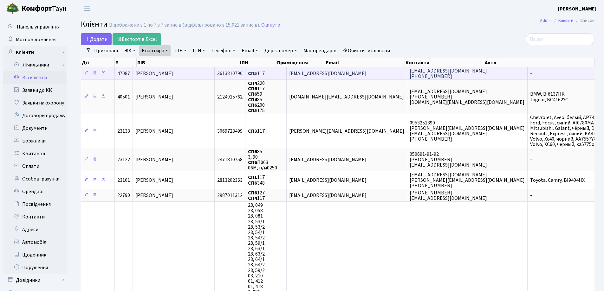
click at [173, 72] on span "[PERSON_NAME]" at bounding box center [154, 73] width 38 height 7
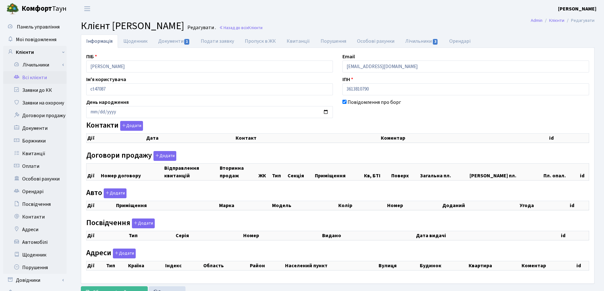
checkbox input "true"
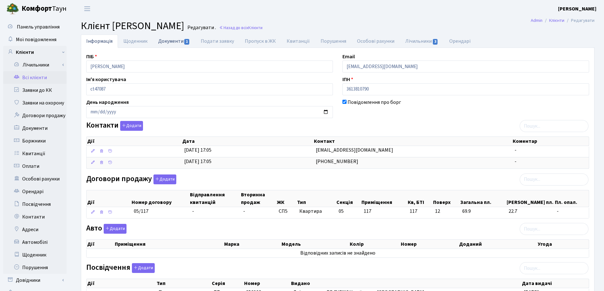
click at [167, 39] on link "Документи 1" at bounding box center [174, 41] width 42 height 13
select select "25"
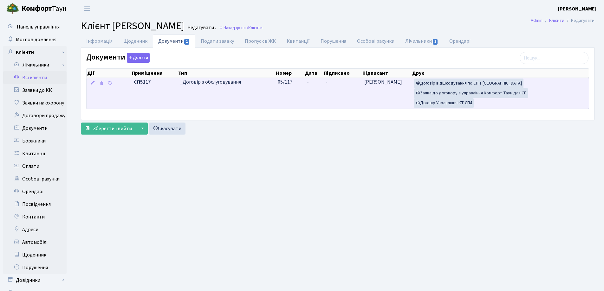
click at [314, 82] on td "-" at bounding box center [313, 93] width 19 height 31
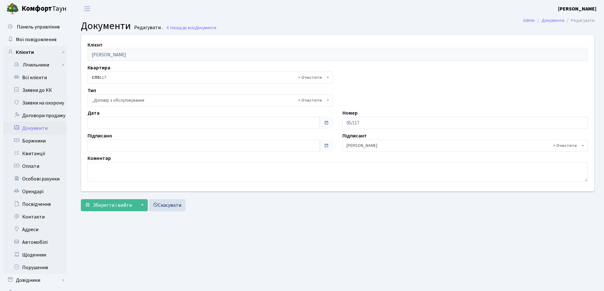
select select "289"
type input "[DATE]"
click at [194, 121] on input "[DATE]" at bounding box center [203, 123] width 232 height 12
click at [107, 207] on span "Зберегти і вийти" at bounding box center [112, 205] width 39 height 7
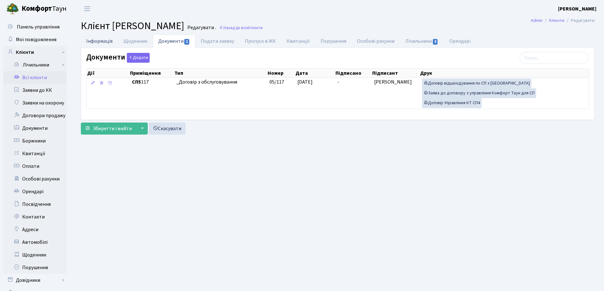
click at [92, 41] on link "Інформація" at bounding box center [99, 41] width 37 height 13
select select "25"
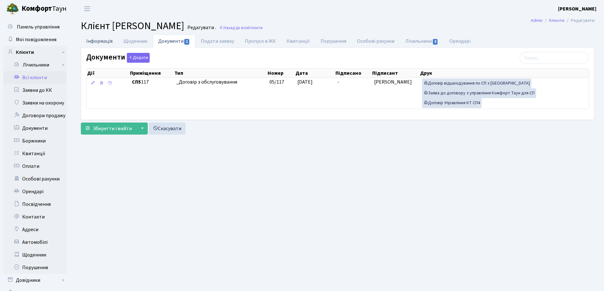
select select "25"
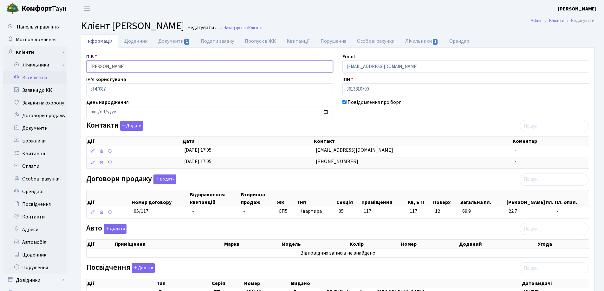
drag, startPoint x: 190, startPoint y: 66, endPoint x: 69, endPoint y: 74, distance: 120.7
click at [69, 74] on div "Панель управління Мої повідомлення Клієнти Лічильники Показання" at bounding box center [302, 193] width 604 height 353
drag, startPoint x: 164, startPoint y: 216, endPoint x: 126, endPoint y: 219, distance: 38.2
click at [126, 219] on div "Дії Номер договору Відправлення квитанцій Вторинна продаж ЖК Тип Секція Приміще…" at bounding box center [337, 202] width 503 height 37
click at [163, 226] on div "Авто Додати Дії Приміщення Марка Модель Колір Номер Доданий Угода Дії" at bounding box center [337, 242] width 512 height 36
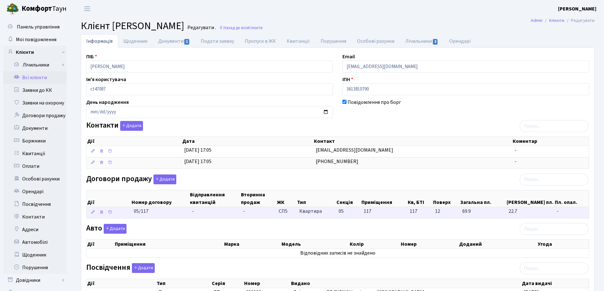
drag, startPoint x: 152, startPoint y: 217, endPoint x: 135, endPoint y: 216, distance: 16.8
click at [135, 216] on td "05/117" at bounding box center [160, 212] width 58 height 11
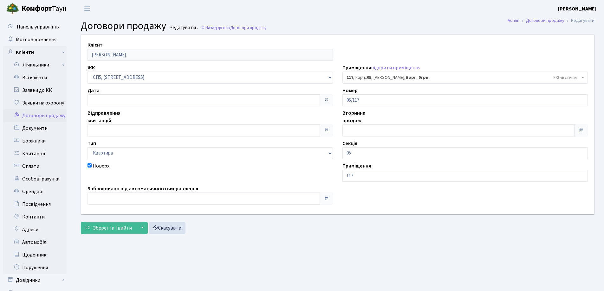
select select "21526"
drag, startPoint x: 388, startPoint y: 103, endPoint x: 333, endPoint y: 104, distance: 54.5
click at [333, 104] on div "Клієнт [PERSON_NAME] ЖК - СП, Наддніпрянське шосе, 2а СП1, Столичне шосе, 1 СП2…" at bounding box center [337, 124] width 522 height 179
click at [29, 79] on link "Всі клієнти" at bounding box center [34, 77] width 63 height 13
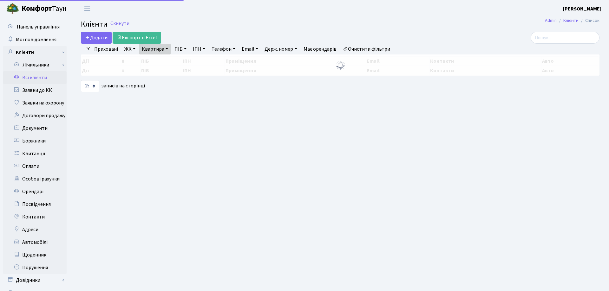
select select "25"
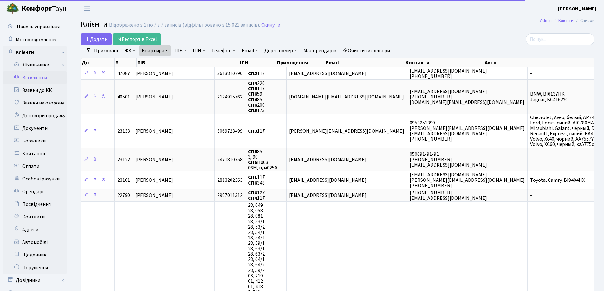
click at [166, 48] on link "Квартира" at bounding box center [154, 50] width 31 height 11
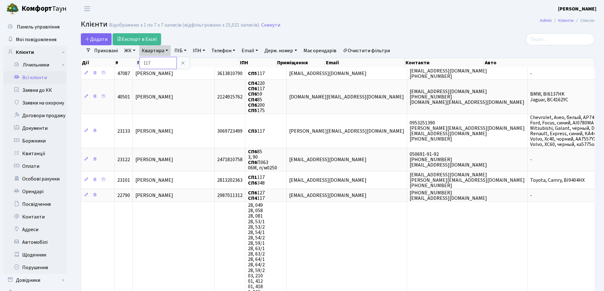
click at [170, 60] on input "117" at bounding box center [157, 63] width 37 height 12
type input "1"
click at [186, 64] on link at bounding box center [182, 63] width 13 height 12
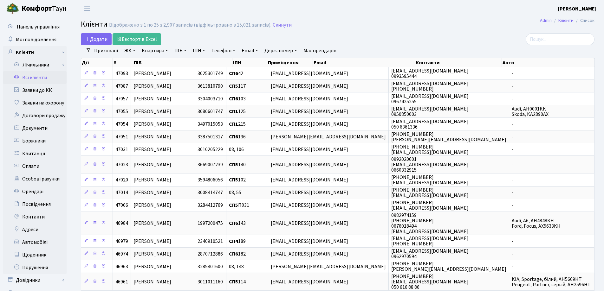
click at [167, 50] on link "Квартира" at bounding box center [154, 50] width 31 height 11
click at [166, 61] on input "text" at bounding box center [157, 63] width 37 height 12
type input "189"
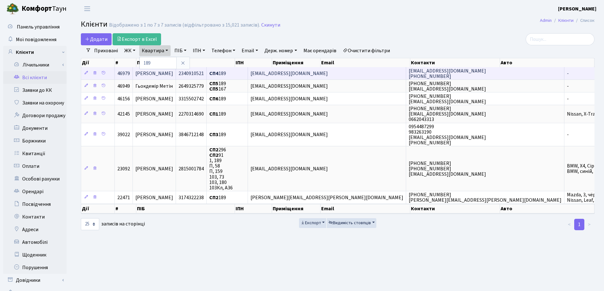
click at [173, 73] on span "[PERSON_NAME]" at bounding box center [154, 73] width 38 height 7
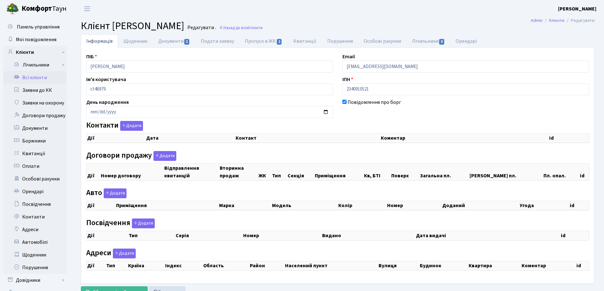
checkbox input "true"
select select "25"
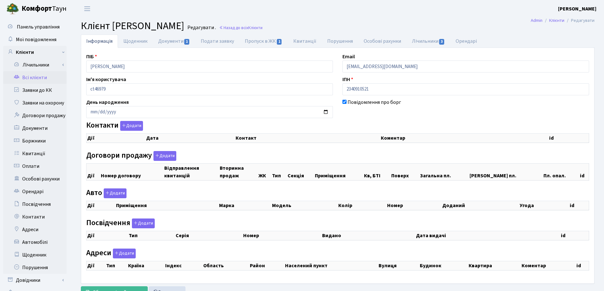
select select "25"
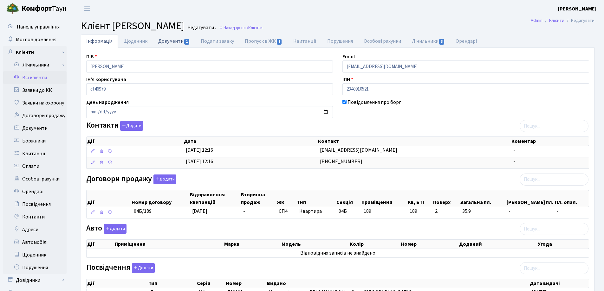
click at [164, 41] on link "Документи 1" at bounding box center [174, 41] width 42 height 13
select select "25"
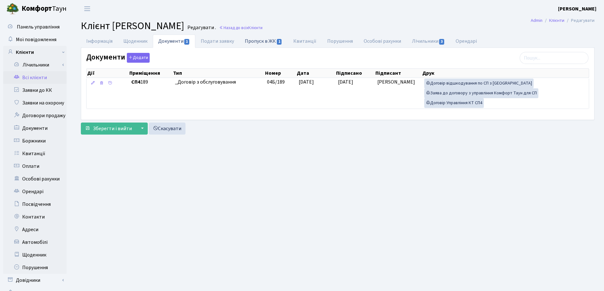
click at [258, 44] on link "Пропуск в ЖК 1" at bounding box center [263, 41] width 48 height 13
select select "25"
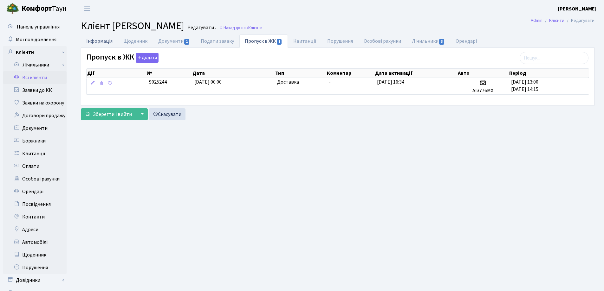
click at [104, 42] on link "Інформація" at bounding box center [99, 41] width 37 height 13
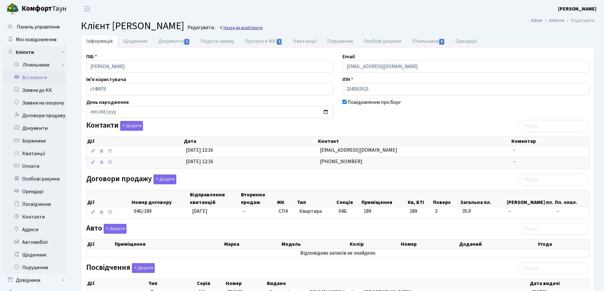
click at [262, 28] on link "Назад до всіх Клієнти" at bounding box center [240, 28] width 43 height 6
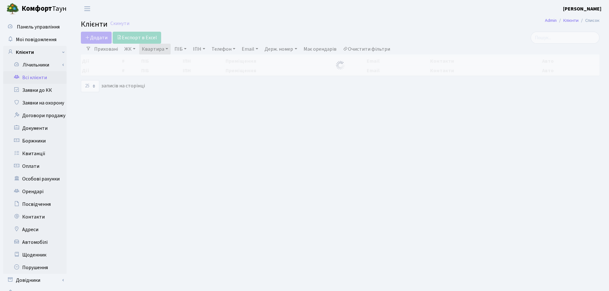
select select "25"
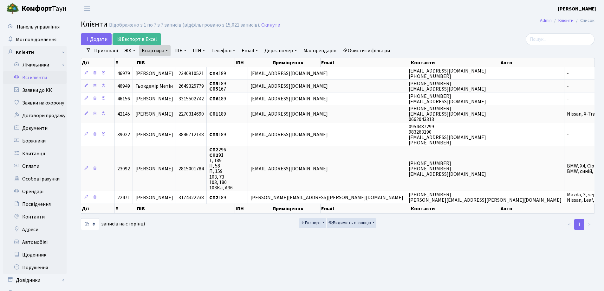
click at [165, 49] on link "Квартира" at bounding box center [154, 50] width 31 height 11
click at [184, 64] on icon at bounding box center [182, 63] width 5 height 5
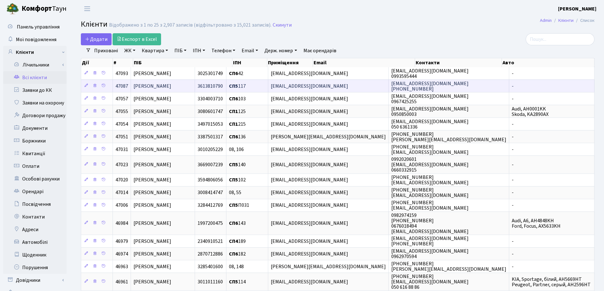
click at [195, 85] on td "Даліщук Святослав Олександрович" at bounding box center [163, 86] width 64 height 13
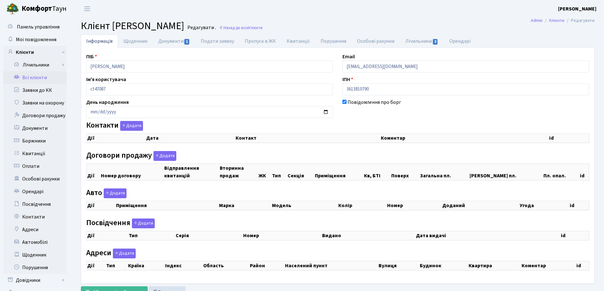
checkbox input "true"
select select "25"
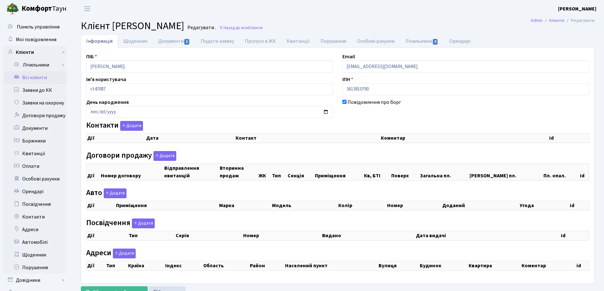
select select "25"
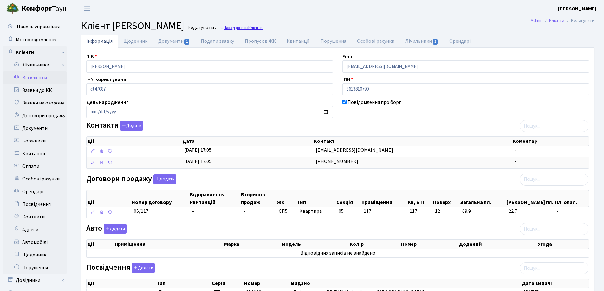
click at [262, 28] on link "Назад до всіх Клієнти" at bounding box center [240, 28] width 43 height 6
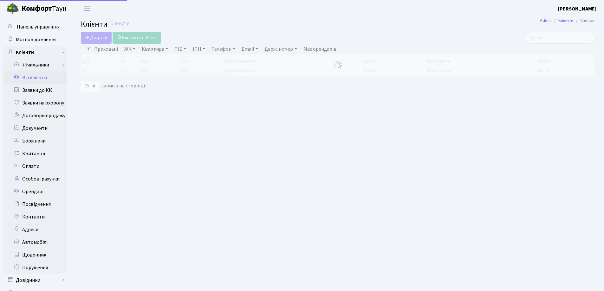
select select "25"
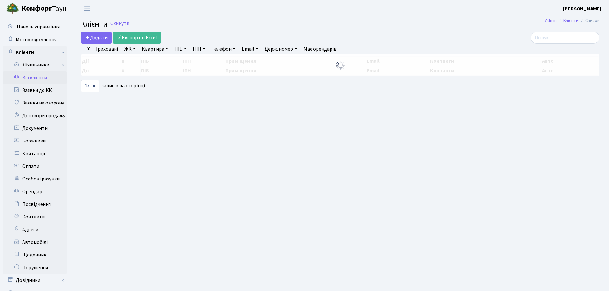
select select "25"
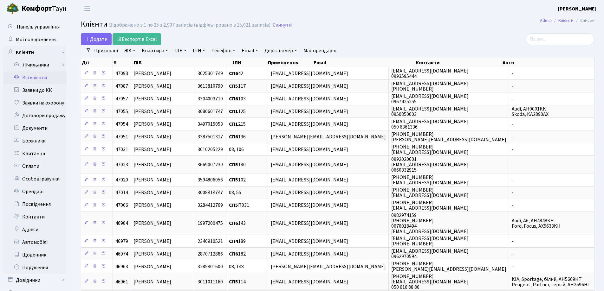
click at [381, 43] on div "Додати Експорт в Excel" at bounding box center [250, 39] width 339 height 12
click at [42, 89] on link "Заявки до КК" at bounding box center [34, 90] width 63 height 13
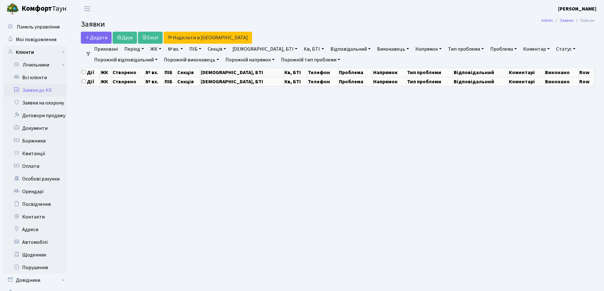
select select "25"
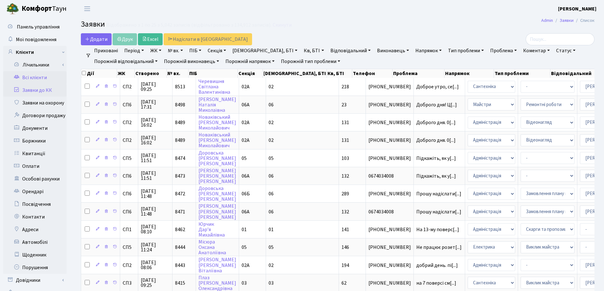
click at [39, 76] on link "Всі клієнти" at bounding box center [34, 77] width 63 height 13
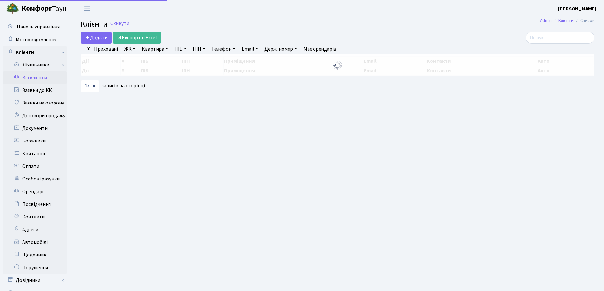
select select "25"
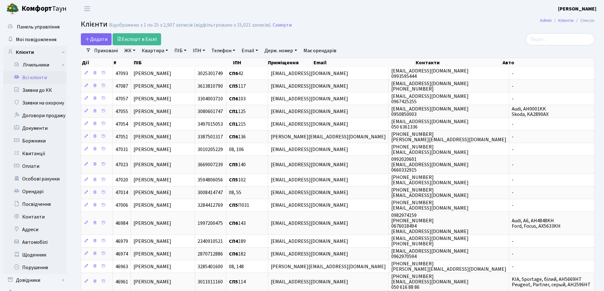
click at [436, 21] on h2 "Клієнти Відображено з 1 по 25 з 2,907 записів (відфільтровано з 15,021 записів)…" at bounding box center [338, 25] width 514 height 11
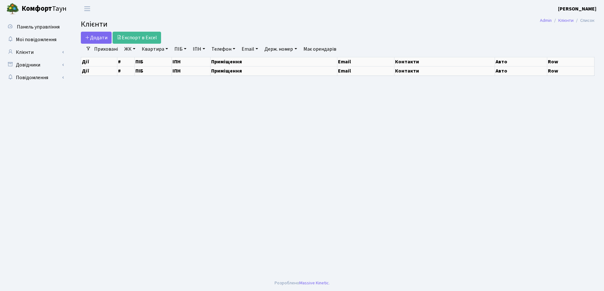
select select "25"
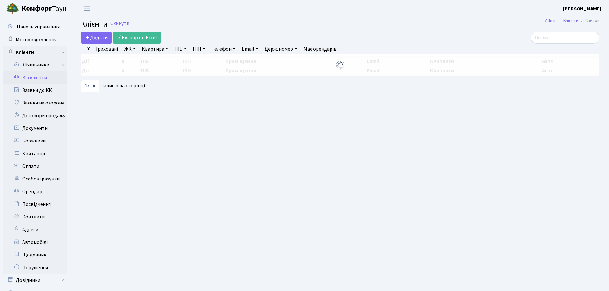
select select "25"
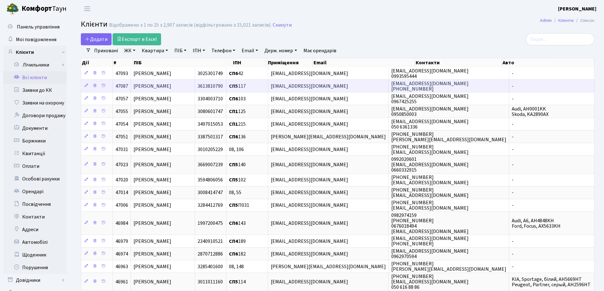
click at [174, 82] on td "[PERSON_NAME]" at bounding box center [163, 86] width 64 height 13
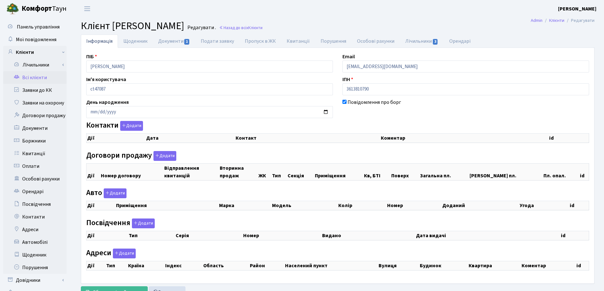
click at [162, 40] on link "Документи 1" at bounding box center [174, 41] width 42 height 13
select select "25"
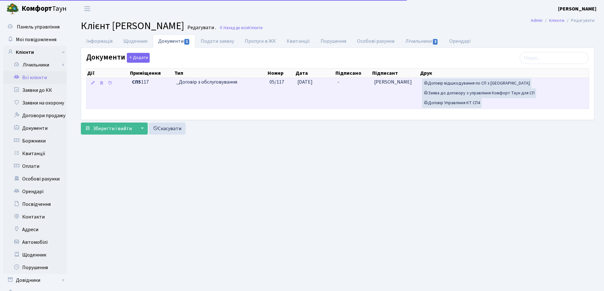
click at [339, 82] on td "-" at bounding box center [353, 93] width 37 height 31
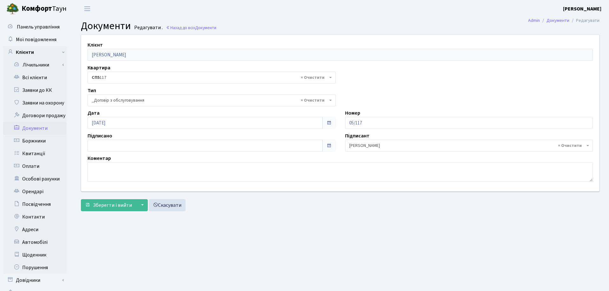
select select "289"
type input "[DATE]"
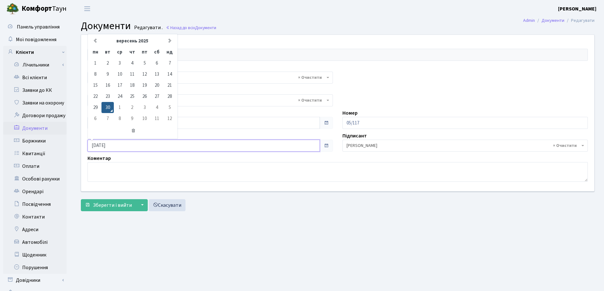
click at [153, 143] on input "[DATE]" at bounding box center [203, 146] width 232 height 12
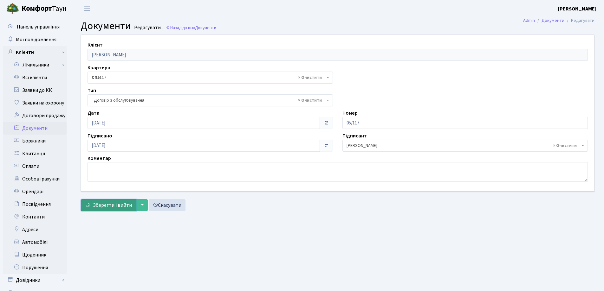
click at [104, 203] on span "Зберегти і вийти" at bounding box center [112, 205] width 39 height 7
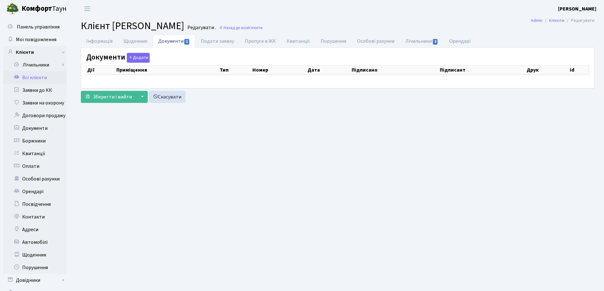
checkbox input "true"
select select "25"
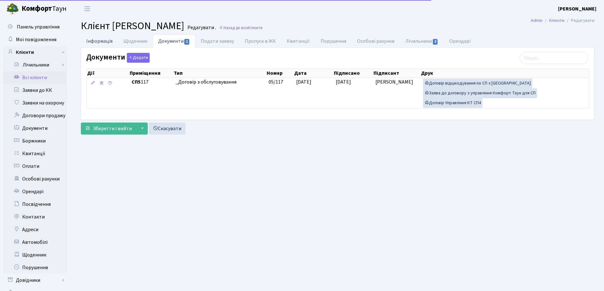
click at [94, 43] on link "Інформація" at bounding box center [99, 41] width 37 height 13
select select "25"
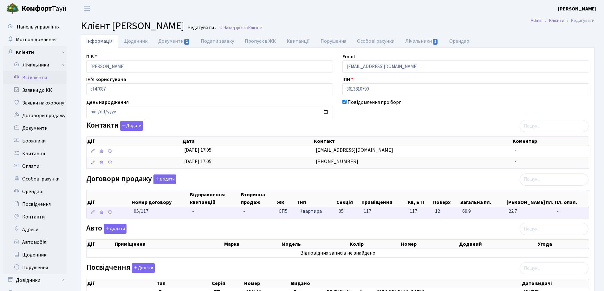
click at [195, 213] on td "-" at bounding box center [215, 212] width 51 height 11
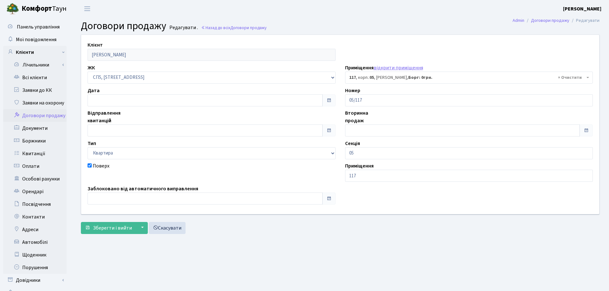
select select "21526"
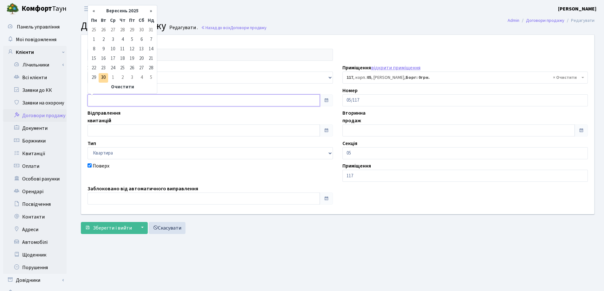
click at [159, 98] on input "text" at bounding box center [203, 100] width 232 height 12
type input "[DATE]"
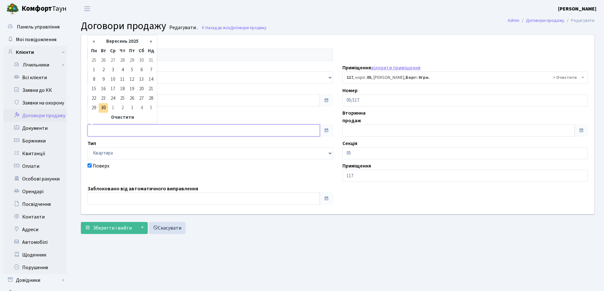
click at [152, 129] on input "text" at bounding box center [203, 131] width 232 height 12
type input "[DATE]"
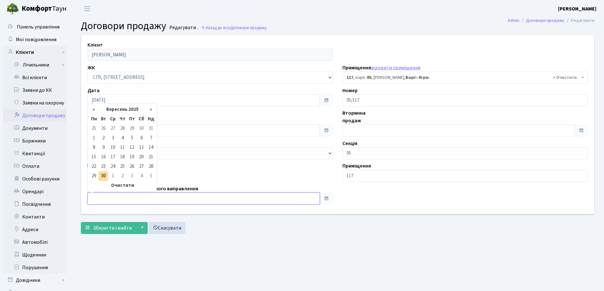
click at [121, 198] on input "text" at bounding box center [203, 199] width 232 height 12
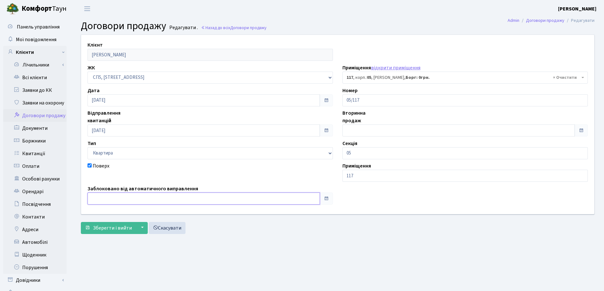
type input "[DATE]"
click at [113, 225] on span "Зберегти і вийти" at bounding box center [112, 228] width 39 height 7
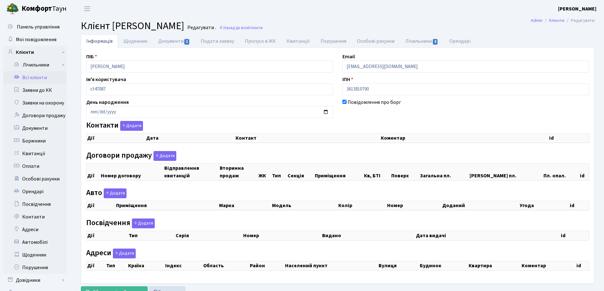
checkbox input "true"
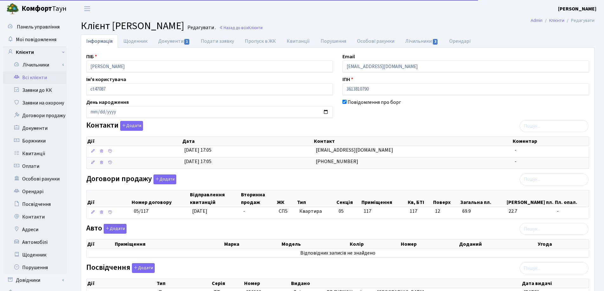
scroll to position [95, 0]
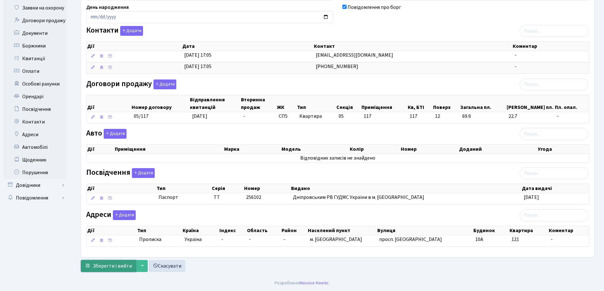
click at [119, 267] on span "Зберегти і вийти" at bounding box center [112, 266] width 39 height 7
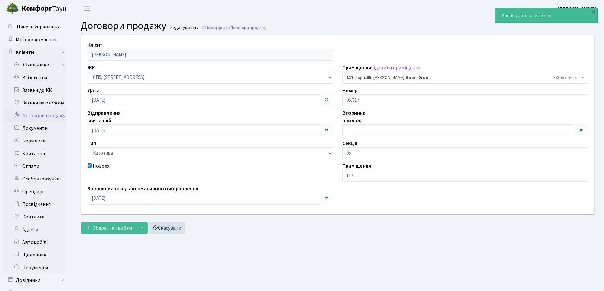
select select "21526"
click at [24, 76] on link "Всі клієнти" at bounding box center [34, 77] width 63 height 13
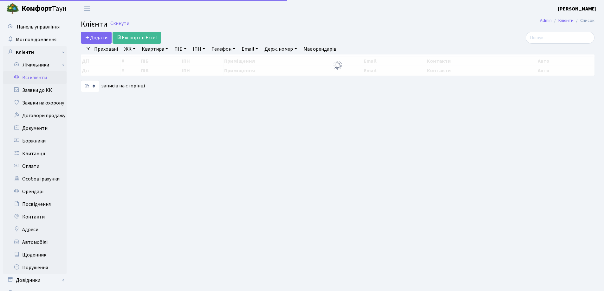
select select "25"
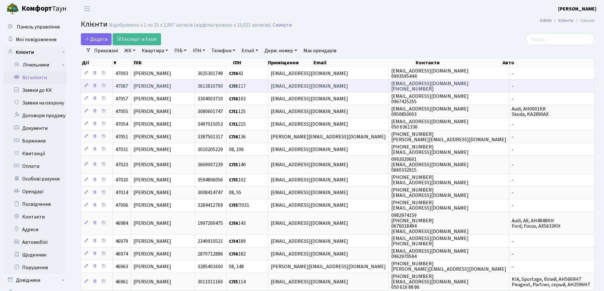
click at [171, 88] on span "[PERSON_NAME]" at bounding box center [152, 86] width 38 height 7
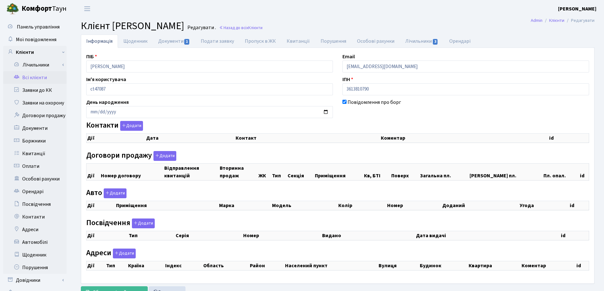
checkbox input "true"
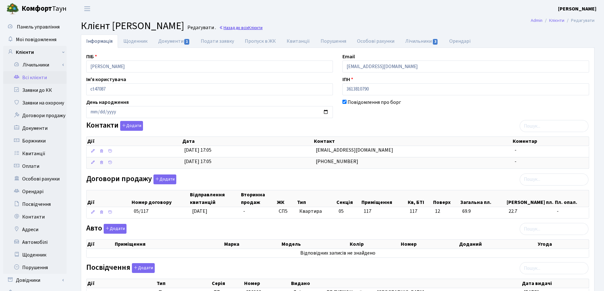
click at [262, 28] on link "Назад до всіх Клієнти" at bounding box center [240, 28] width 43 height 6
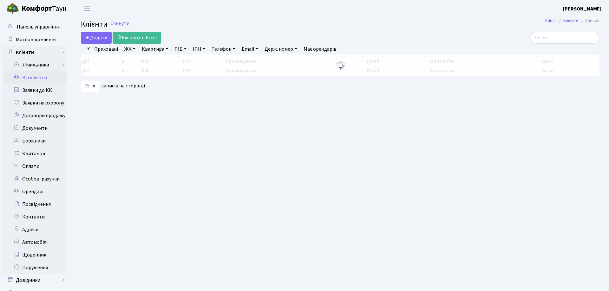
select select "25"
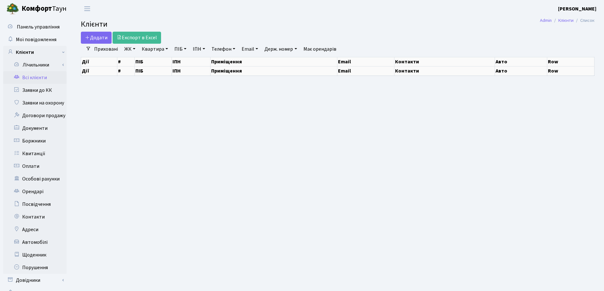
select select "25"
